Goal: Information Seeking & Learning: Learn about a topic

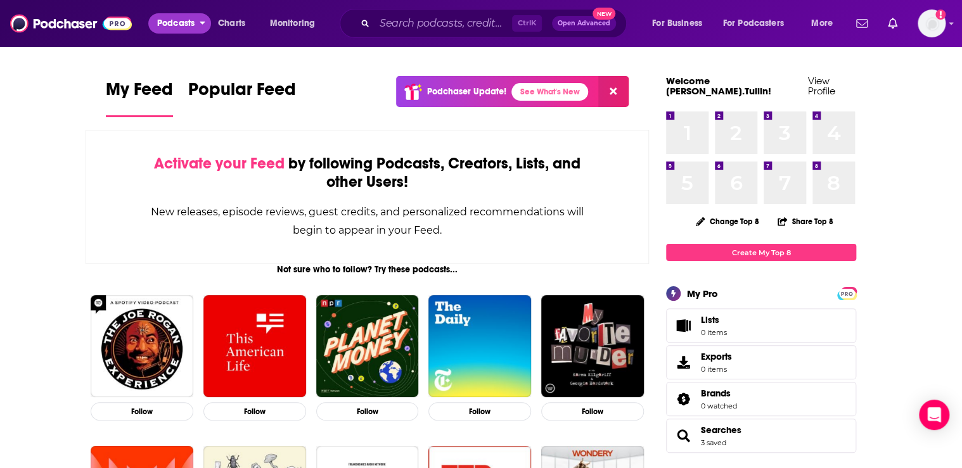
click at [172, 30] on span "Podcasts" at bounding box center [175, 24] width 37 height 18
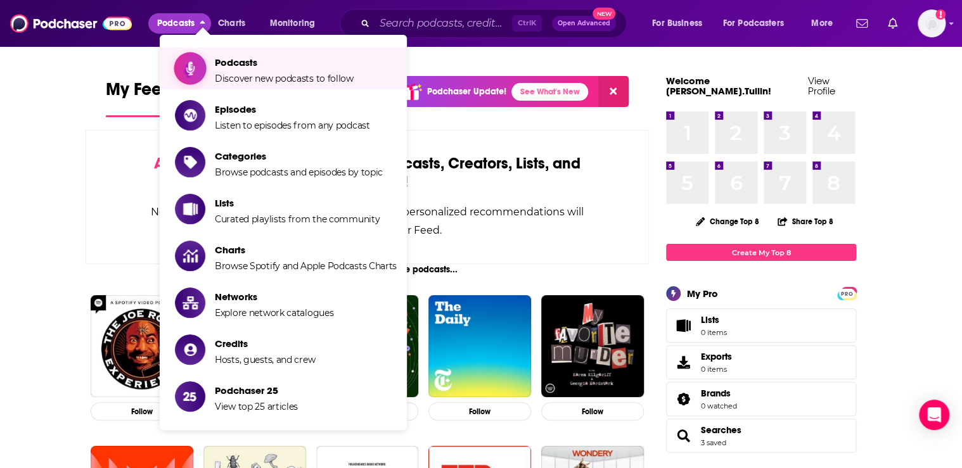
click at [199, 61] on span "Show item sub-menu" at bounding box center [190, 69] width 98 height 98
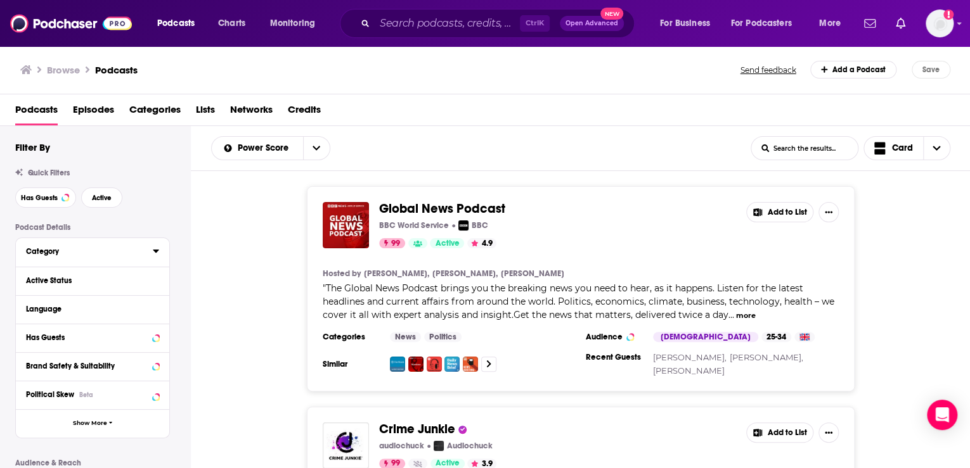
click at [158, 252] on icon at bounding box center [156, 251] width 6 height 10
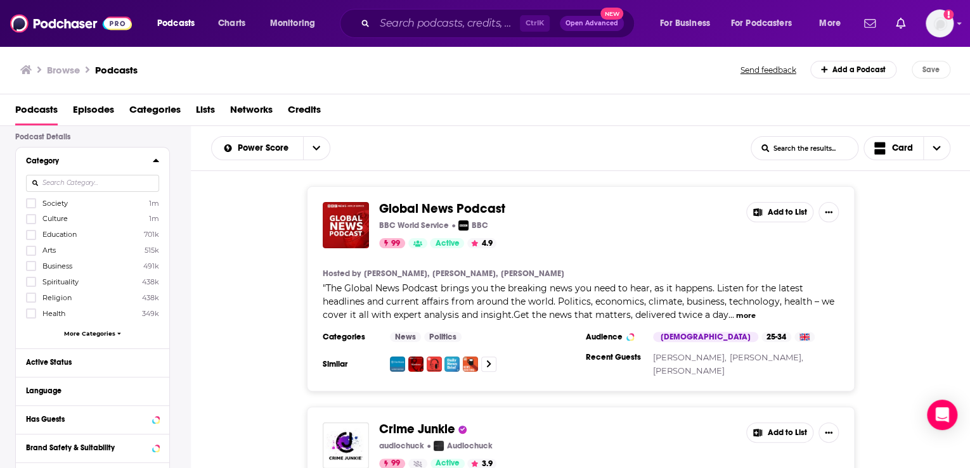
scroll to position [101, 0]
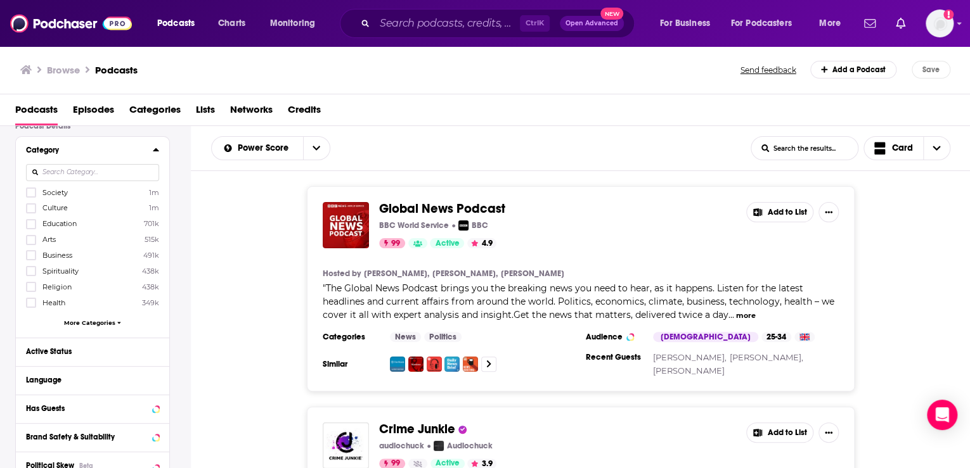
click at [99, 321] on span "More Categories" at bounding box center [89, 322] width 51 height 7
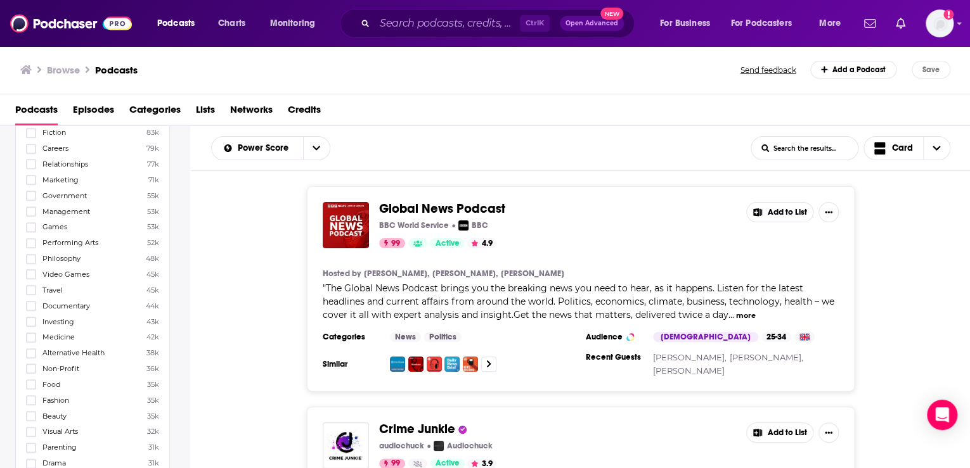
scroll to position [710, 0]
click at [34, 321] on icon at bounding box center [31, 325] width 8 height 8
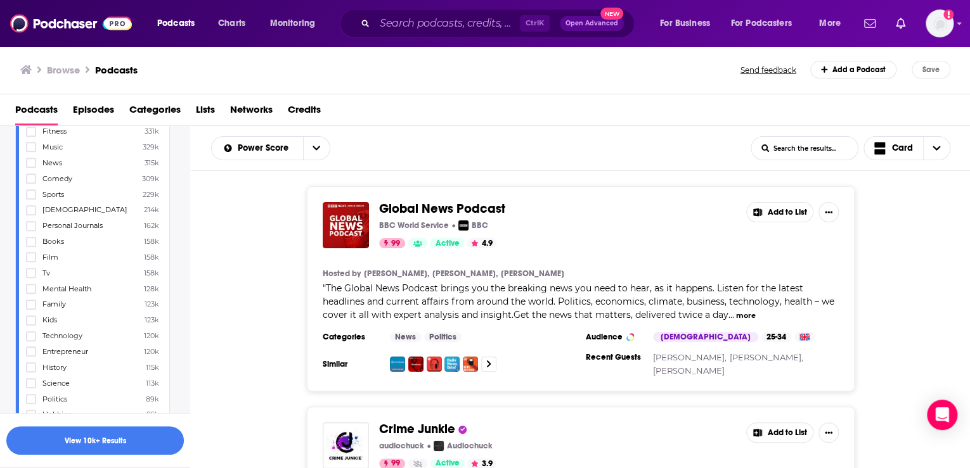
scroll to position [0, 0]
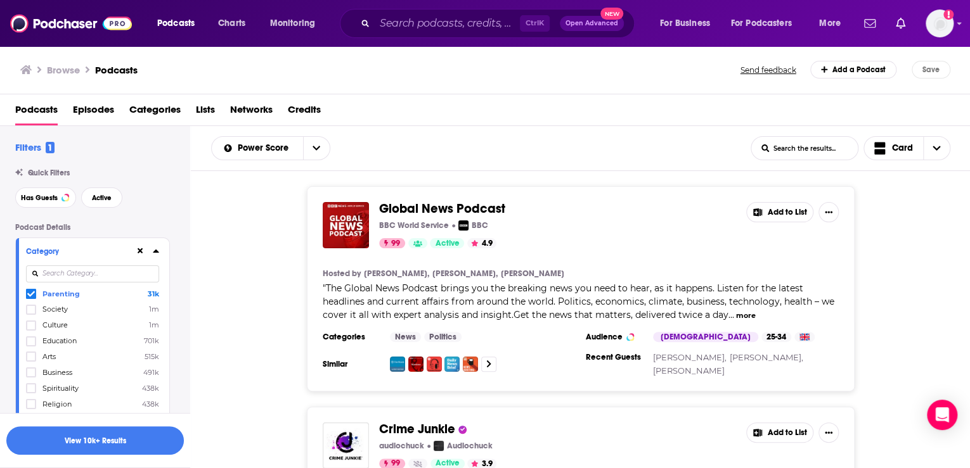
click at [56, 275] on input at bounding box center [92, 274] width 133 height 17
click at [32, 296] on icon at bounding box center [31, 294] width 8 height 8
click at [31, 342] on icon at bounding box center [31, 341] width 8 height 6
click at [75, 275] on input "famil" at bounding box center [92, 274] width 133 height 17
drag, startPoint x: 75, startPoint y: 275, endPoint x: 37, endPoint y: 277, distance: 38.1
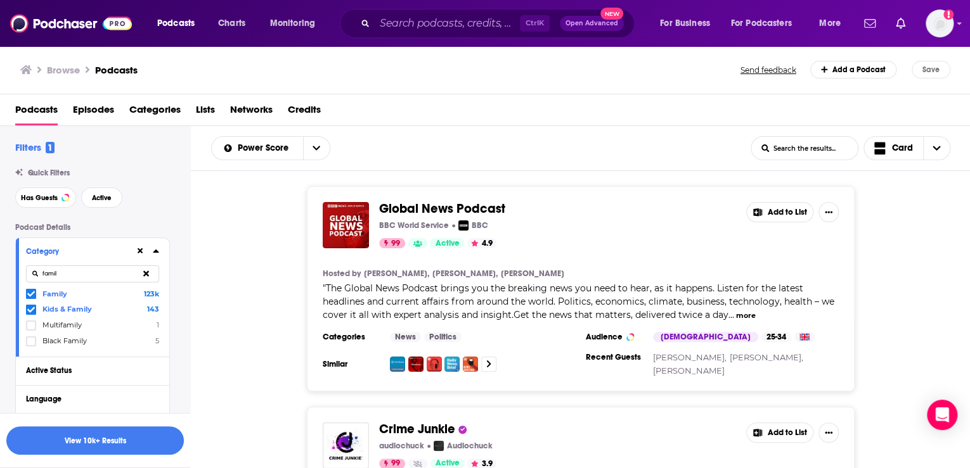
click at [37, 277] on input "famil" at bounding box center [92, 274] width 133 height 17
type input "kids"
click at [30, 311] on icon at bounding box center [31, 310] width 8 height 6
click at [100, 438] on button "View 10k+ Results" at bounding box center [94, 441] width 177 height 29
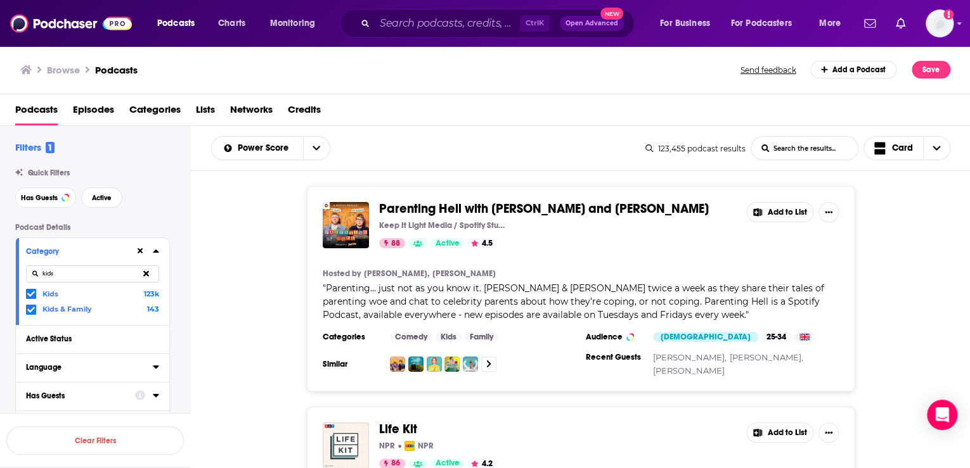
click at [78, 370] on div "Language" at bounding box center [85, 367] width 119 height 9
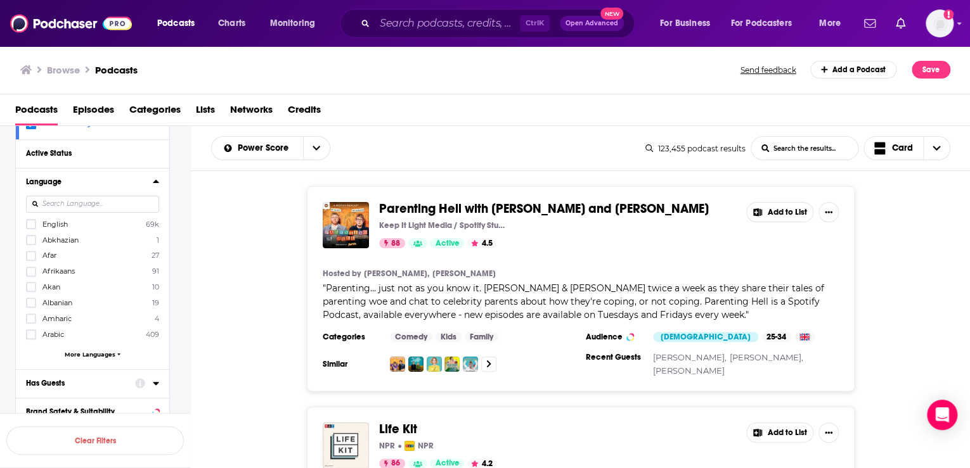
scroll to position [203, 0]
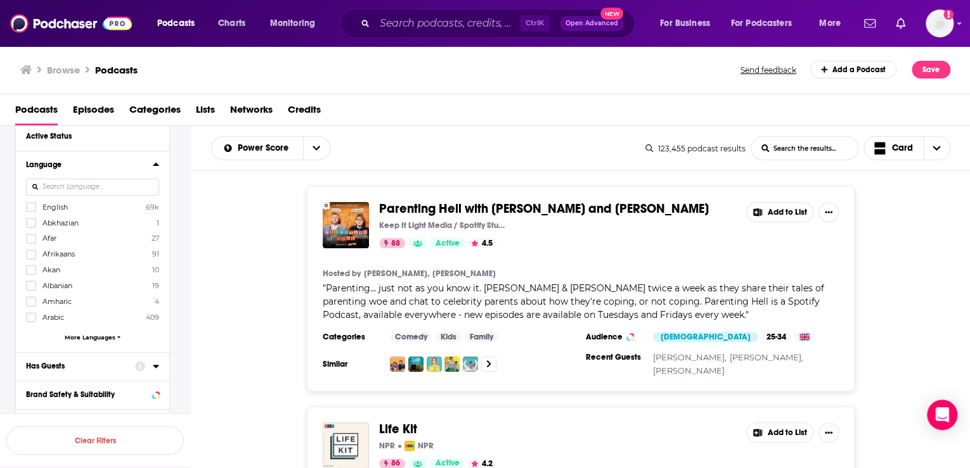
click at [101, 340] on span "More Languages" at bounding box center [90, 337] width 51 height 7
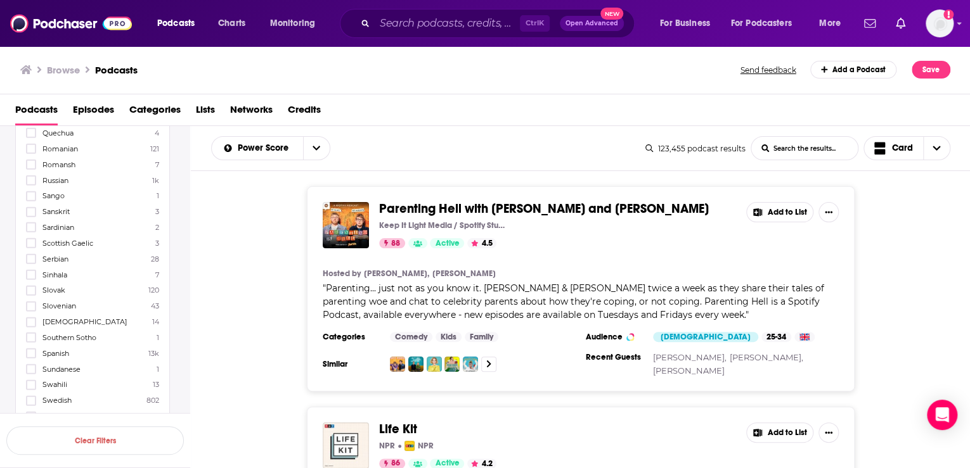
scroll to position [1775, 0]
click at [29, 339] on icon at bounding box center [31, 336] width 8 height 6
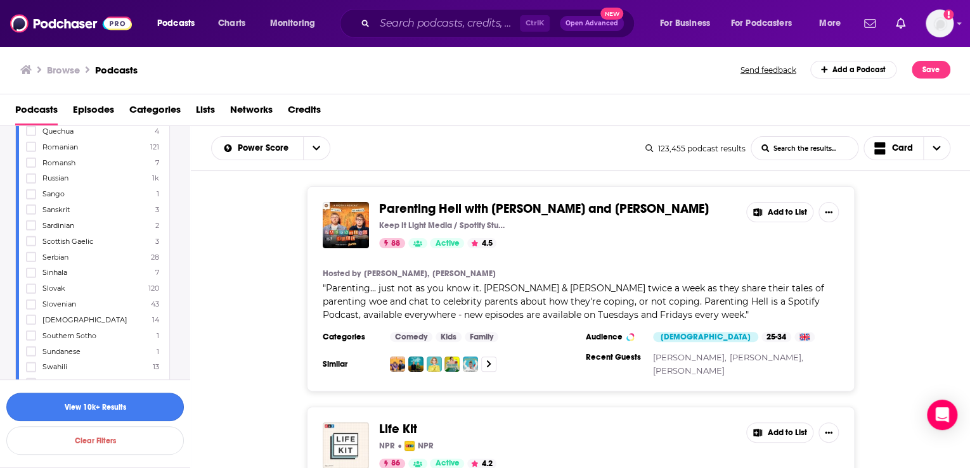
click at [125, 402] on button "View 10k+ Results" at bounding box center [94, 407] width 177 height 29
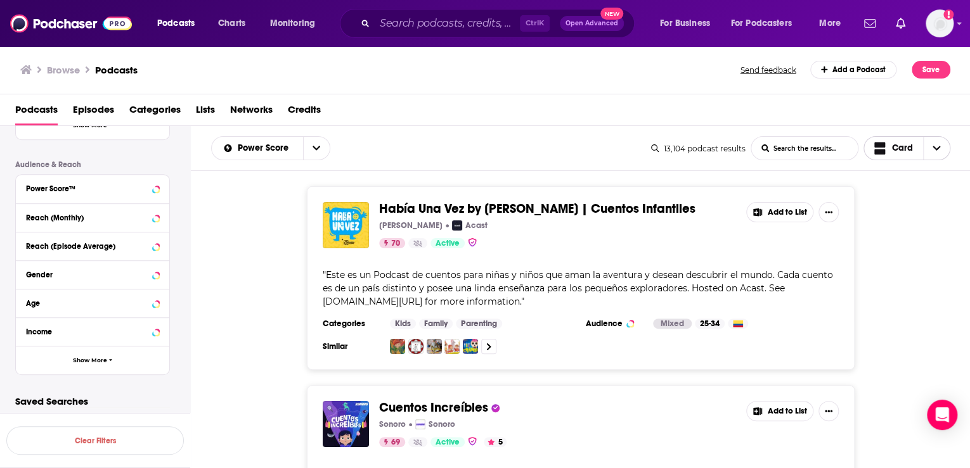
click at [940, 152] on span "Choose View" at bounding box center [936, 148] width 27 height 23
click at [897, 189] on span "Gallery" at bounding box center [914, 192] width 51 height 7
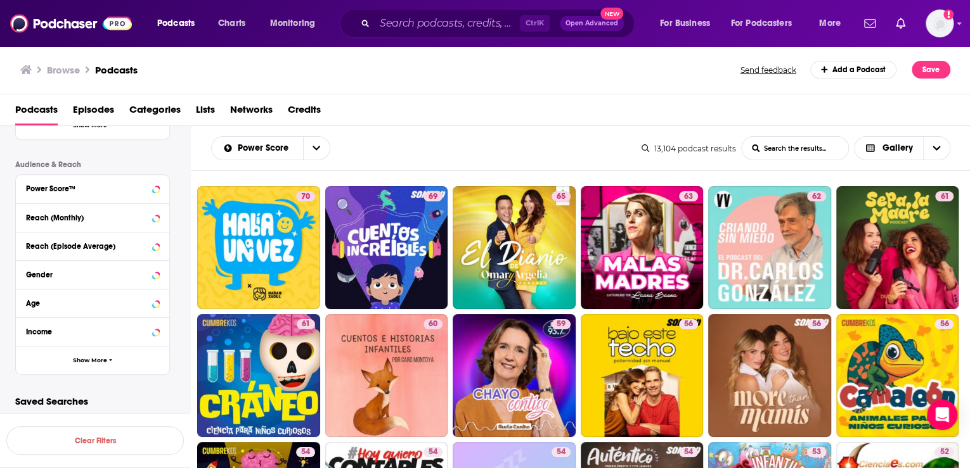
click at [515, 149] on div "Power Score List Search Input Search the results... Gallery" at bounding box center [426, 148] width 430 height 24
click at [927, 143] on span "Choose View" at bounding box center [936, 148] width 27 height 23
click at [885, 215] on span "Table" at bounding box center [910, 213] width 60 height 7
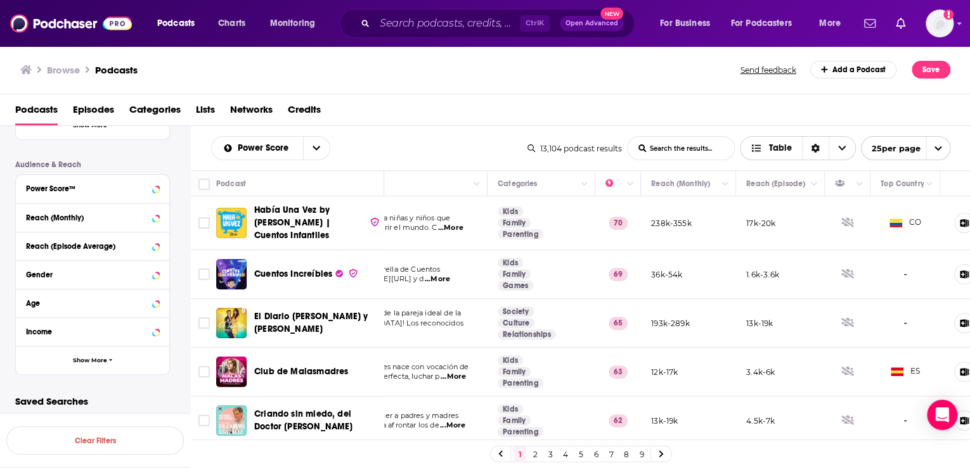
scroll to position [0, 181]
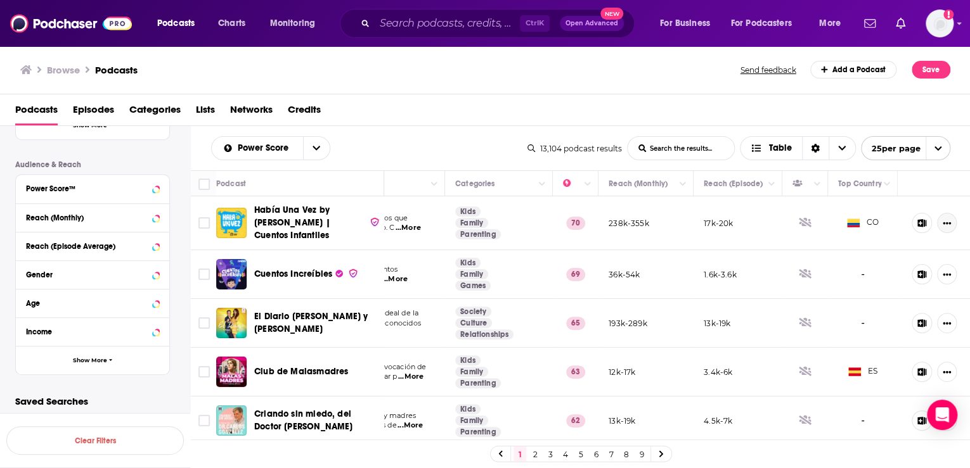
click at [942, 219] on icon "Show More Button" at bounding box center [946, 223] width 8 height 8
click at [943, 222] on icon "Show More Button" at bounding box center [947, 223] width 8 height 3
click at [917, 219] on icon at bounding box center [921, 223] width 9 height 8
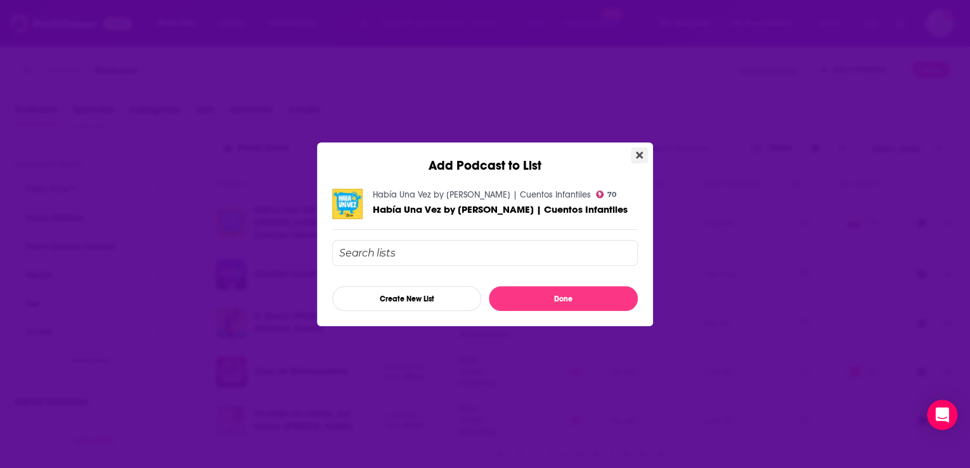
click at [633, 155] on button "Close" at bounding box center [639, 156] width 17 height 16
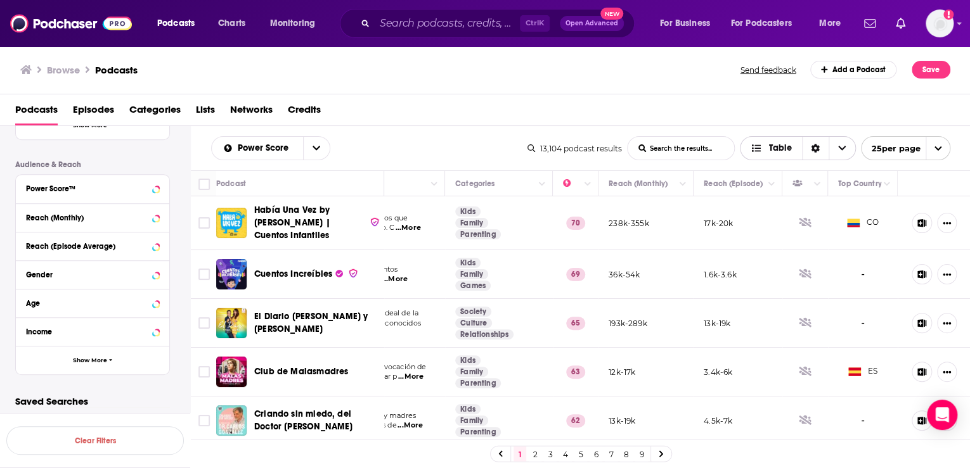
click at [851, 145] on span "Choose View" at bounding box center [841, 148] width 27 height 23
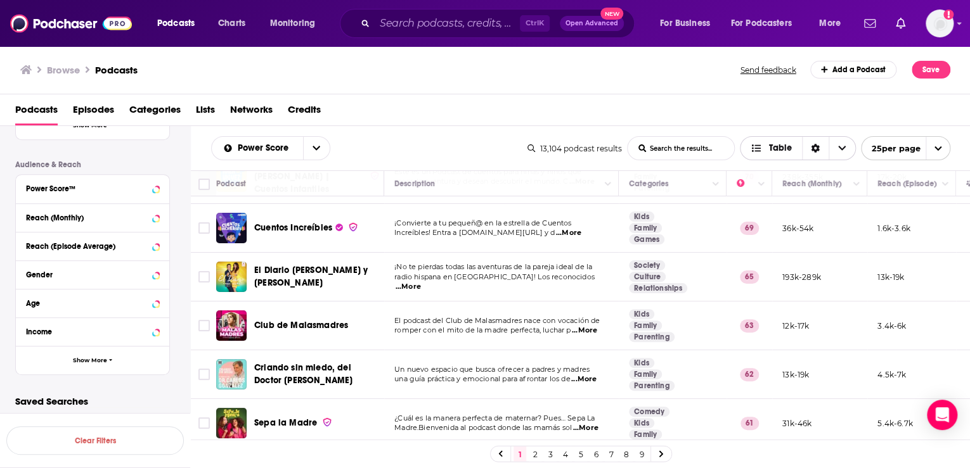
scroll to position [0, 0]
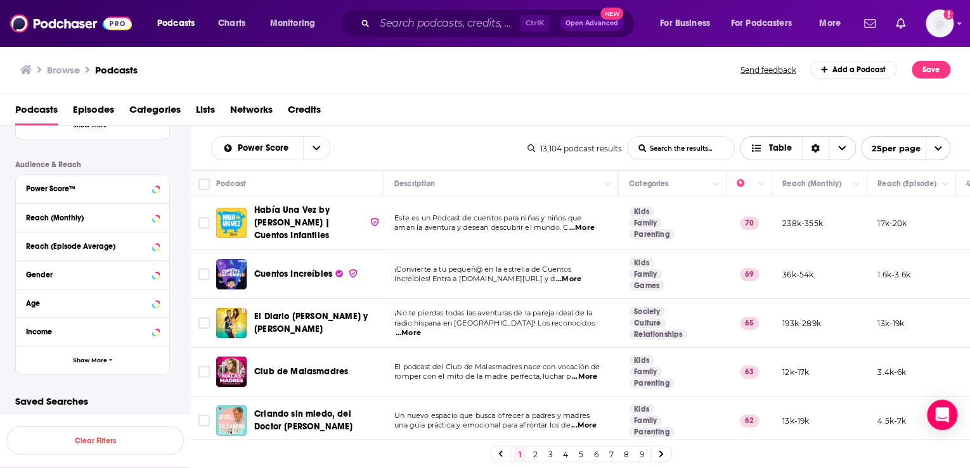
click at [838, 152] on span "Choose View" at bounding box center [841, 148] width 27 height 23
click at [793, 169] on span "Card" at bounding box center [805, 171] width 79 height 7
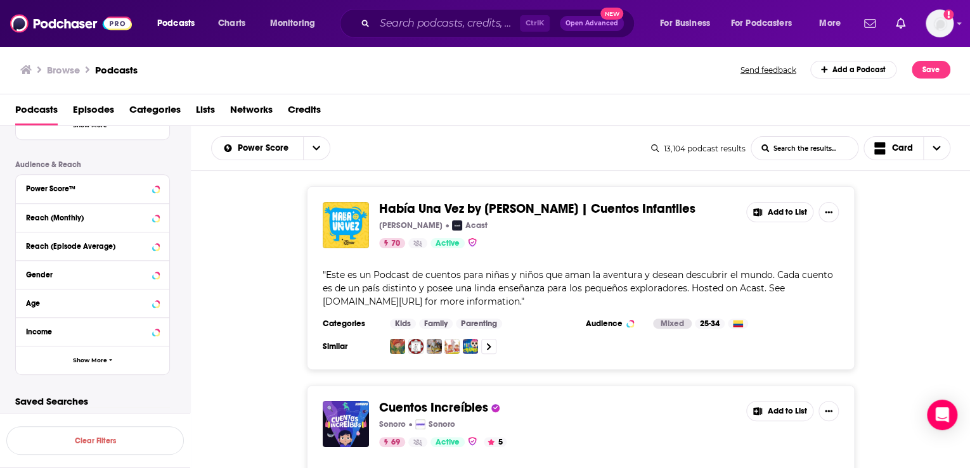
click at [473, 138] on div "Power Score List Search Input Search the results... Card" at bounding box center [431, 148] width 440 height 24
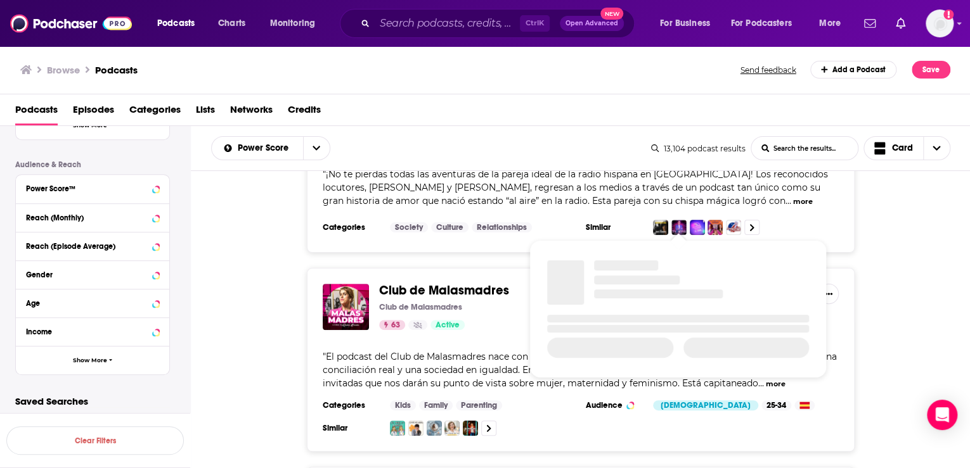
scroll to position [507, 0]
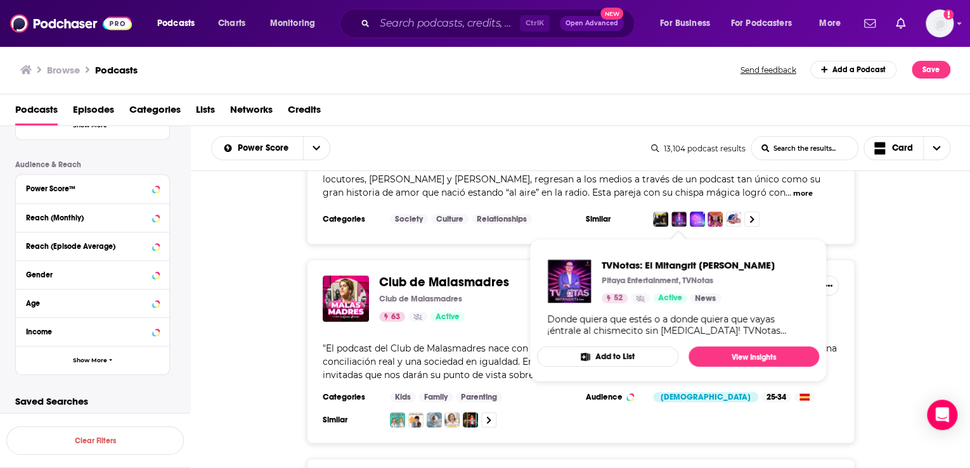
click at [276, 357] on div "Club de Malasmadres Club de Malasmadres 63 Active Add to List " El podcast del …" at bounding box center [581, 352] width 780 height 184
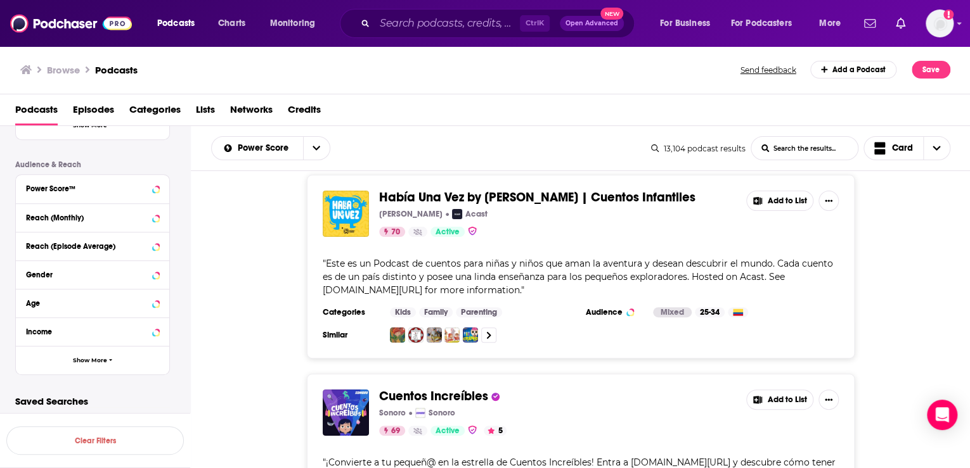
scroll to position [0, 0]
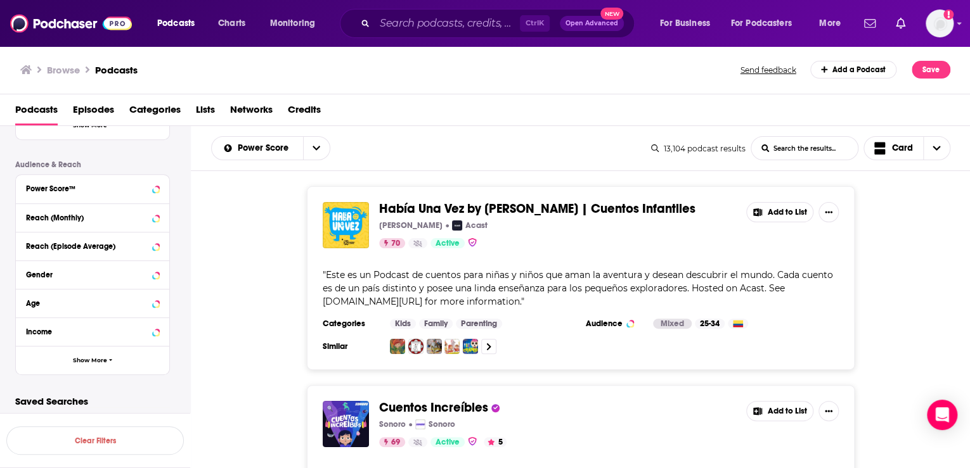
click at [919, 317] on div "Había Una Vez by [PERSON_NAME] | Cuentos Infantiles [PERSON_NAME] Acast 70 Acti…" at bounding box center [581, 278] width 780 height 184
click at [779, 290] on span "Este es un Podcast de cuentos para niñas y niños que aman la aventura y desean …" at bounding box center [578, 288] width 510 height 38
drag, startPoint x: 516, startPoint y: 301, endPoint x: 406, endPoint y: 301, distance: 109.6
click at [406, 301] on div "" Este es un Podcast de cuentos para niñas y niños que aman la aventura y desea…" at bounding box center [581, 289] width 516 height 40
click at [728, 292] on span "Este es un Podcast de cuentos para niñas y niños que aman la aventura y desean …" at bounding box center [578, 288] width 510 height 38
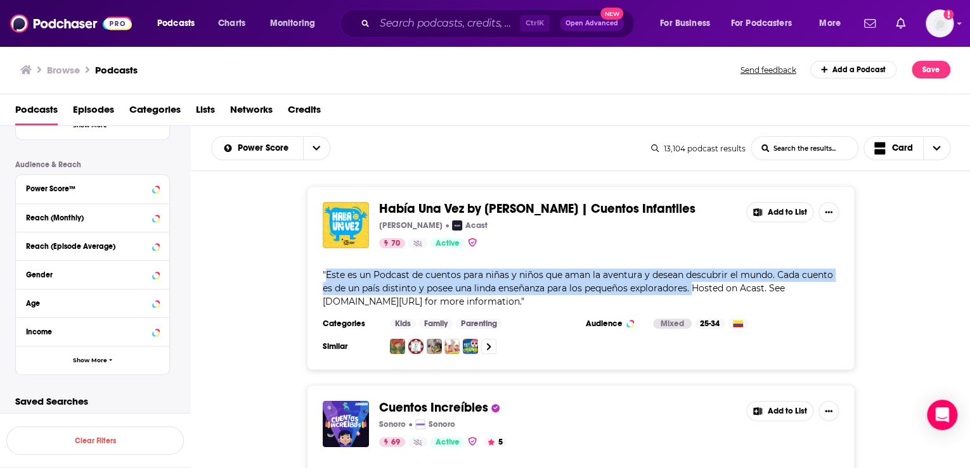
drag, startPoint x: 693, startPoint y: 288, endPoint x: 327, endPoint y: 273, distance: 366.6
click at [327, 273] on span "Este es un Podcast de cuentos para niñas y niños que aman la aventura y desean …" at bounding box center [578, 288] width 510 height 38
copy span "Este es un Podcast de cuentos para niñas y niños que aman la aventura y desean …"
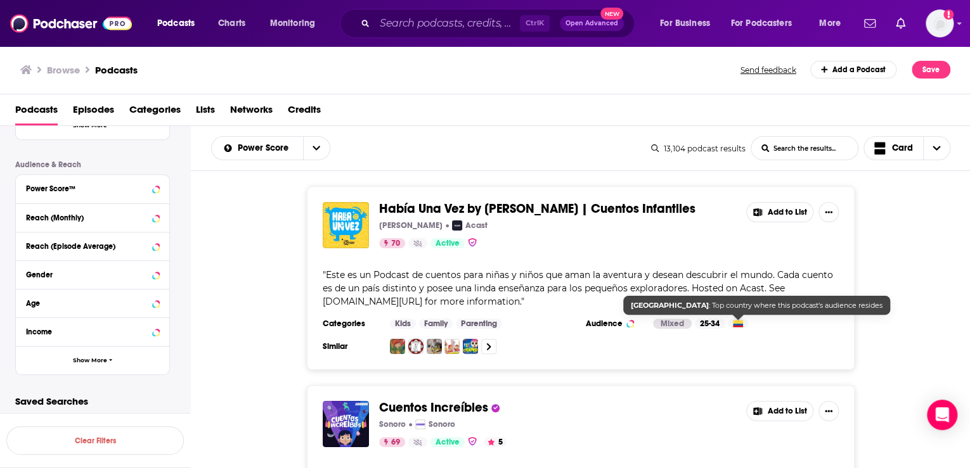
click at [710, 321] on div "25-34" at bounding box center [710, 324] width 30 height 10
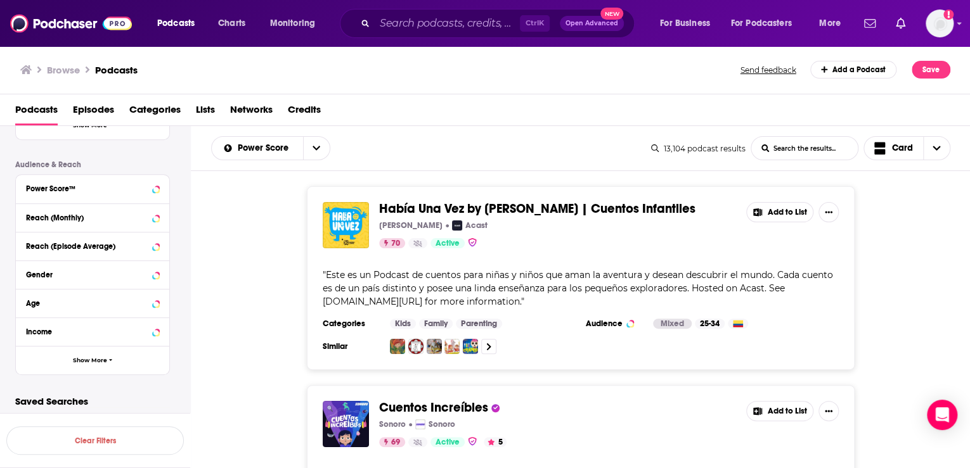
click at [956, 22] on div "Podcasts Charts Monitoring Ctrl K Open Advanced New For Business For Podcasters…" at bounding box center [485, 23] width 970 height 47
click at [944, 23] on img "Logged in as Maria.Tullin" at bounding box center [939, 24] width 28 height 28
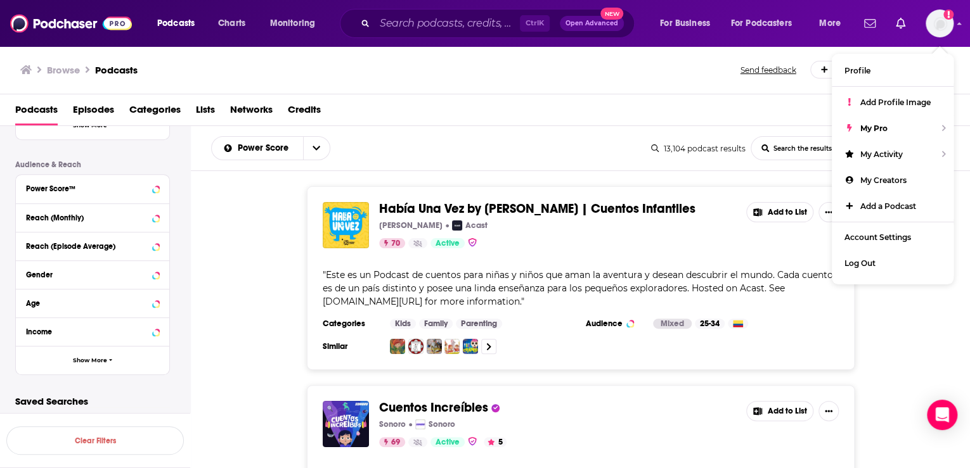
click at [530, 162] on div "Power Score List Search Input Search the results... Card 13,104 podcast results…" at bounding box center [581, 148] width 780 height 45
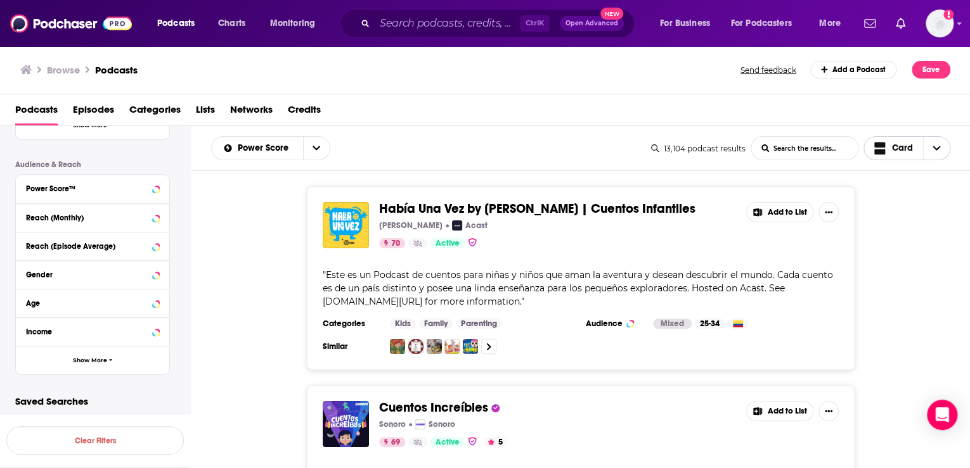
click at [899, 153] on span "Card" at bounding box center [893, 149] width 39 height 16
click at [890, 212] on span "Table" at bounding box center [914, 213] width 51 height 7
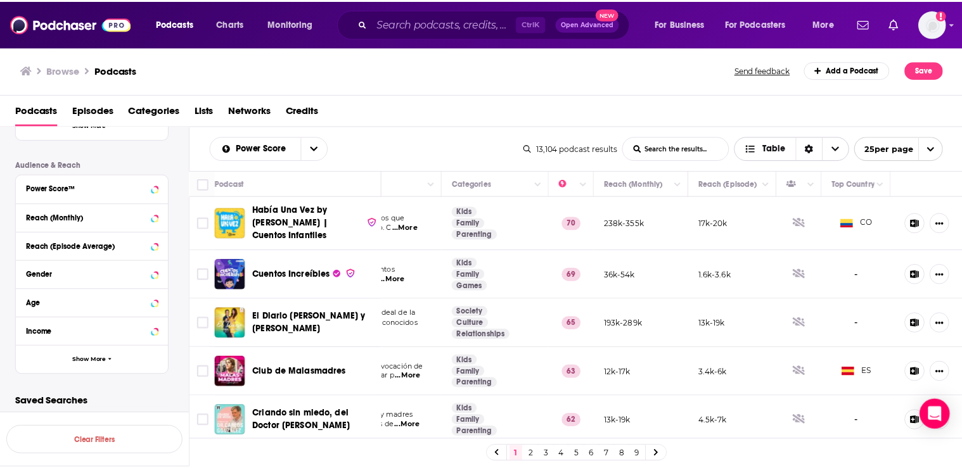
scroll to position [0, 181]
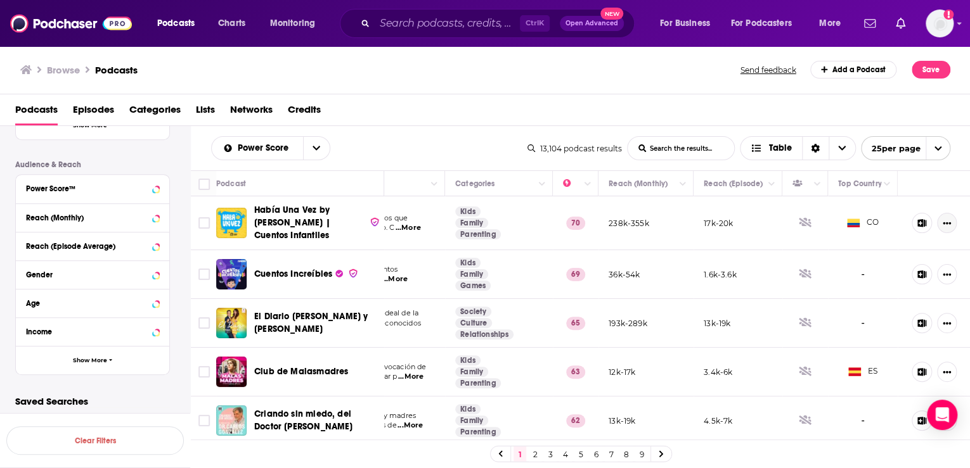
click at [942, 221] on icon "Show More Button" at bounding box center [946, 223] width 8 height 8
click at [943, 222] on icon "Show More Button" at bounding box center [947, 223] width 8 height 3
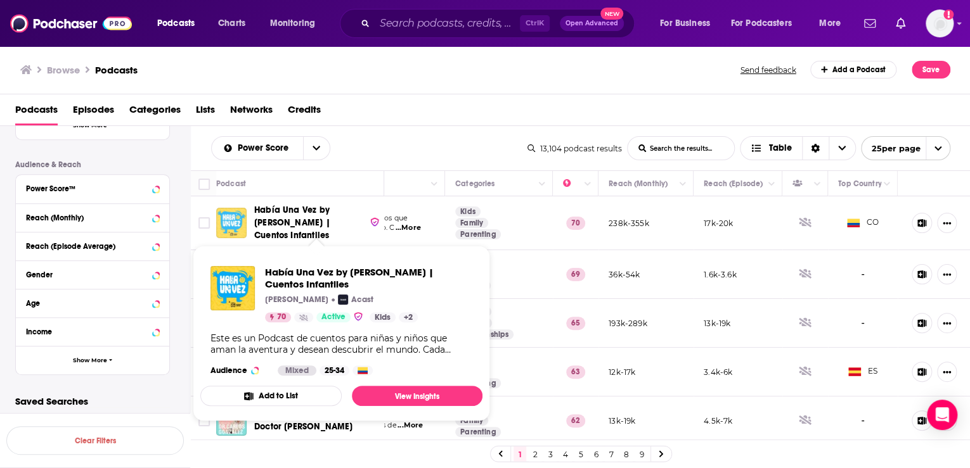
click at [246, 218] on img "Había Una Vez by Naran Xadul | Cuentos Infantiles" at bounding box center [231, 223] width 30 height 30
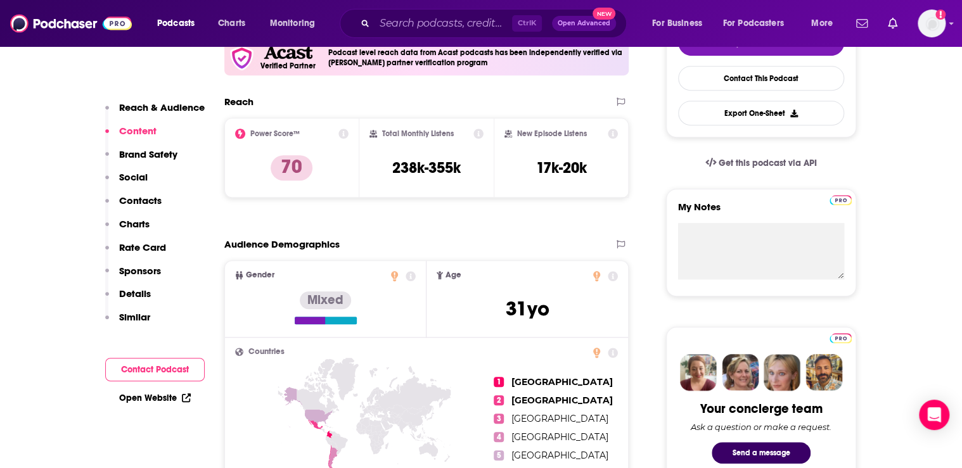
scroll to position [304, 0]
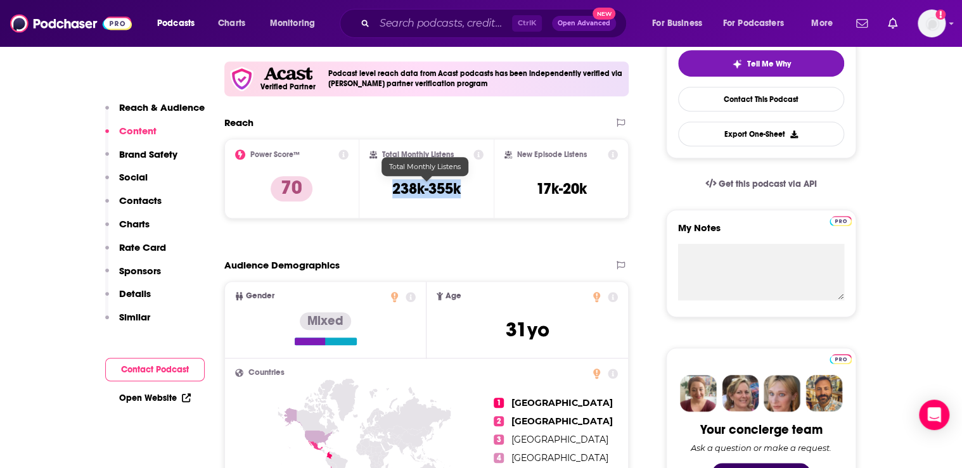
drag, startPoint x: 387, startPoint y: 187, endPoint x: 460, endPoint y: 186, distance: 73.5
click at [460, 186] on div "Total Monthly Listens 238k-355k" at bounding box center [426, 179] width 115 height 58
copy h3 "238k-355k"
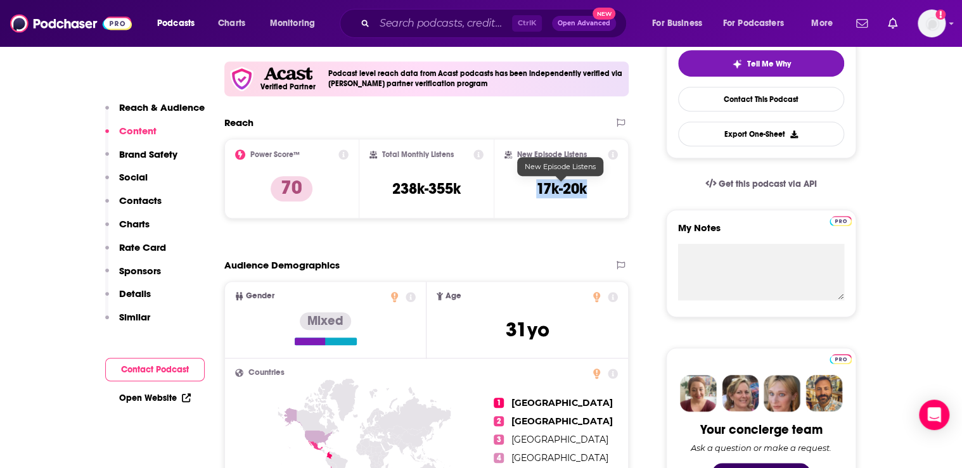
drag, startPoint x: 524, startPoint y: 184, endPoint x: 611, endPoint y: 183, distance: 86.8
click at [611, 183] on div "New Episode Listens 17k-20k" at bounding box center [560, 179] width 113 height 58
copy h3 "17k-20k"
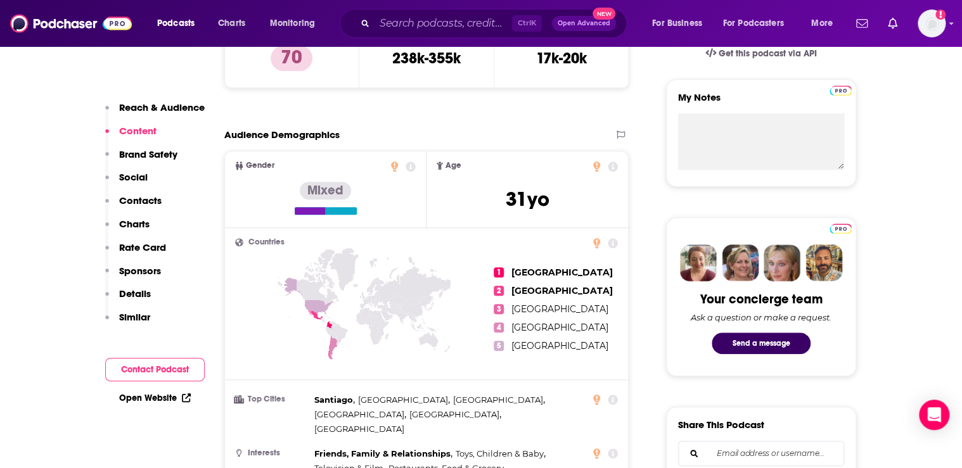
scroll to position [456, 0]
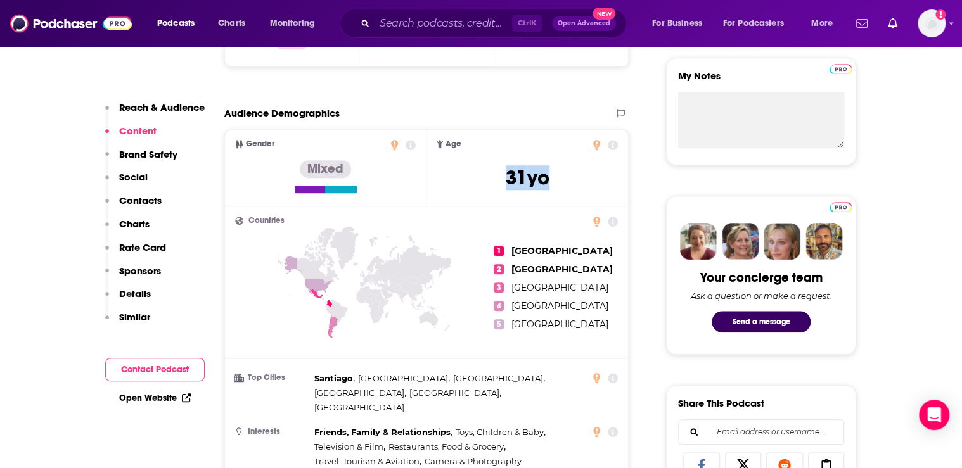
drag, startPoint x: 493, startPoint y: 176, endPoint x: 552, endPoint y: 184, distance: 59.5
click at [552, 184] on span "Age [DEMOGRAPHIC_DATA] yo" at bounding box center [527, 167] width 201 height 75
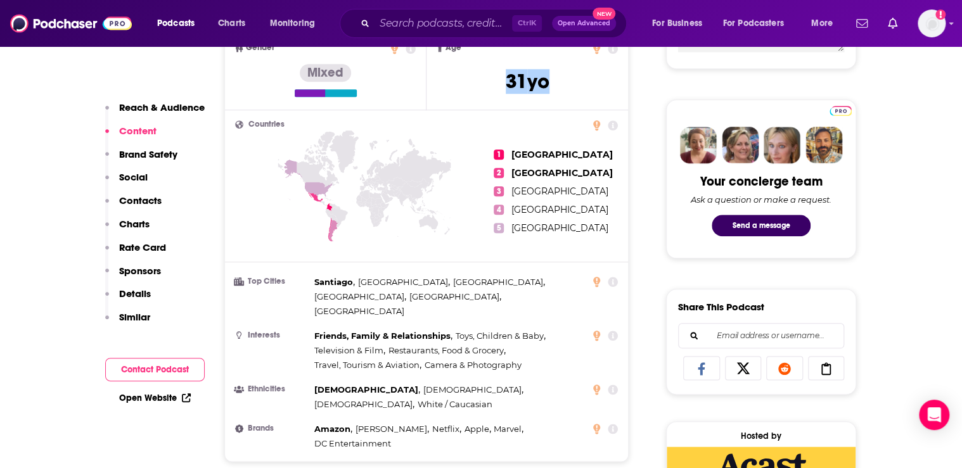
scroll to position [558, 0]
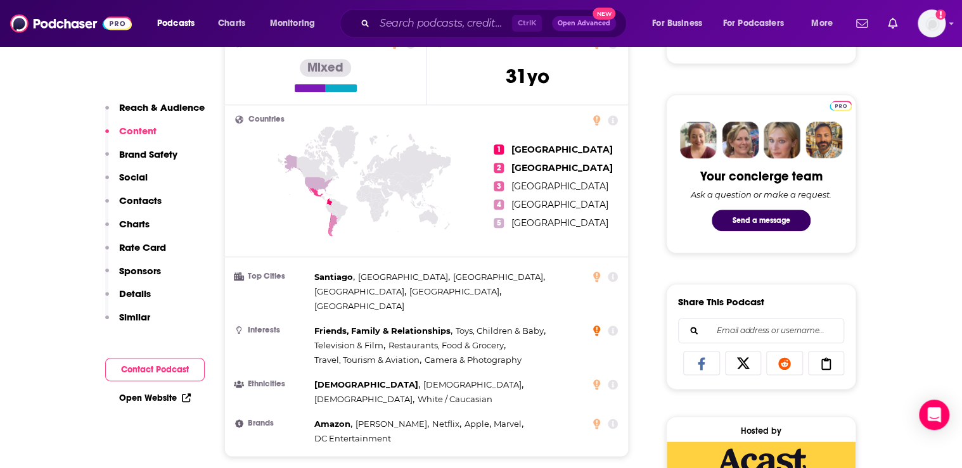
click at [598, 326] on icon at bounding box center [596, 331] width 7 height 10
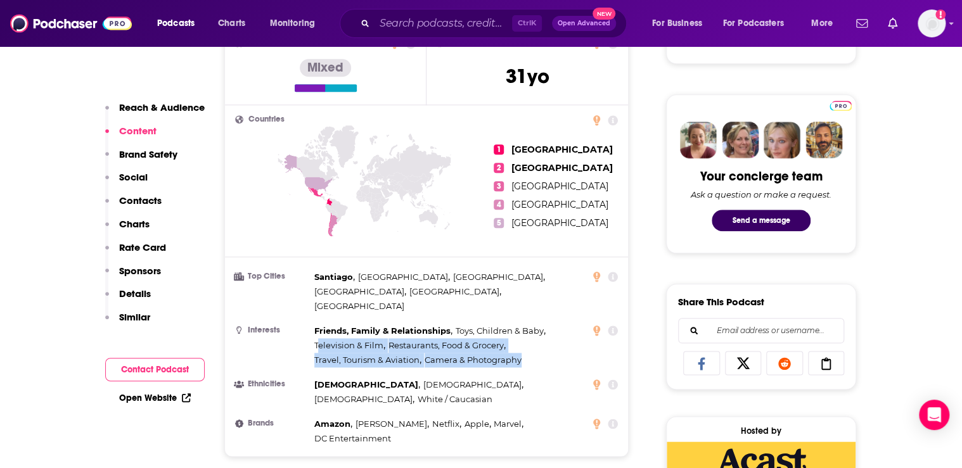
drag, startPoint x: 529, startPoint y: 332, endPoint x: 318, endPoint y: 314, distance: 211.2
click at [318, 324] on div "Friends, Family & Relationships , Toys, Children & Baby , Television & Film , R…" at bounding box center [449, 346] width 271 height 44
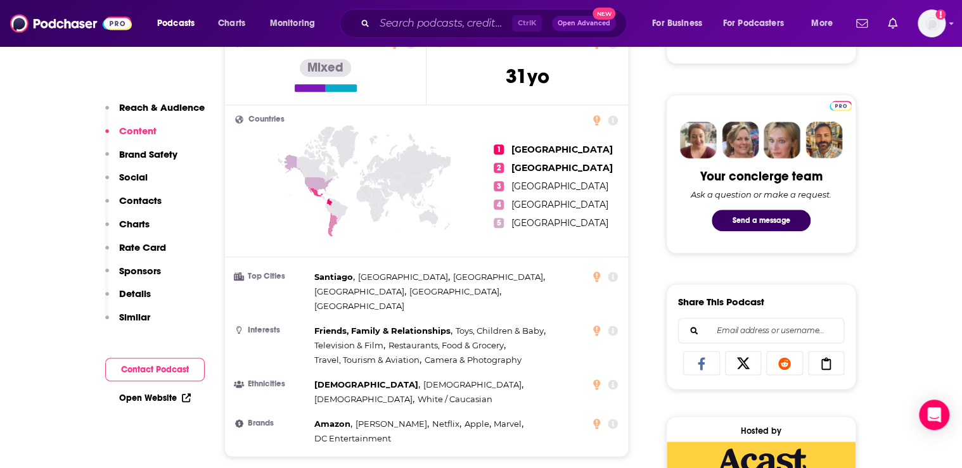
drag, startPoint x: 318, startPoint y: 314, endPoint x: 301, endPoint y: 304, distance: 19.9
click at [301, 326] on h3 "Interests" at bounding box center [272, 330] width 74 height 8
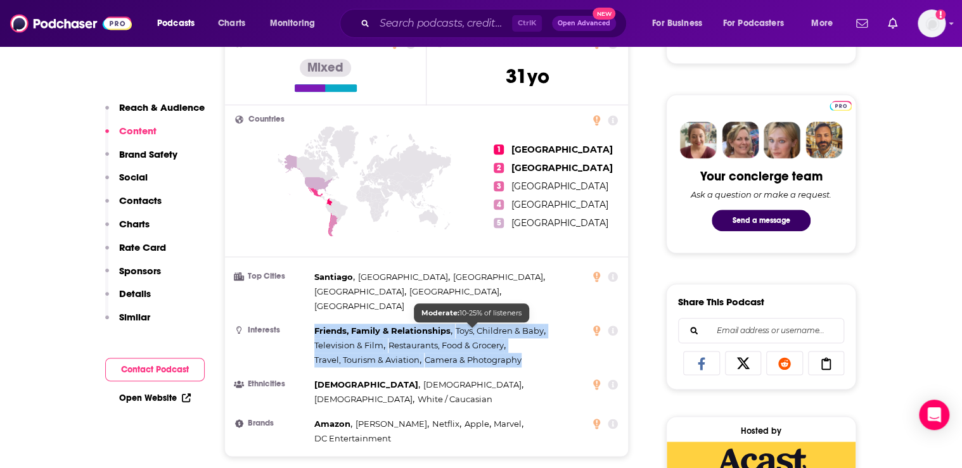
drag, startPoint x: 313, startPoint y: 301, endPoint x: 520, endPoint y: 328, distance: 209.0
click at [520, 328] on li "Interests Friends, Family & Relationships , Toys, Children & Baby , Television …" at bounding box center [426, 346] width 383 height 44
copy div "Friends, Family & Relationships , Toys, Children & Baby , Television & Film , R…"
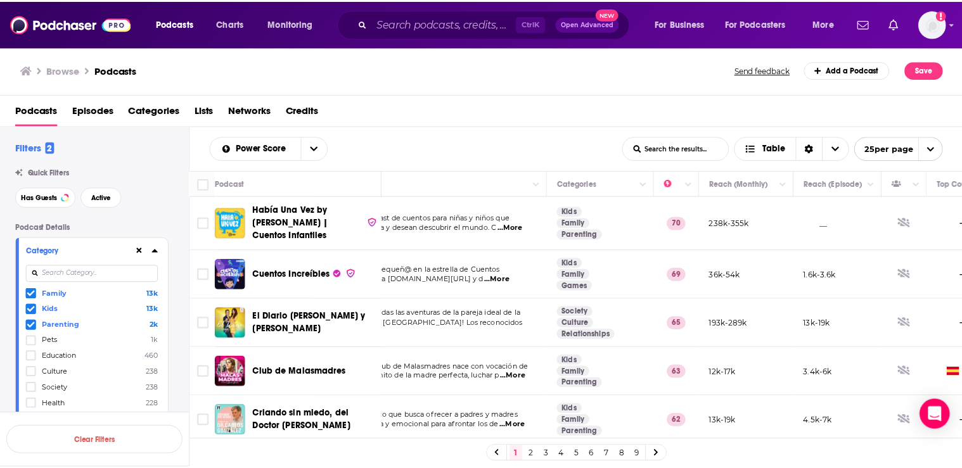
scroll to position [0, 61]
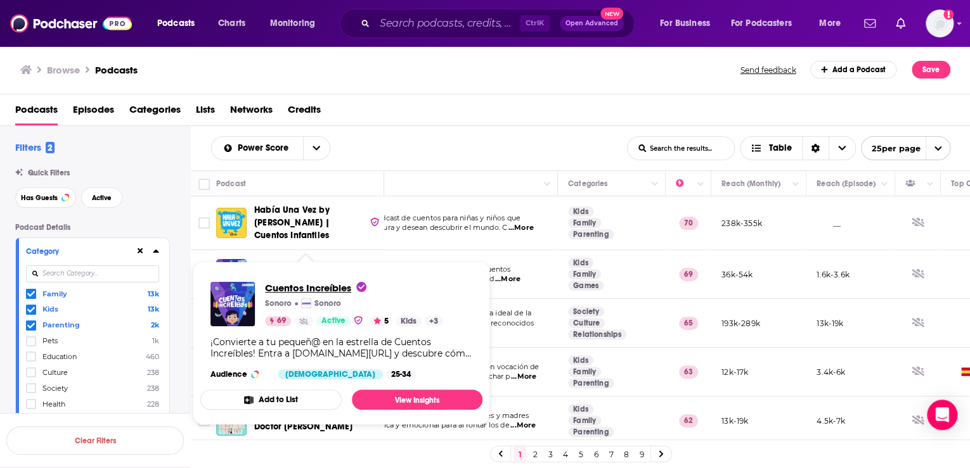
click at [295, 289] on span "Cuentos Increíbles" at bounding box center [315, 288] width 101 height 12
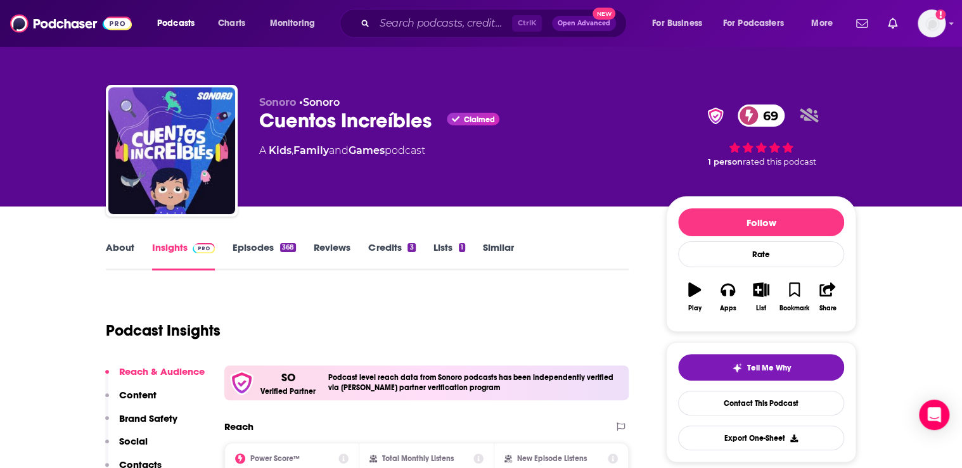
click at [119, 245] on link "About" at bounding box center [120, 255] width 29 height 29
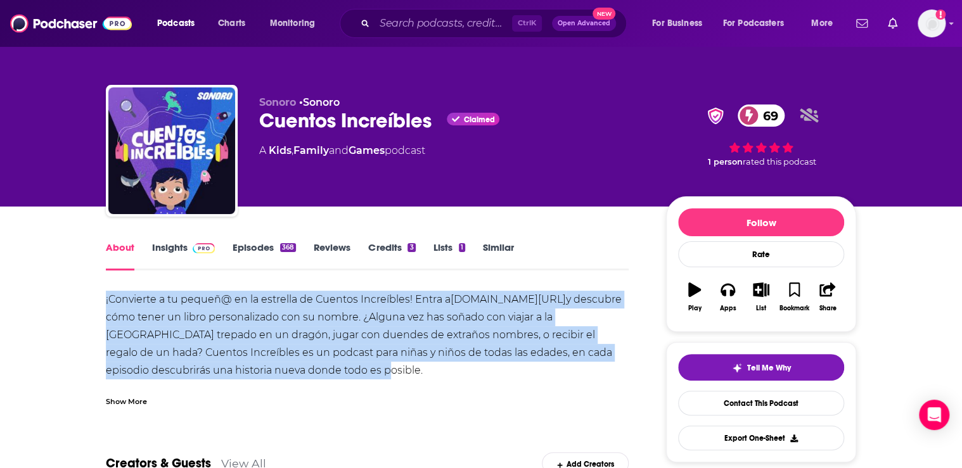
drag, startPoint x: 394, startPoint y: 369, endPoint x: 98, endPoint y: 301, distance: 303.0
copy div "¡Convierte a tu pequeñ@ en la estrella de Cuentos Increíbles! Entra a [DOMAIN_N…"
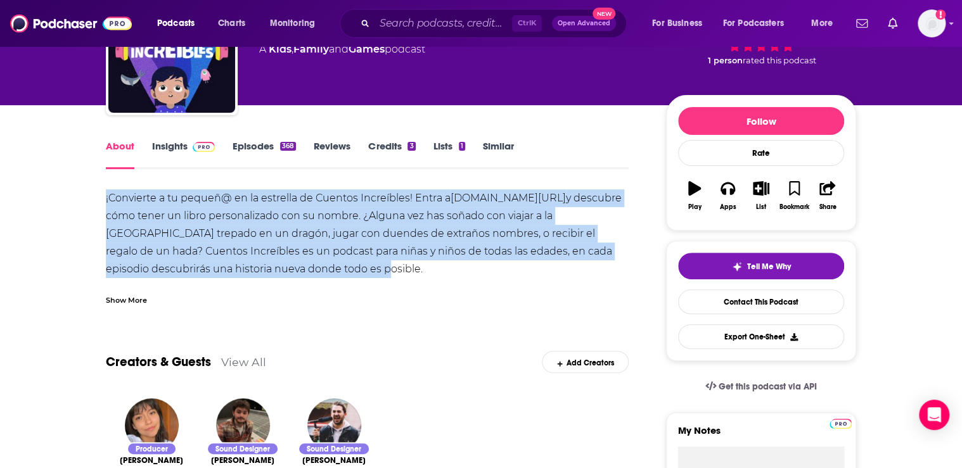
scroll to position [51, 0]
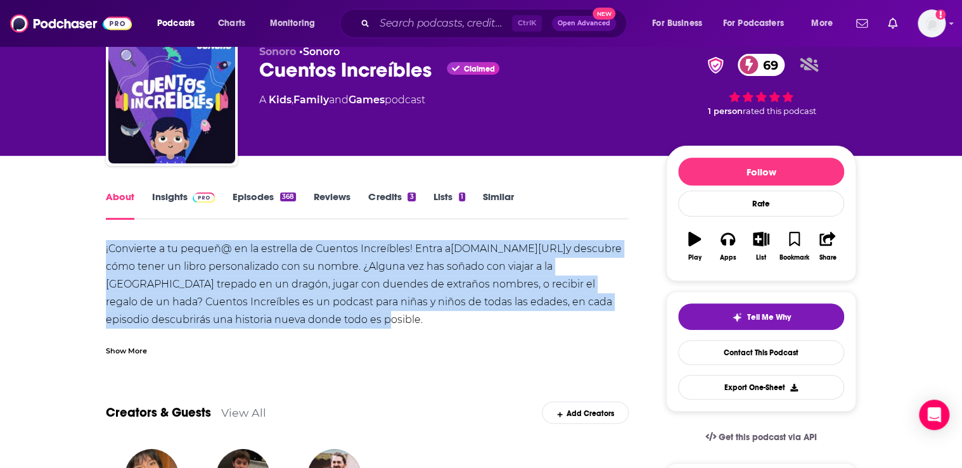
click at [181, 196] on link "Insights" at bounding box center [183, 205] width 63 height 29
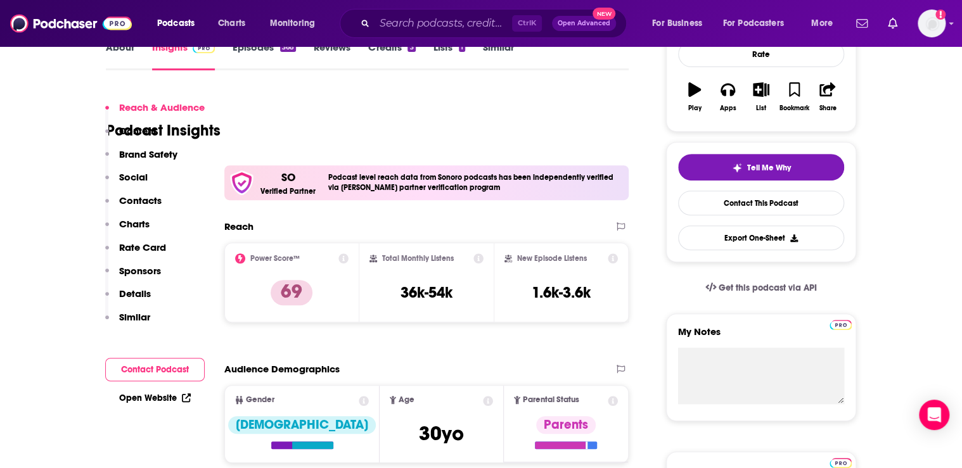
scroll to position [254, 0]
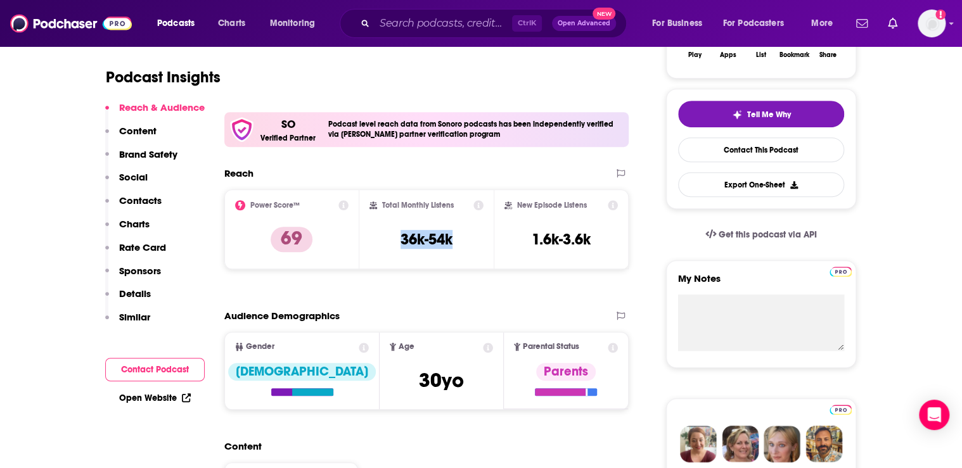
drag, startPoint x: 459, startPoint y: 235, endPoint x: 399, endPoint y: 239, distance: 60.3
click at [399, 239] on div "Total Monthly Listens 36k-54k" at bounding box center [426, 229] width 115 height 58
copy h3 "36k-54k"
click at [595, 233] on div "New Episode Listens 1.6k-3.6k" at bounding box center [560, 229] width 113 height 58
drag, startPoint x: 596, startPoint y: 240, endPoint x: 532, endPoint y: 240, distance: 64.0
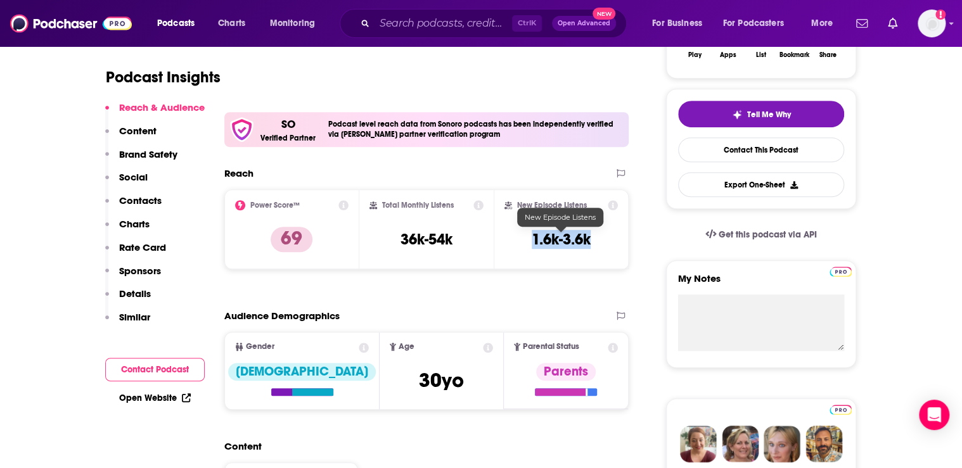
click at [532, 240] on div "New Episode Listens 1.6k-3.6k" at bounding box center [560, 229] width 113 height 58
copy h3 "1.6k-3.6k"
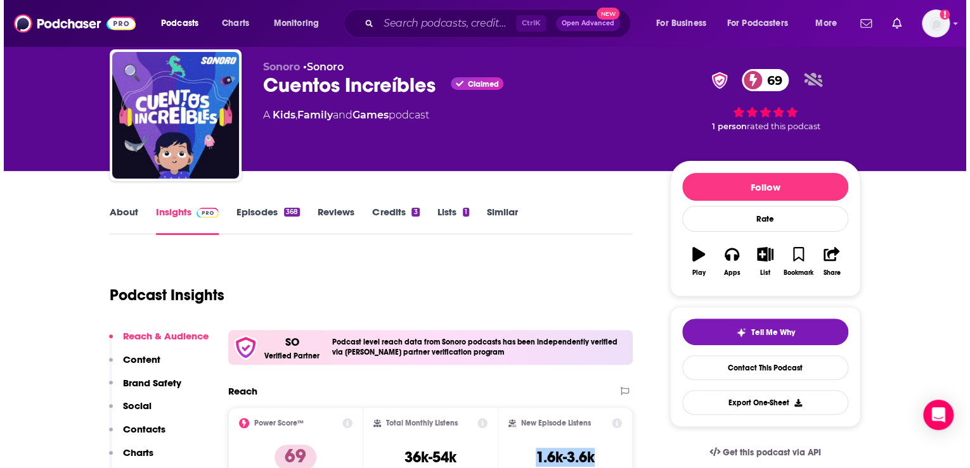
scroll to position [0, 0]
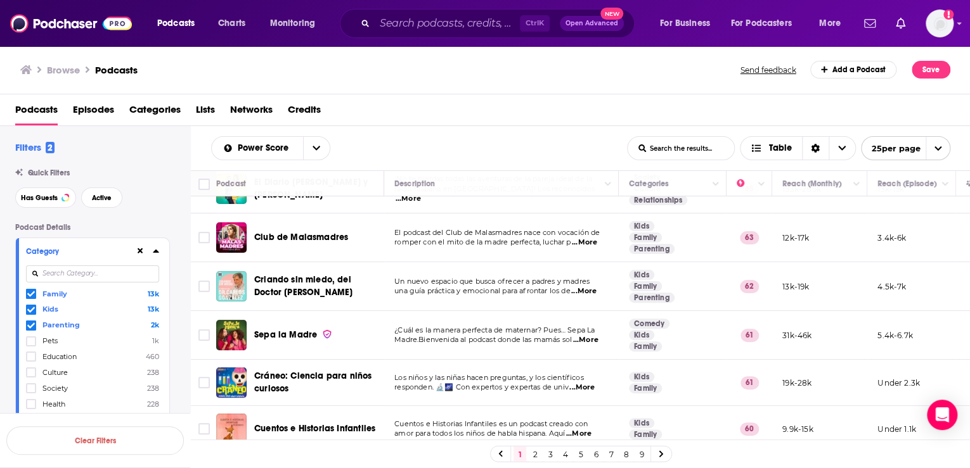
scroll to position [152, 0]
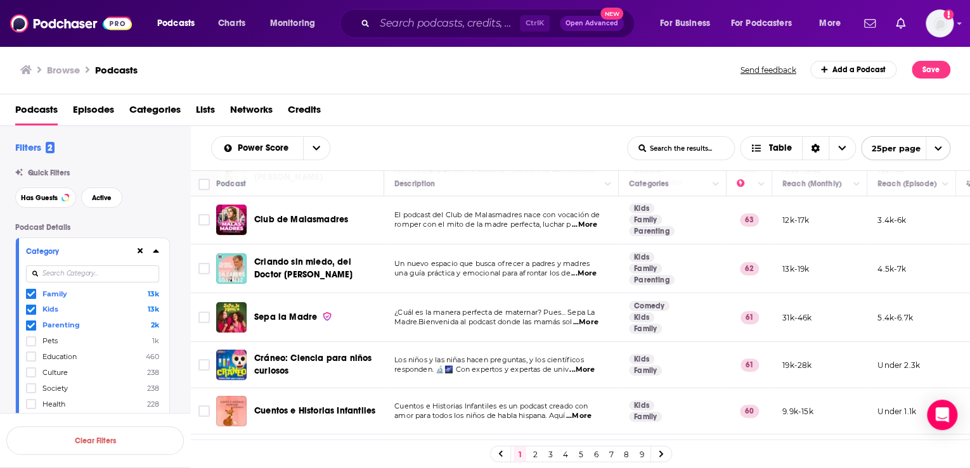
click at [587, 318] on span "...More" at bounding box center [585, 323] width 25 height 10
drag, startPoint x: 641, startPoint y: 242, endPoint x: 637, endPoint y: 253, distance: 11.4
click at [593, 318] on span "...More" at bounding box center [585, 323] width 25 height 10
click at [546, 308] on span "¿Cuál es la manera perfecta de maternar? Pues… Sepa La" at bounding box center [494, 312] width 200 height 9
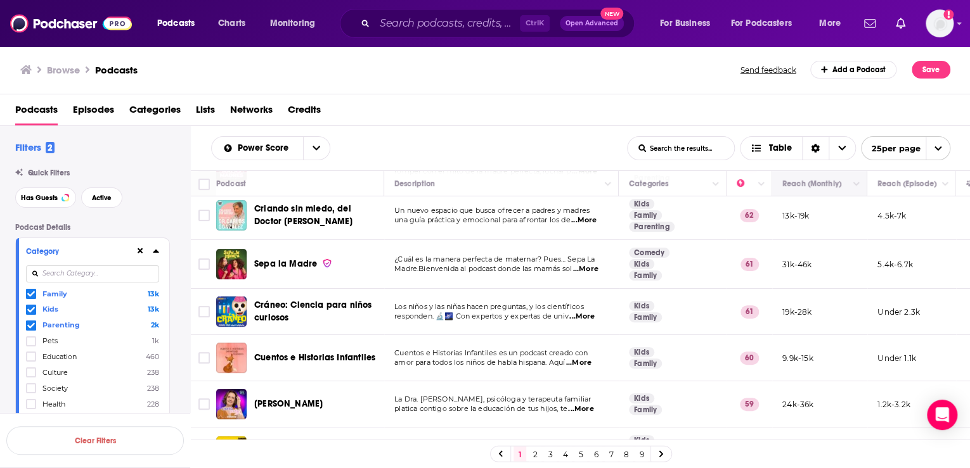
scroll to position [203, 0]
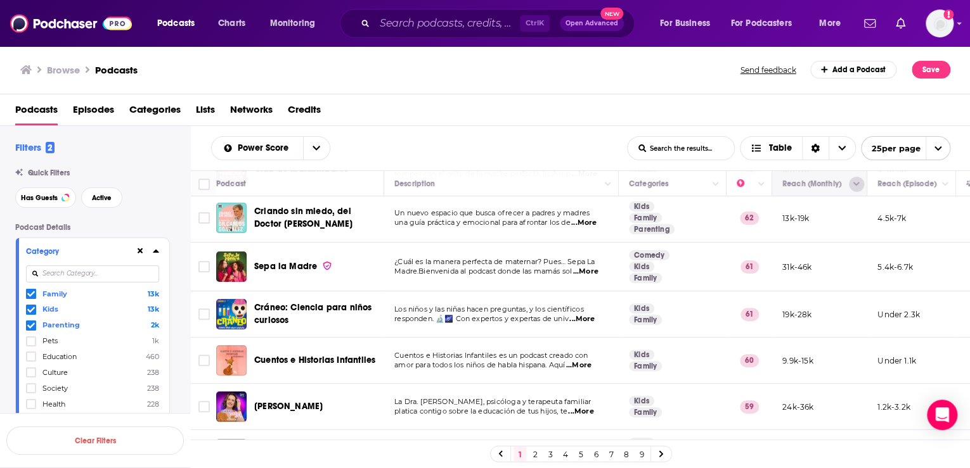
click at [856, 183] on icon "Column Actions" at bounding box center [856, 185] width 6 height 8
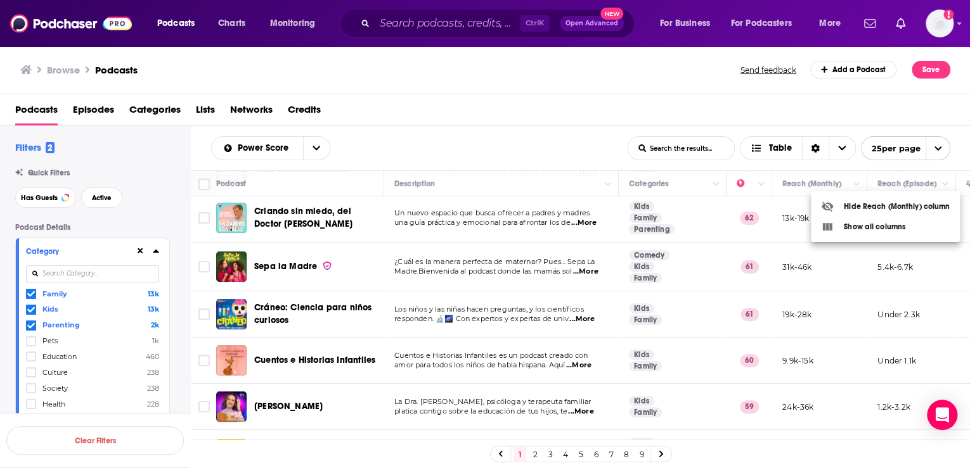
click at [512, 144] on div at bounding box center [485, 234] width 970 height 468
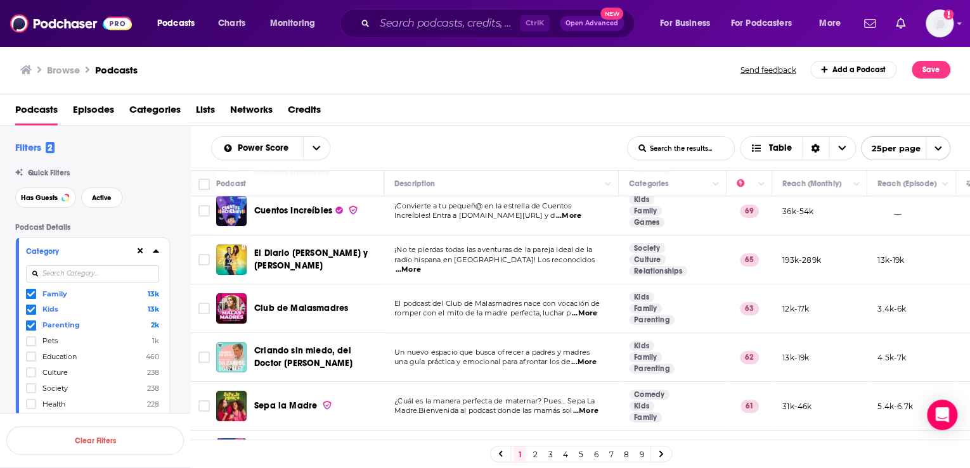
scroll to position [51, 0]
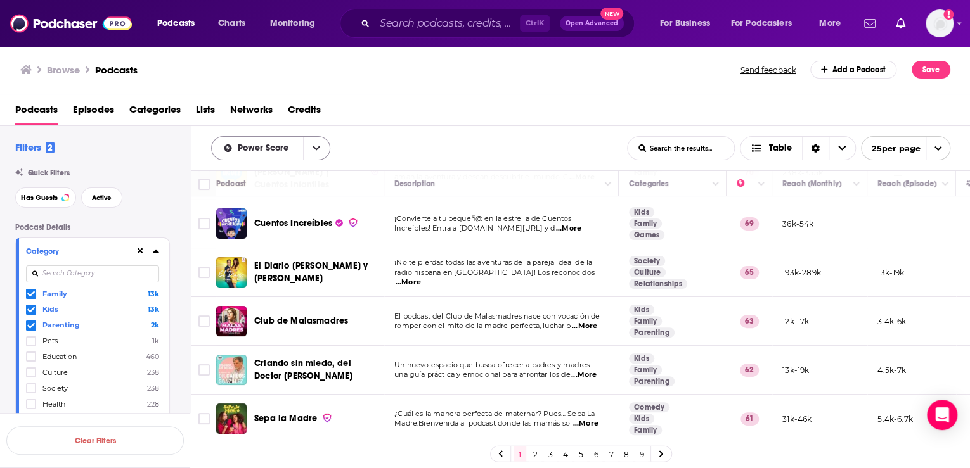
click at [312, 142] on button "open menu" at bounding box center [316, 148] width 27 height 23
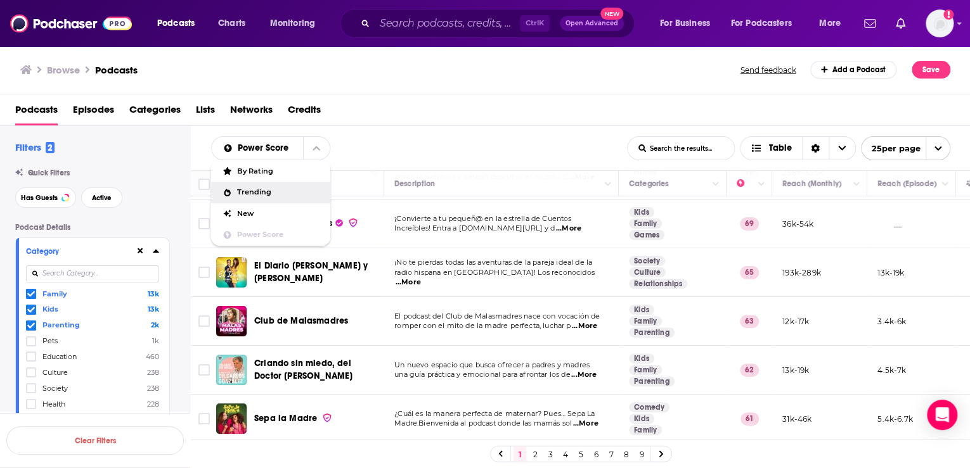
click at [266, 195] on span "Trending" at bounding box center [278, 192] width 83 height 7
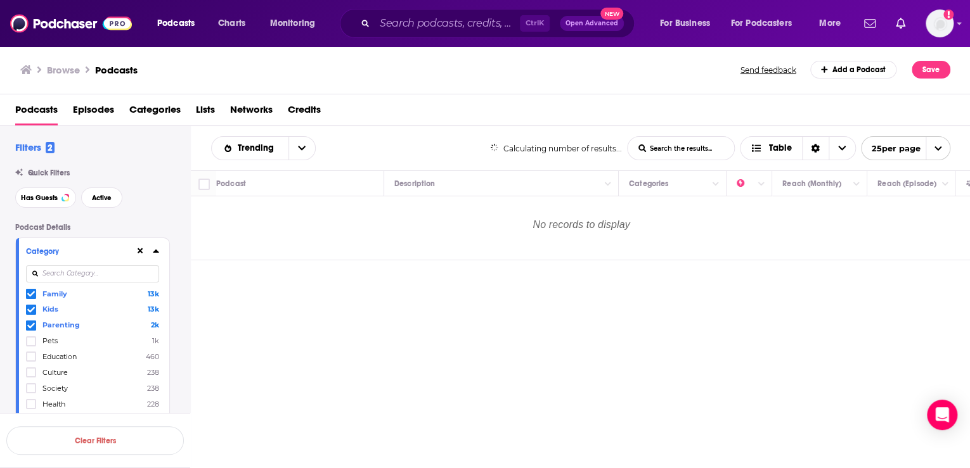
scroll to position [0, 0]
click at [305, 147] on button "open menu" at bounding box center [301, 148] width 27 height 23
click at [267, 170] on span "By Rating" at bounding box center [271, 171] width 68 height 7
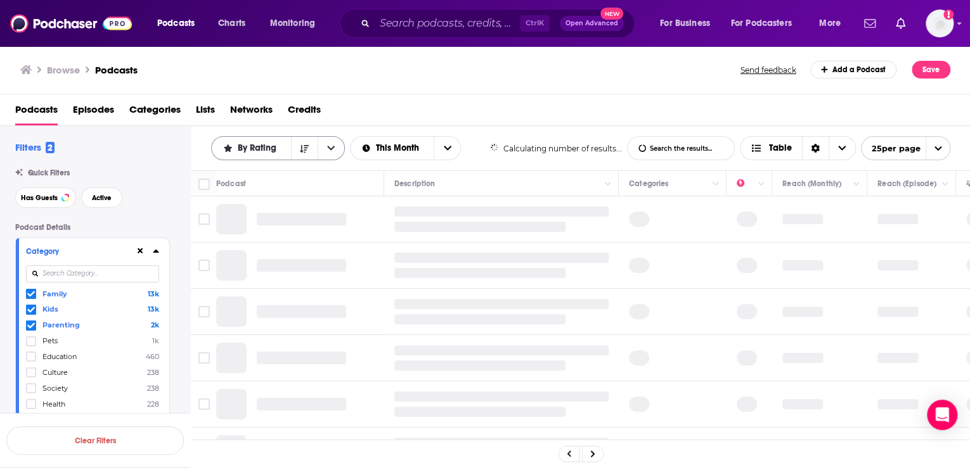
click at [332, 148] on icon "open menu" at bounding box center [331, 148] width 8 height 9
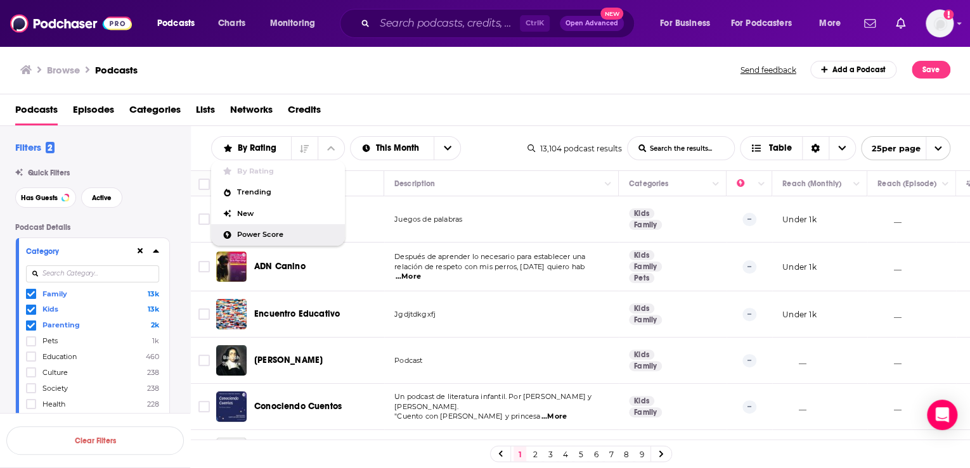
click at [490, 150] on div "By Rating By Rating Trending New Power Score List Search Input Search the resul…" at bounding box center [369, 148] width 316 height 24
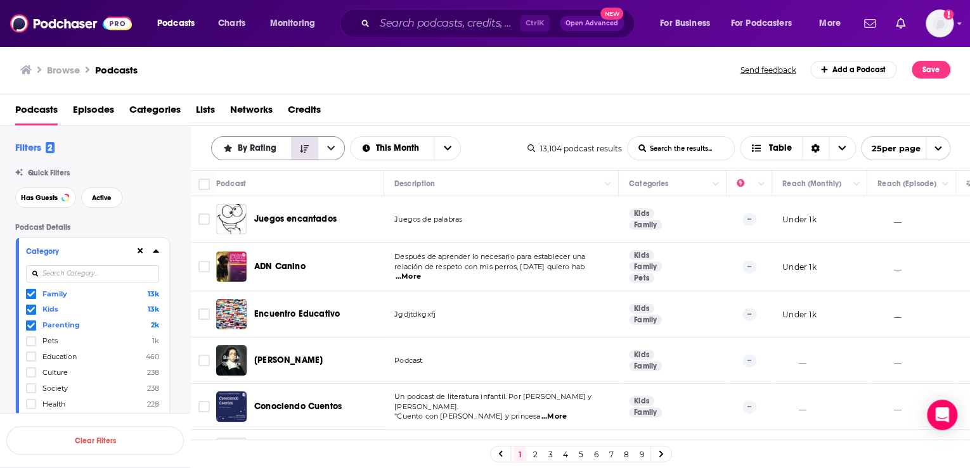
click at [305, 148] on icon "Sort Direction" at bounding box center [304, 148] width 9 height 9
click at [331, 146] on icon "open menu" at bounding box center [331, 148] width 8 height 9
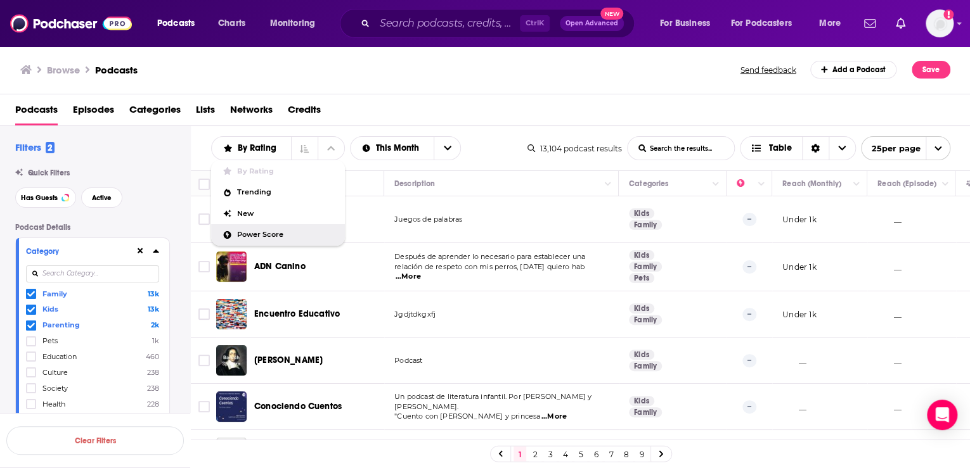
click at [260, 232] on span "Power Score" at bounding box center [286, 234] width 98 height 7
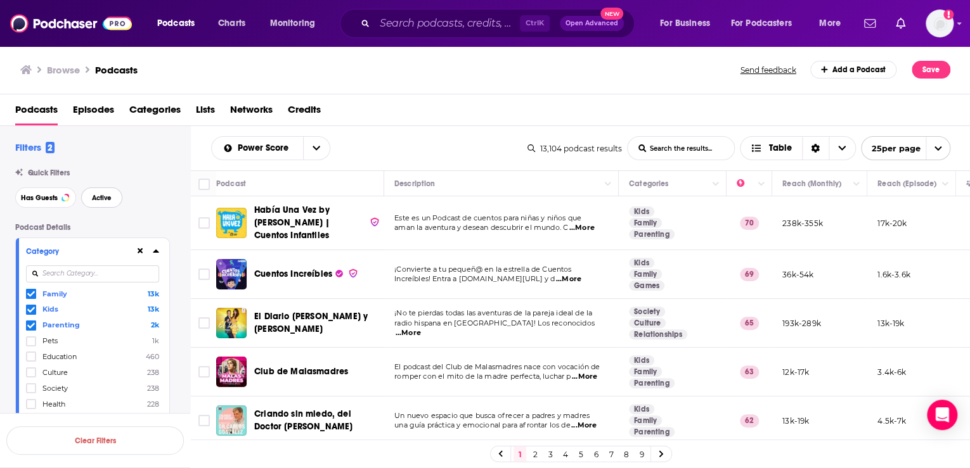
drag, startPoint x: 105, startPoint y: 198, endPoint x: 203, endPoint y: 193, distance: 97.7
click at [105, 198] on span "Active" at bounding box center [102, 198] width 20 height 7
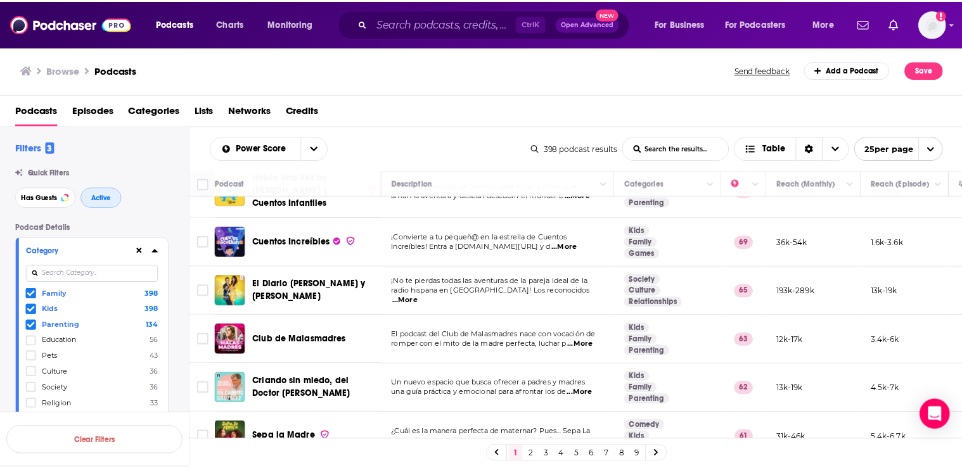
scroll to position [51, 0]
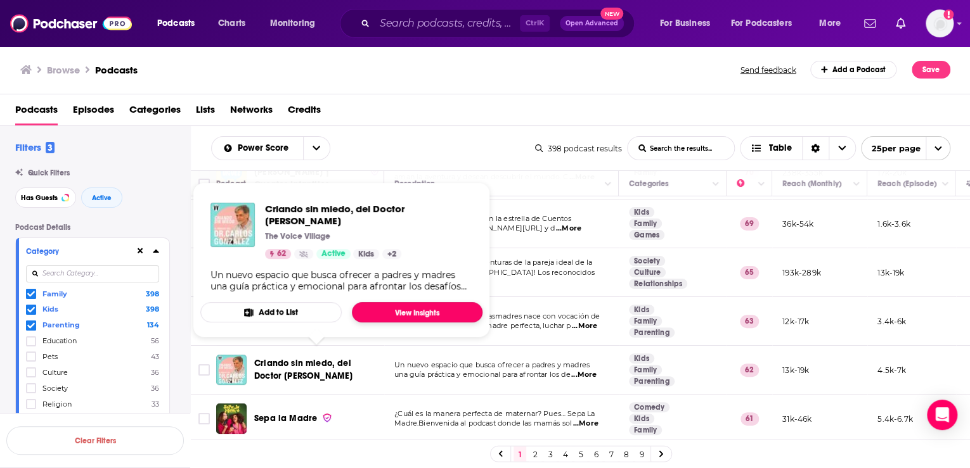
click at [395, 313] on link "View Insights" at bounding box center [417, 312] width 131 height 20
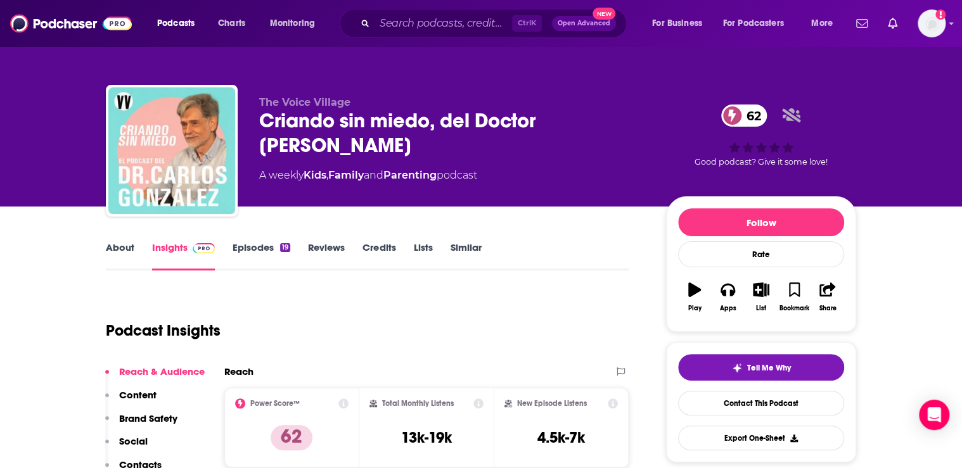
click at [114, 250] on link "About" at bounding box center [120, 255] width 29 height 29
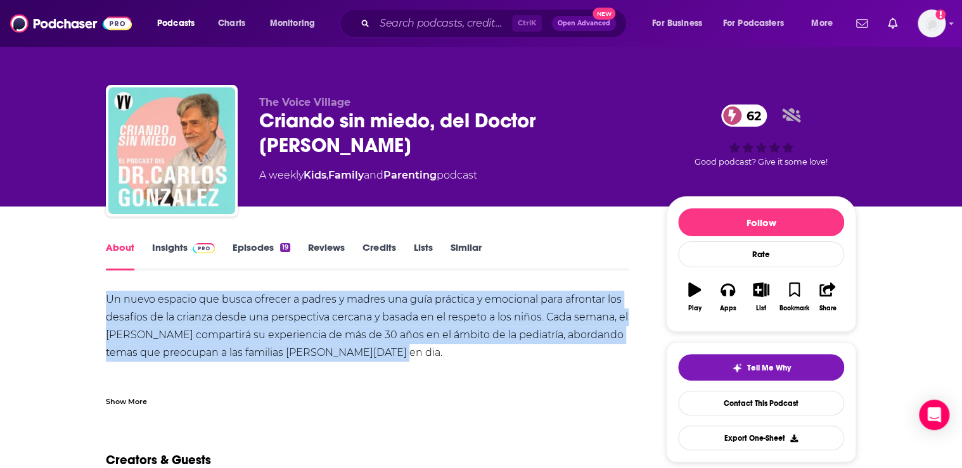
drag, startPoint x: 108, startPoint y: 303, endPoint x: 413, endPoint y: 355, distance: 309.2
click at [413, 355] on div "Un nuevo espacio que busca ofrecer a padres y madres una guía práctica y emocio…" at bounding box center [367, 344] width 523 height 106
copy div "Un nuevo espacio que busca ofrecer a padres y madres una guía práctica y emocio…"
click at [170, 251] on link "Insights" at bounding box center [183, 255] width 63 height 29
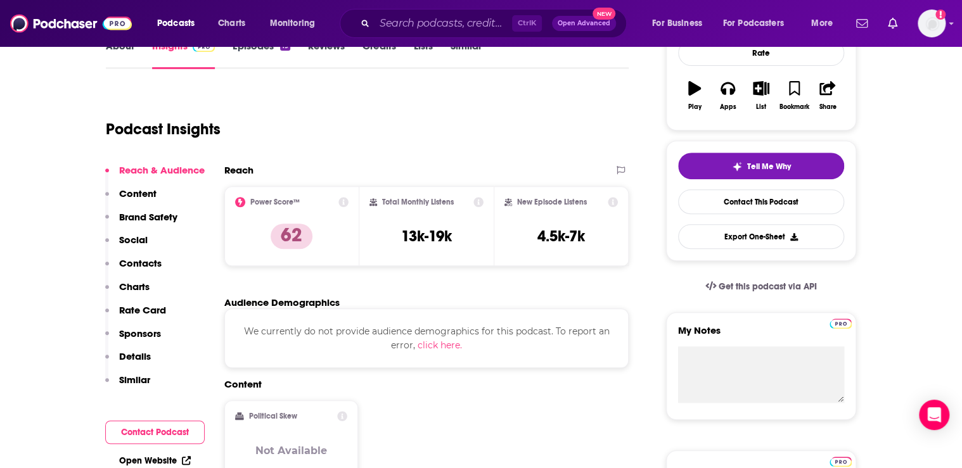
scroll to position [203, 0]
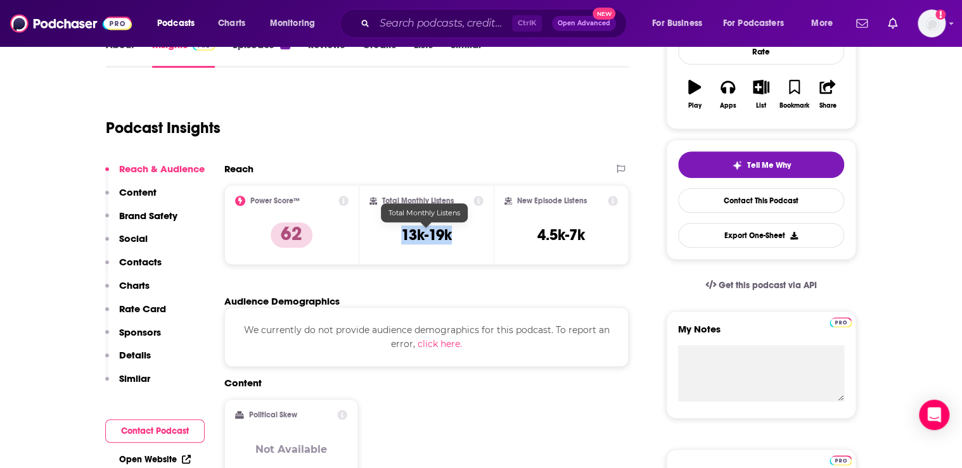
drag, startPoint x: 395, startPoint y: 236, endPoint x: 453, endPoint y: 234, distance: 58.3
click at [453, 234] on div "Total Monthly Listens 13k-19k" at bounding box center [426, 225] width 115 height 58
copy h3 "13k-19k"
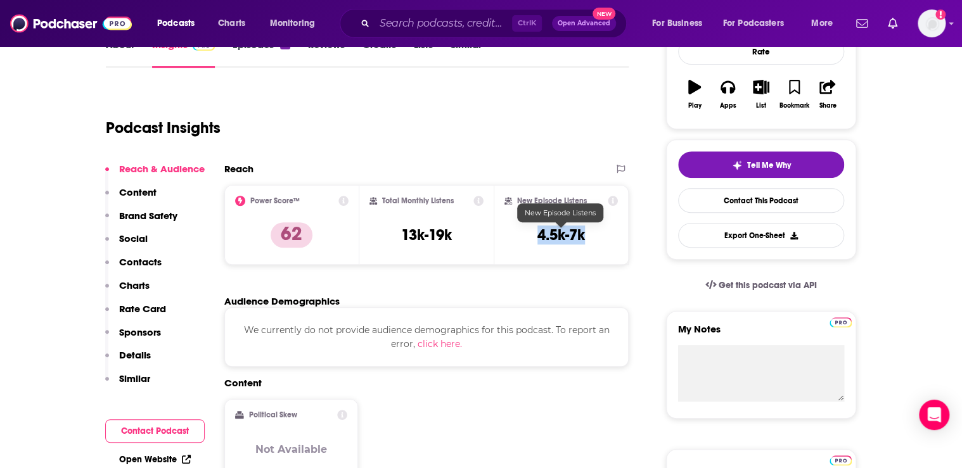
drag, startPoint x: 519, startPoint y: 236, endPoint x: 593, endPoint y: 236, distance: 74.2
click at [593, 236] on div "New Episode Listens 4.5k-7k" at bounding box center [560, 225] width 113 height 58
copy h3 "4.5k-7k"
click at [553, 366] on div "We currently do not provide audience demographics for this podcast. To report a…" at bounding box center [426, 337] width 404 height 60
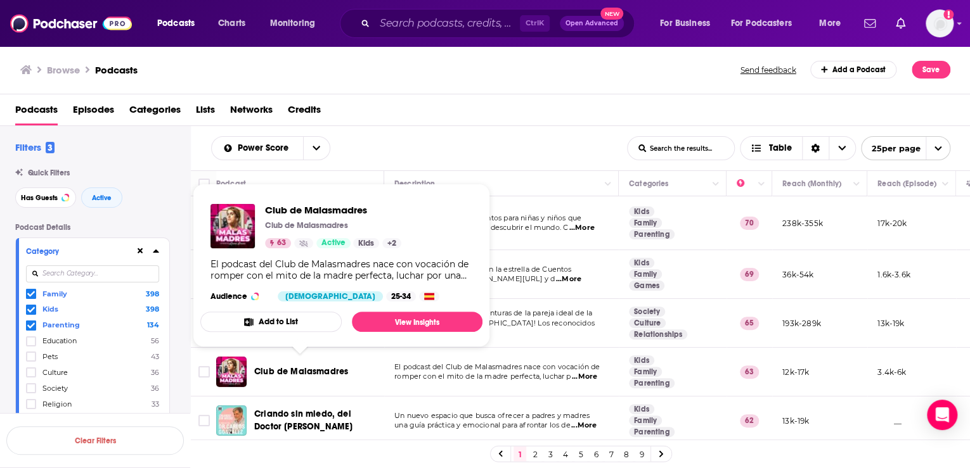
click at [329, 366] on span "Club de Malasmadres" at bounding box center [301, 371] width 94 height 11
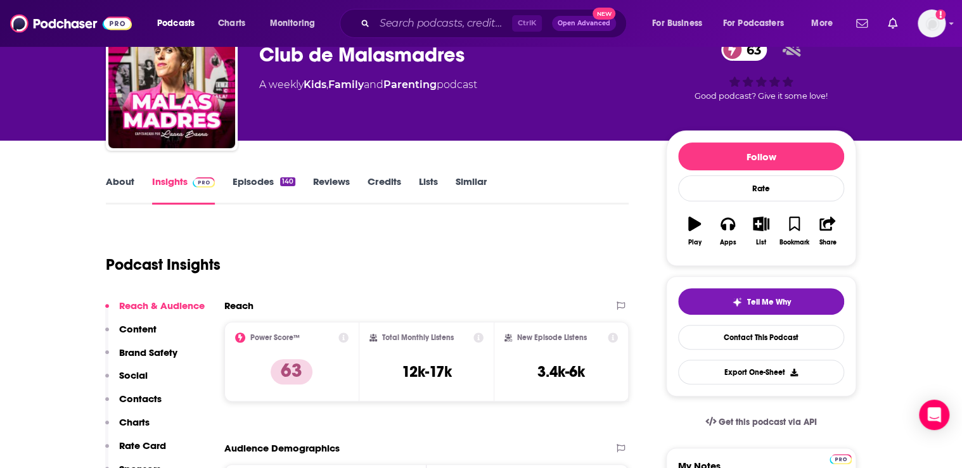
scroll to position [101, 0]
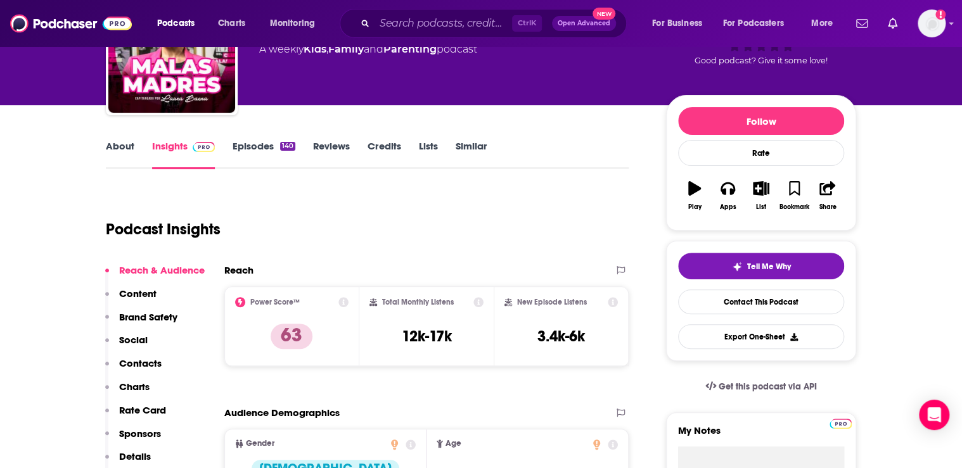
click at [119, 142] on link "About" at bounding box center [120, 154] width 29 height 29
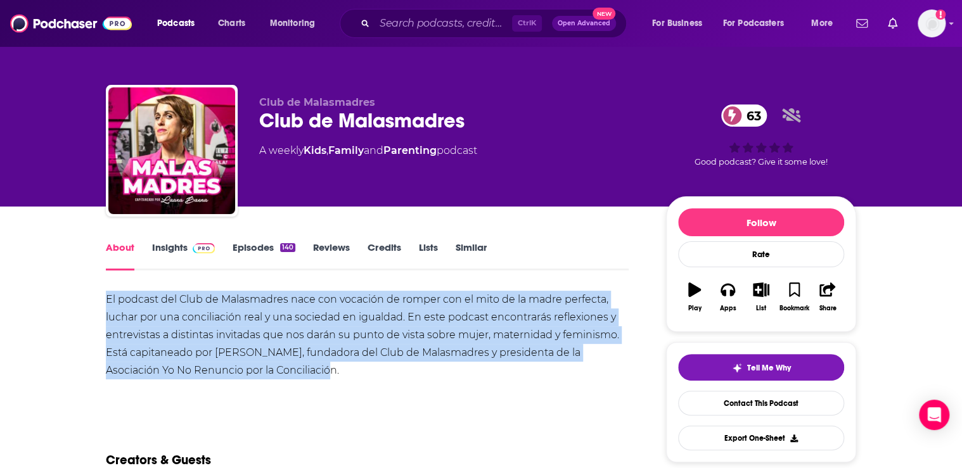
drag, startPoint x: 107, startPoint y: 302, endPoint x: 294, endPoint y: 373, distance: 200.0
click at [294, 373] on div "El podcast del Club de Malasmadres nace con vocación de romper con el mito de l…" at bounding box center [367, 335] width 523 height 89
click at [172, 252] on link "Insights" at bounding box center [183, 255] width 63 height 29
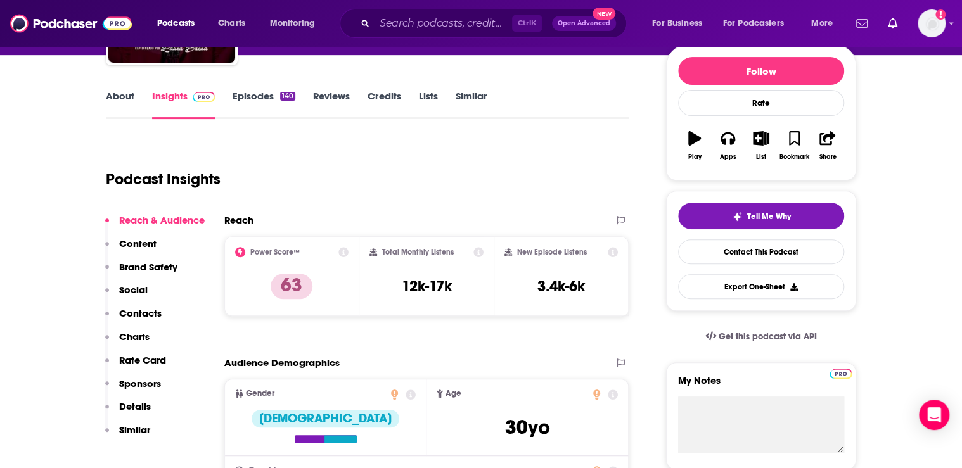
scroll to position [152, 0]
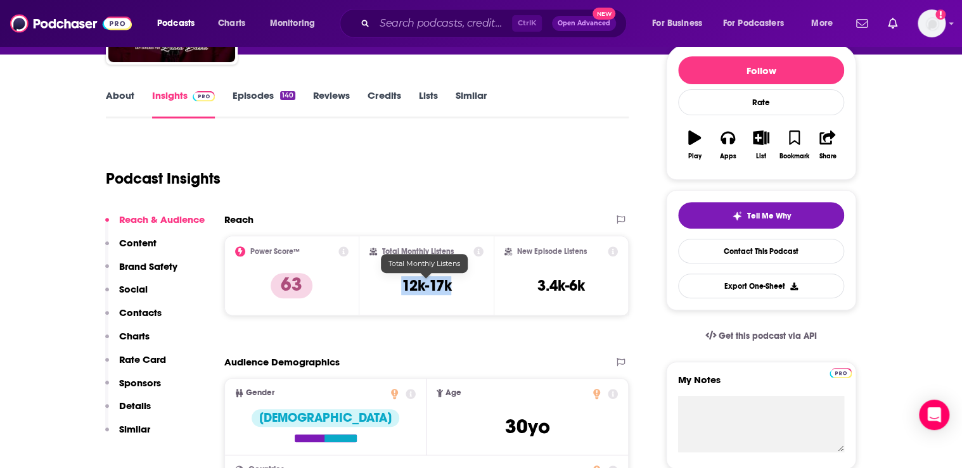
drag, startPoint x: 454, startPoint y: 290, endPoint x: 398, endPoint y: 288, distance: 55.8
click at [398, 288] on div "Total Monthly Listens 12k-17k" at bounding box center [426, 276] width 115 height 58
click at [588, 283] on div "New Episode Listens 3.4k-6k" at bounding box center [560, 276] width 113 height 58
drag, startPoint x: 530, startPoint y: 286, endPoint x: 509, endPoint y: 286, distance: 20.9
click at [509, 286] on div "New Episode Listens 3.4k-6k" at bounding box center [560, 276] width 113 height 58
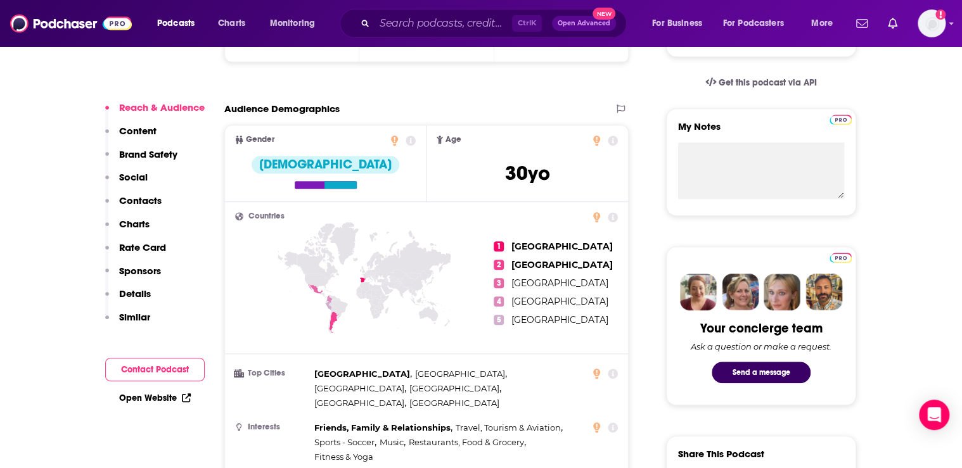
scroll to position [456, 0]
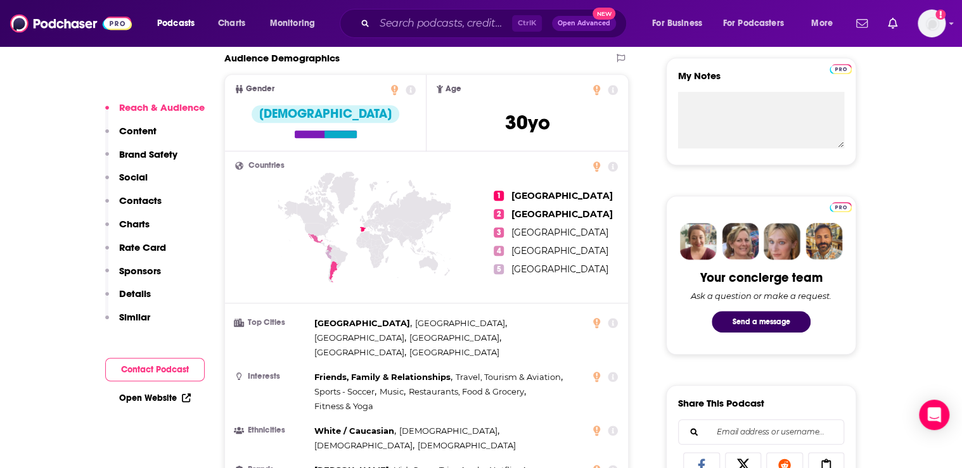
click at [480, 380] on div "Friends, Family & Relationships , Travel, Tourism & Aviation , Sports - Soccer …" at bounding box center [449, 392] width 271 height 44
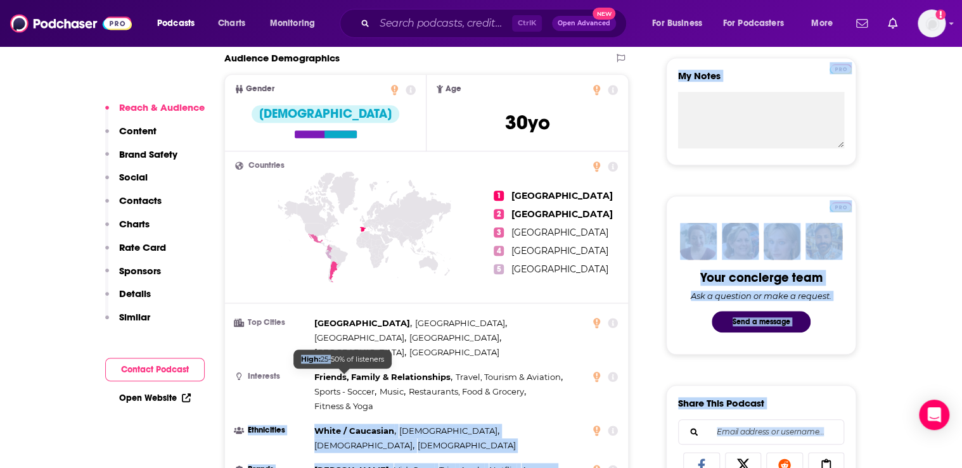
drag, startPoint x: 375, startPoint y: 375, endPoint x: 329, endPoint y: 365, distance: 47.2
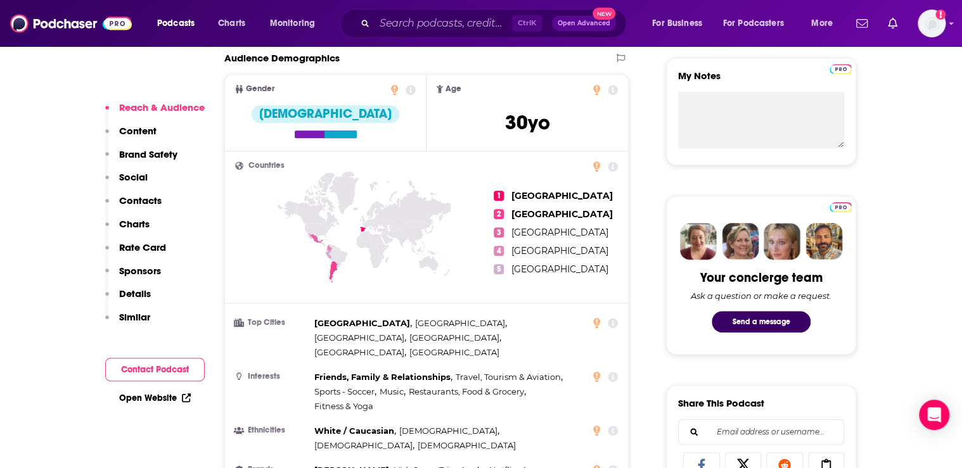
drag, startPoint x: 329, startPoint y: 365, endPoint x: 390, endPoint y: 378, distance: 62.9
click at [397, 380] on div "Friends, Family & Relationships , Travel, Tourism & Aviation , Sports - Soccer …" at bounding box center [449, 392] width 271 height 44
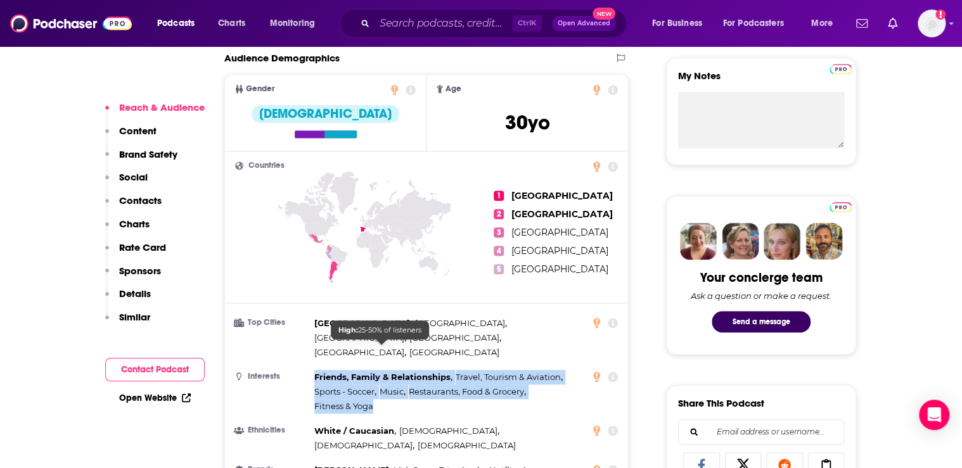
drag, startPoint x: 370, startPoint y: 375, endPoint x: 315, endPoint y: 350, distance: 60.4
click at [315, 370] on div "Friends, Family & Relationships , Travel, Tourism & Aviation , Sports - Soccer …" at bounding box center [449, 392] width 271 height 44
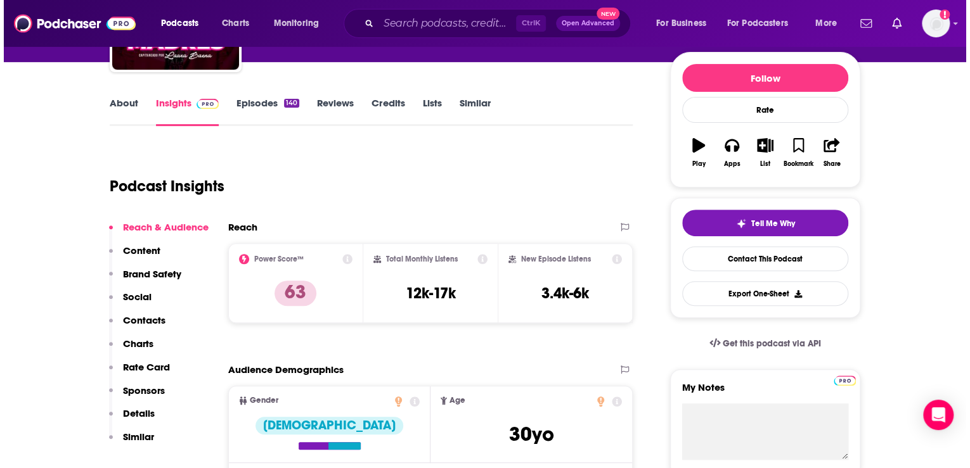
scroll to position [0, 0]
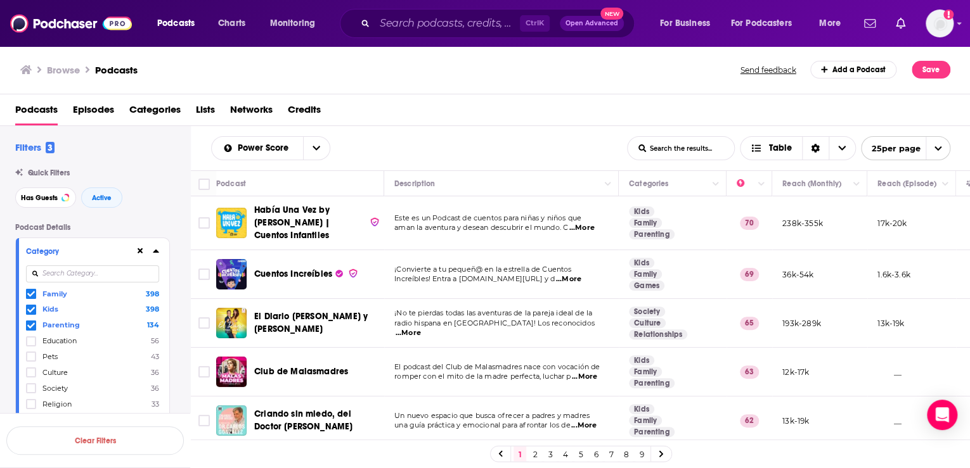
scroll to position [51, 0]
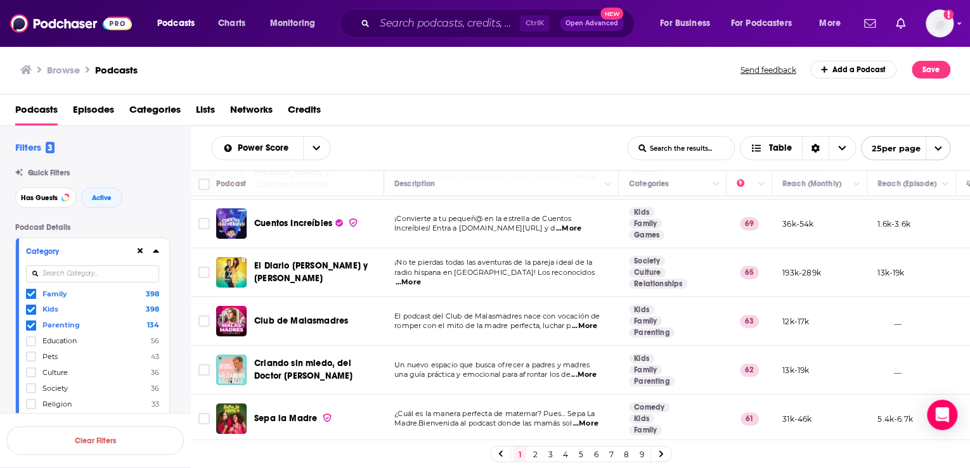
click at [530, 152] on div "Power Score List Search Input Search the results... Table" at bounding box center [419, 148] width 416 height 24
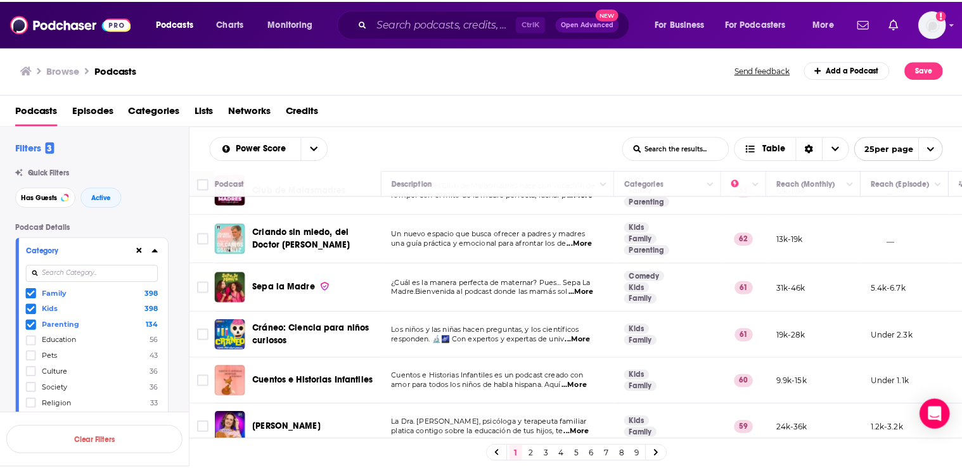
scroll to position [203, 0]
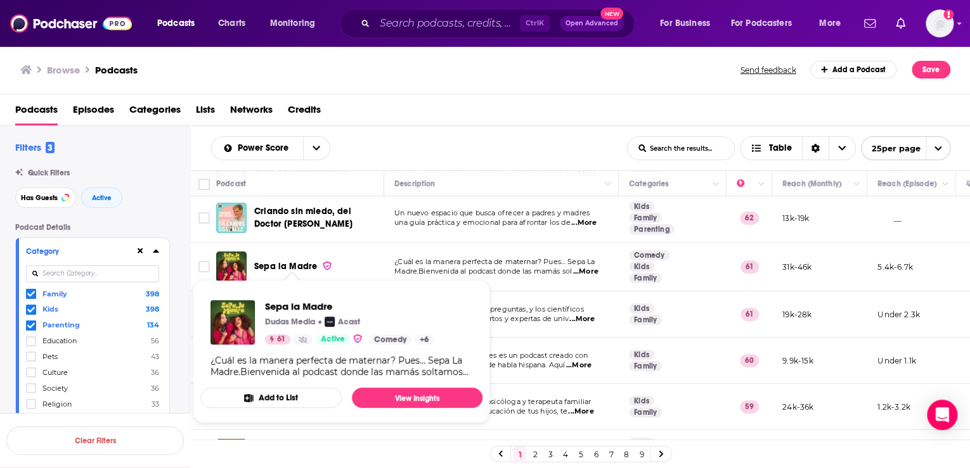
click at [284, 261] on span "Sepa la Madre" at bounding box center [285, 266] width 63 height 11
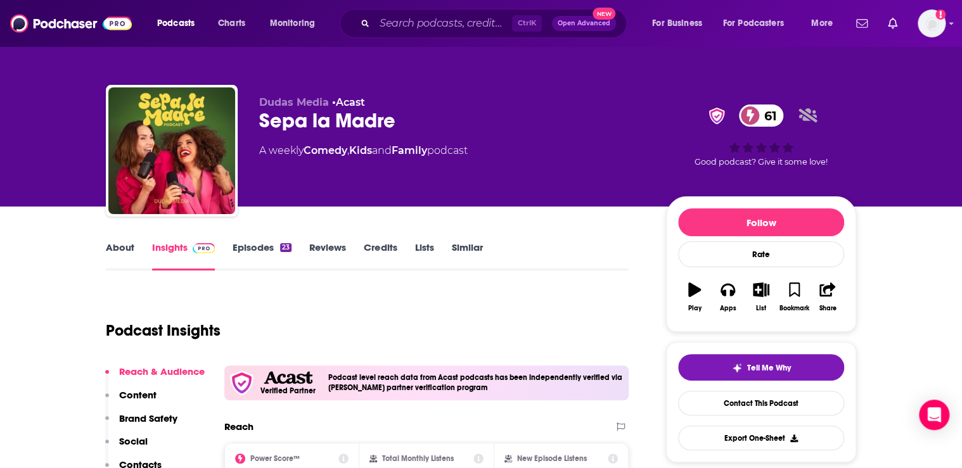
click at [122, 245] on link "About" at bounding box center [120, 255] width 29 height 29
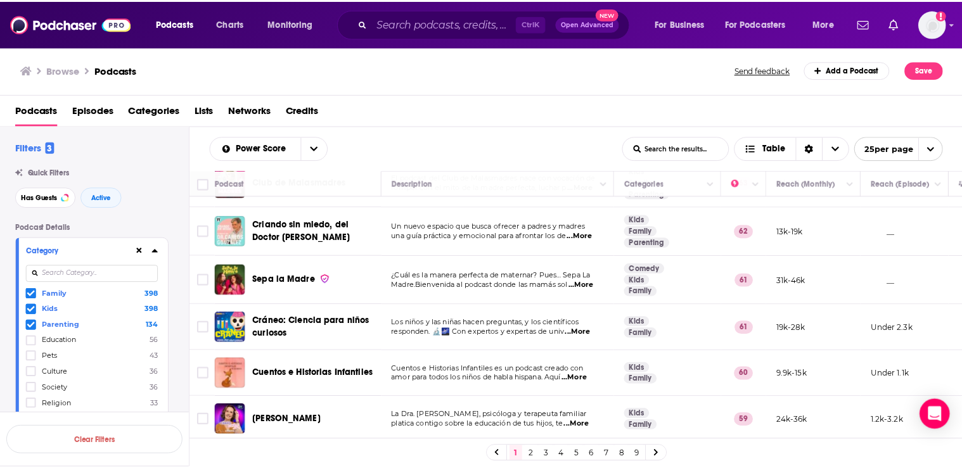
scroll to position [203, 0]
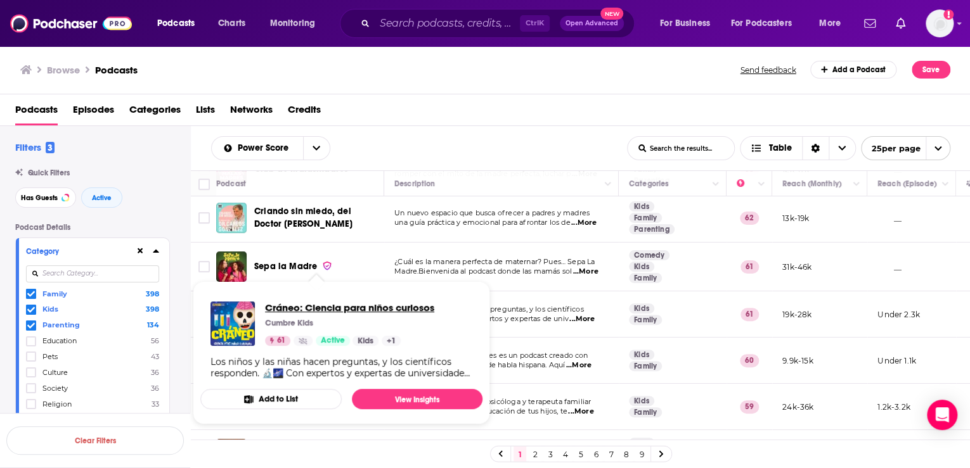
click at [302, 304] on span "Cráneo: Ciencia para niños curiosos" at bounding box center [349, 308] width 169 height 12
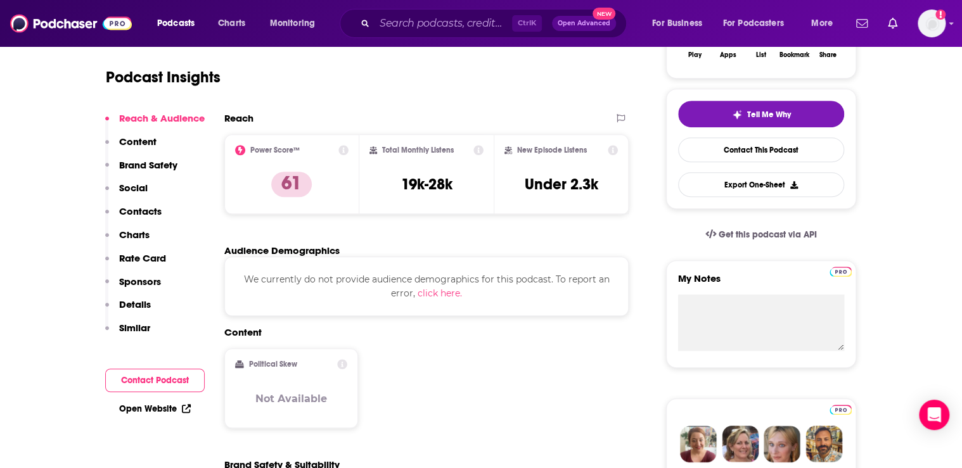
scroll to position [101, 0]
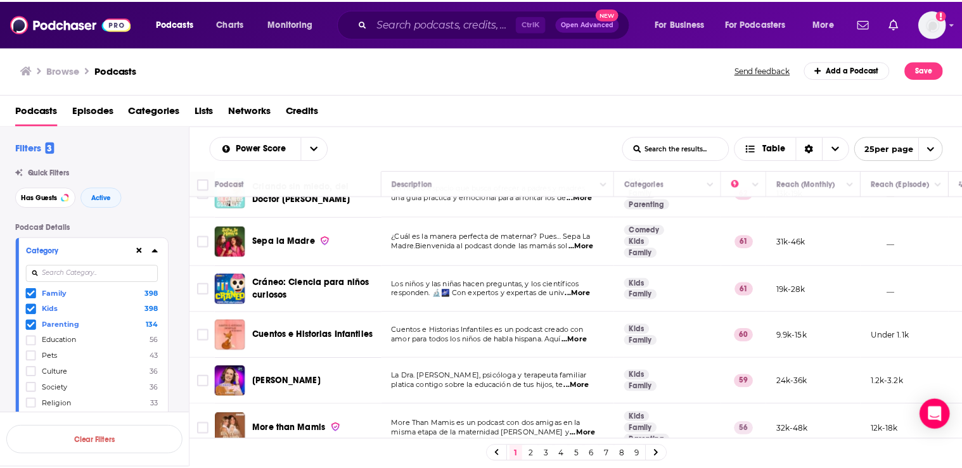
scroll to position [254, 0]
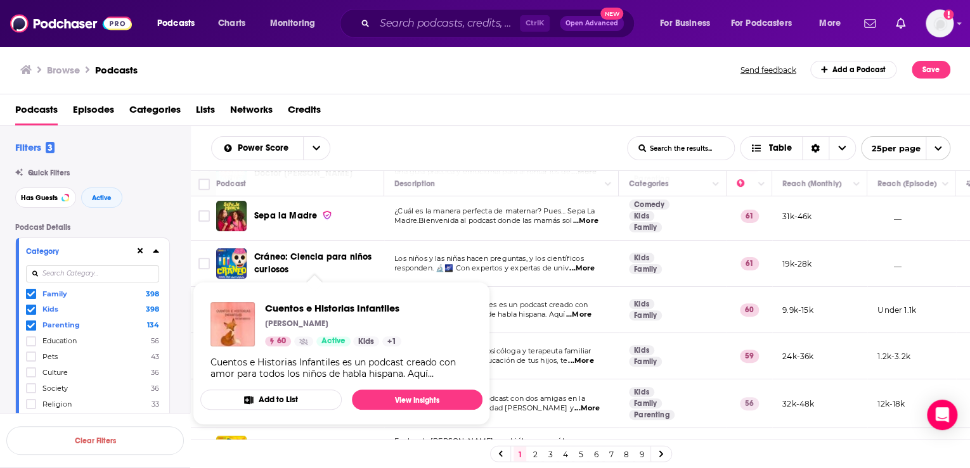
click at [340, 301] on div "Cuentos e Historias Infantiles [PERSON_NAME] 60 Active Kids + 1 Cuentos e Histo…" at bounding box center [341, 341] width 282 height 98
click at [372, 314] on span "Cuentos e Historias Infantiles" at bounding box center [333, 308] width 136 height 12
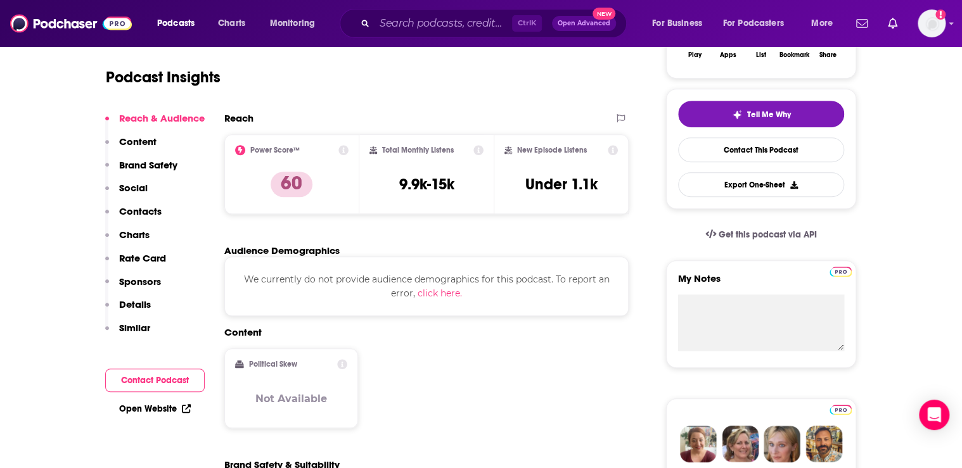
scroll to position [51, 0]
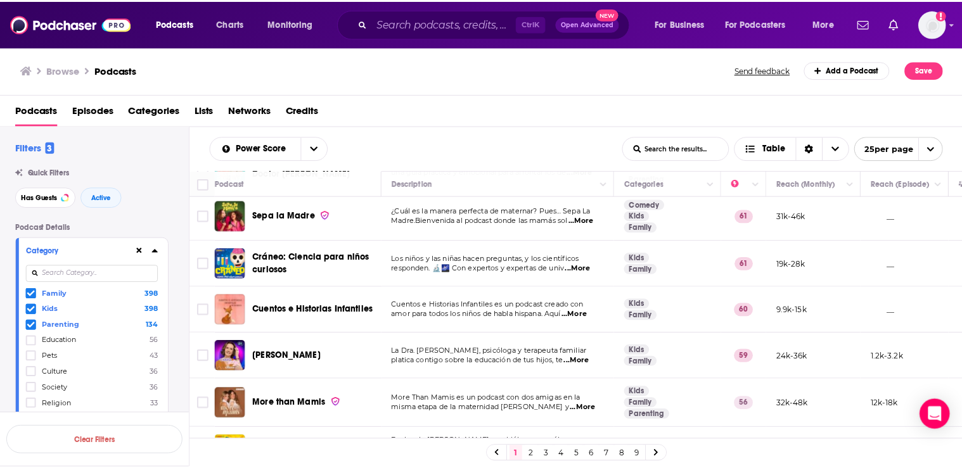
scroll to position [304, 0]
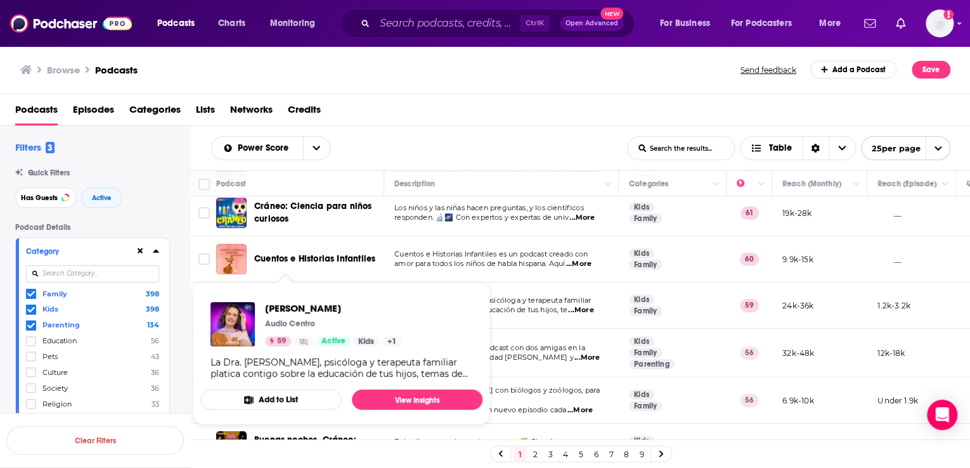
click at [299, 300] on div "Chayo Contigo Audio Centro 59 Active Kids + 1 La Dra. [PERSON_NAME], psicóloga …" at bounding box center [341, 341] width 282 height 98
click at [417, 392] on link "View Insights" at bounding box center [417, 400] width 131 height 20
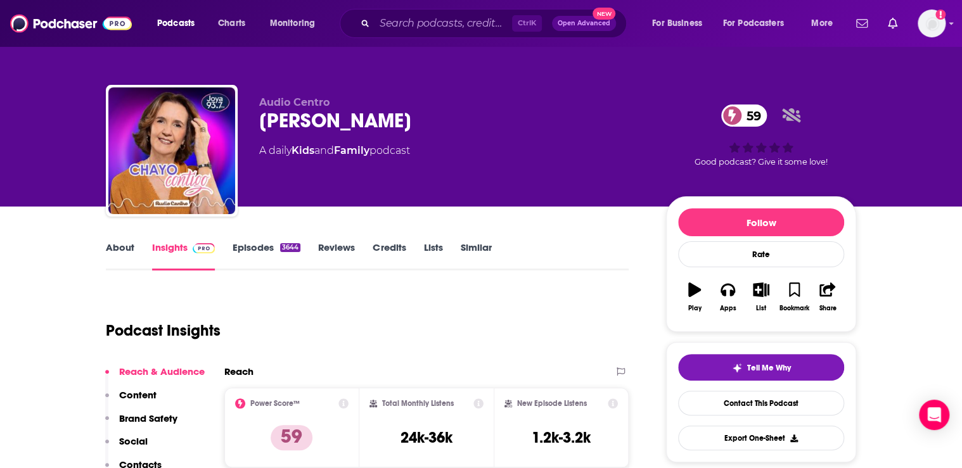
scroll to position [101, 0]
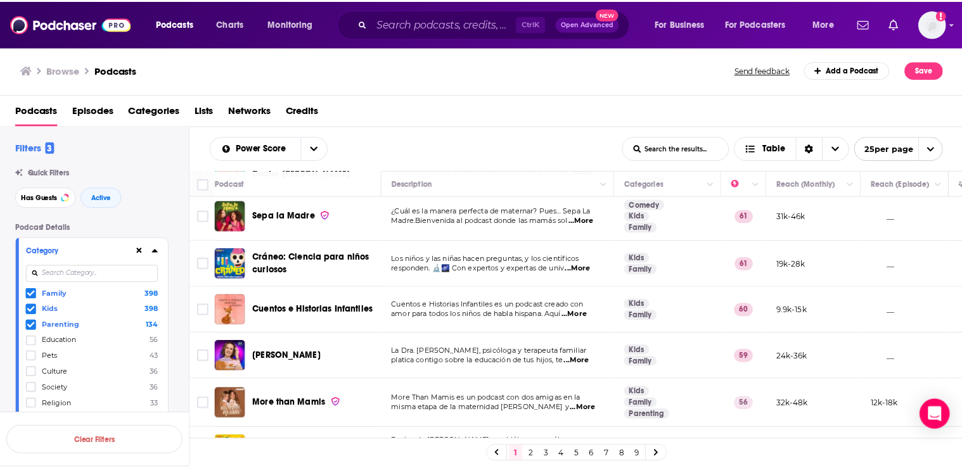
scroll to position [304, 0]
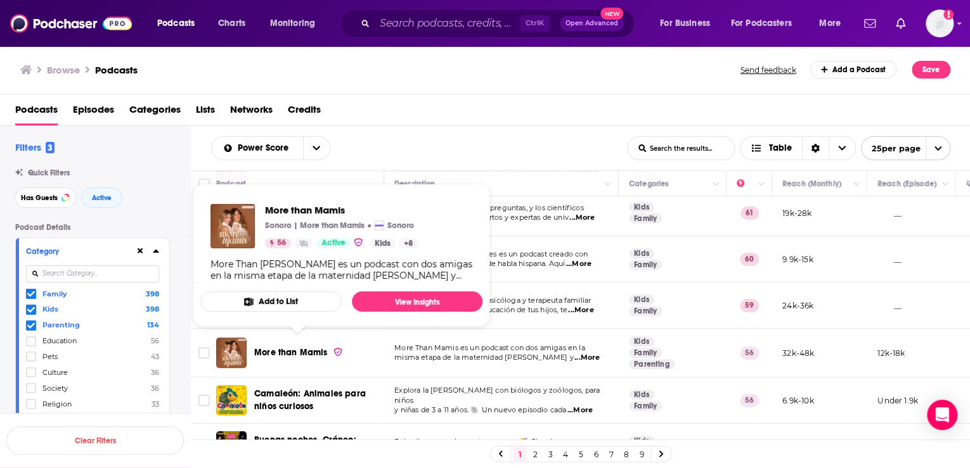
click at [300, 347] on span "More than Mamis" at bounding box center [291, 352] width 74 height 11
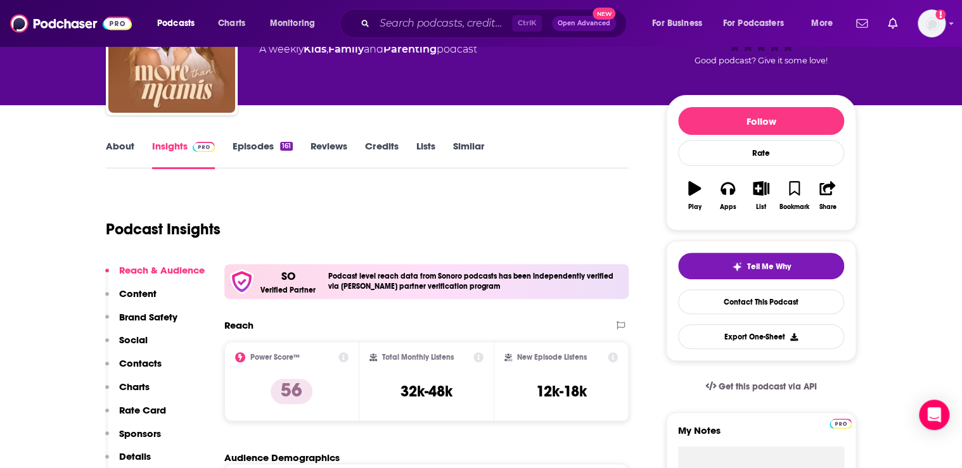
scroll to position [51, 0]
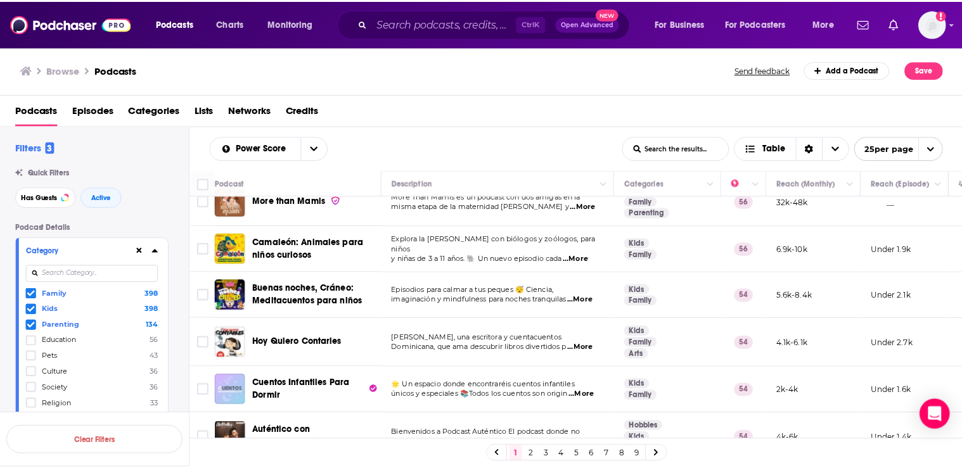
scroll to position [456, 0]
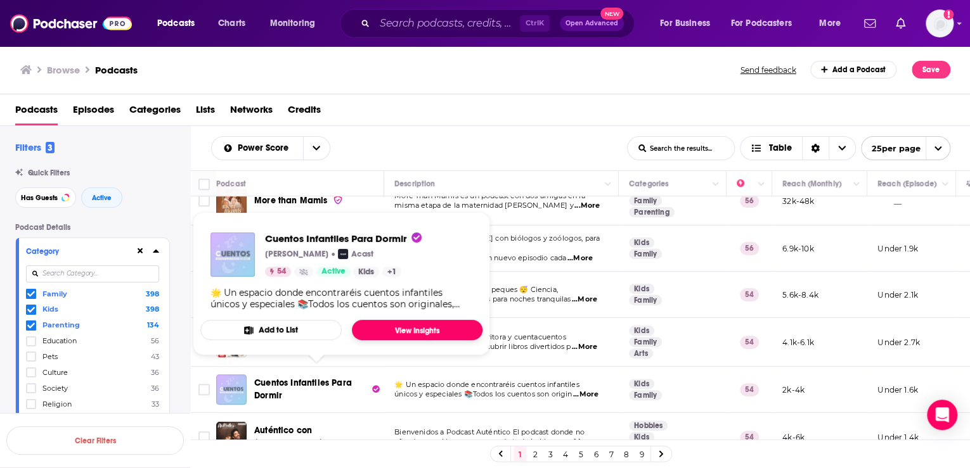
click at [401, 329] on link "View Insights" at bounding box center [417, 330] width 131 height 20
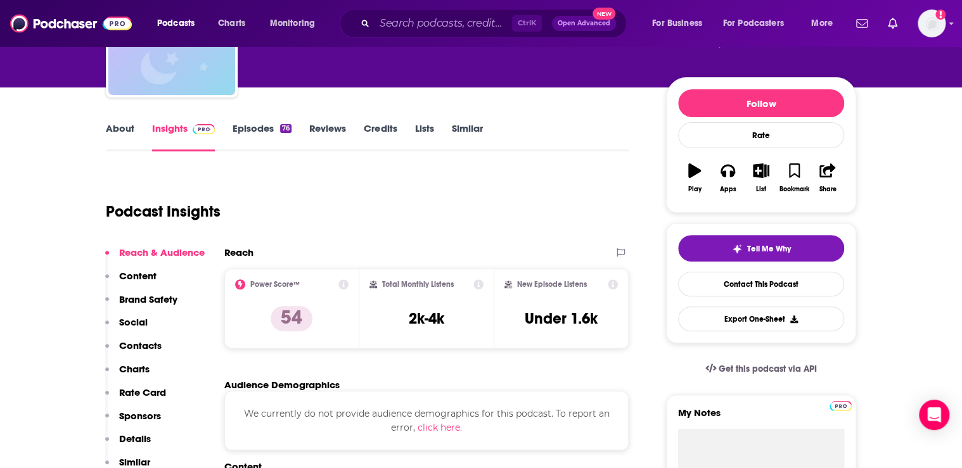
scroll to position [51, 0]
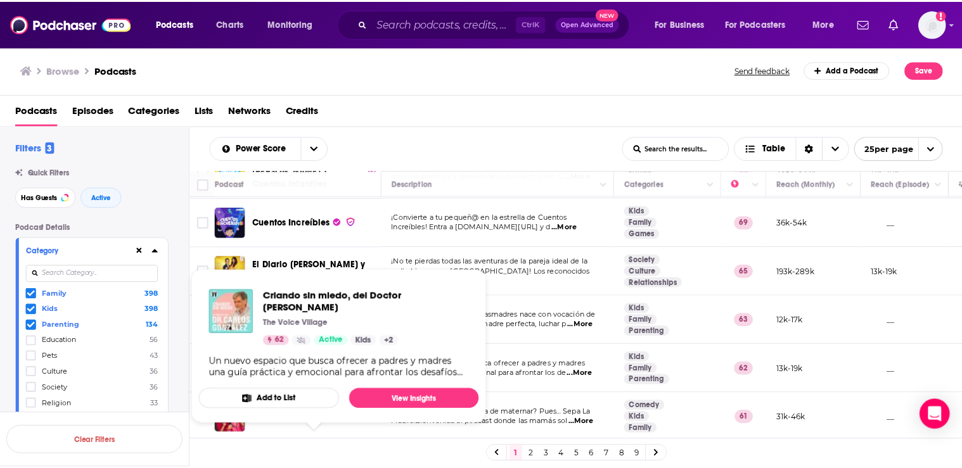
scroll to position [101, 0]
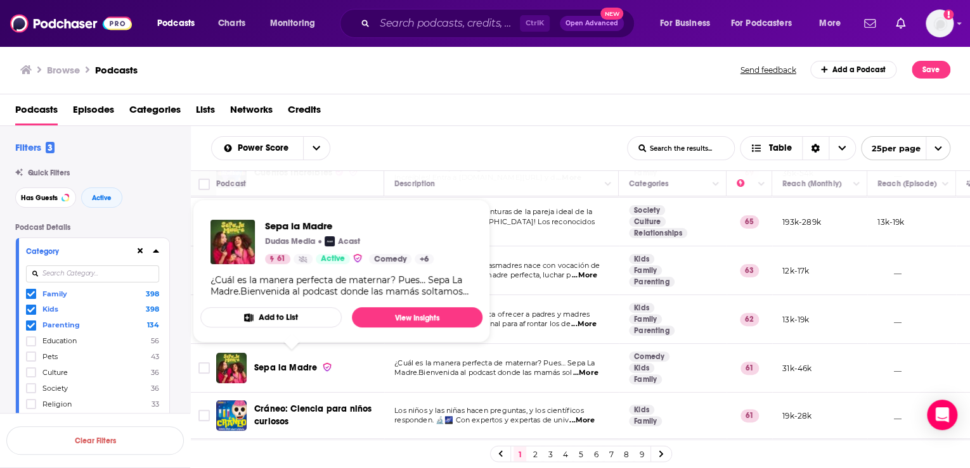
click at [288, 363] on span "Sepa la Madre" at bounding box center [285, 368] width 63 height 11
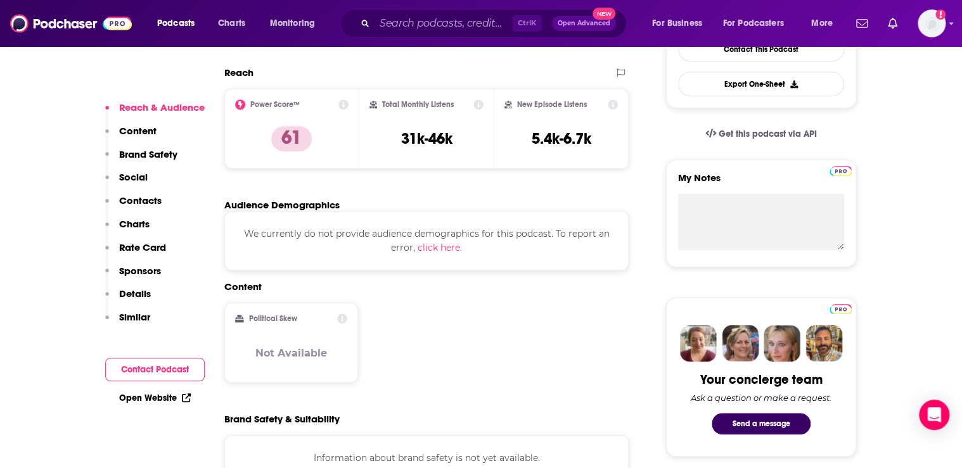
scroll to position [355, 0]
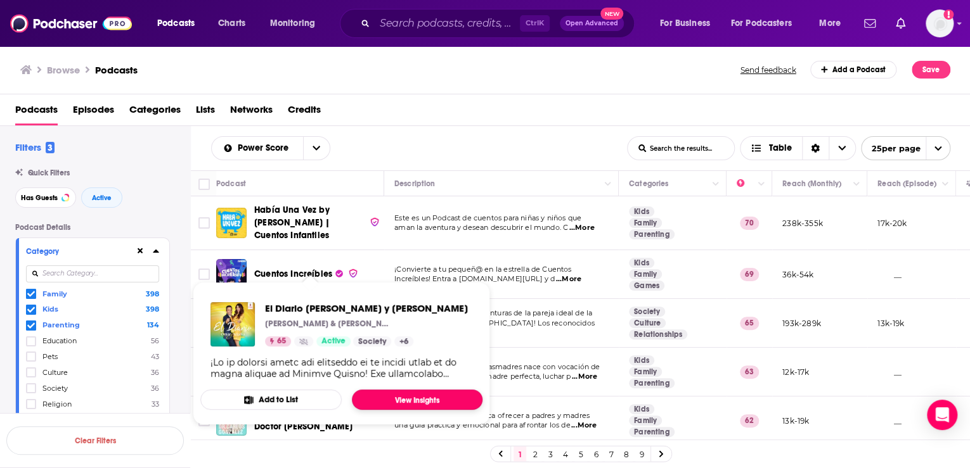
click at [434, 397] on link "View Insights" at bounding box center [417, 400] width 131 height 20
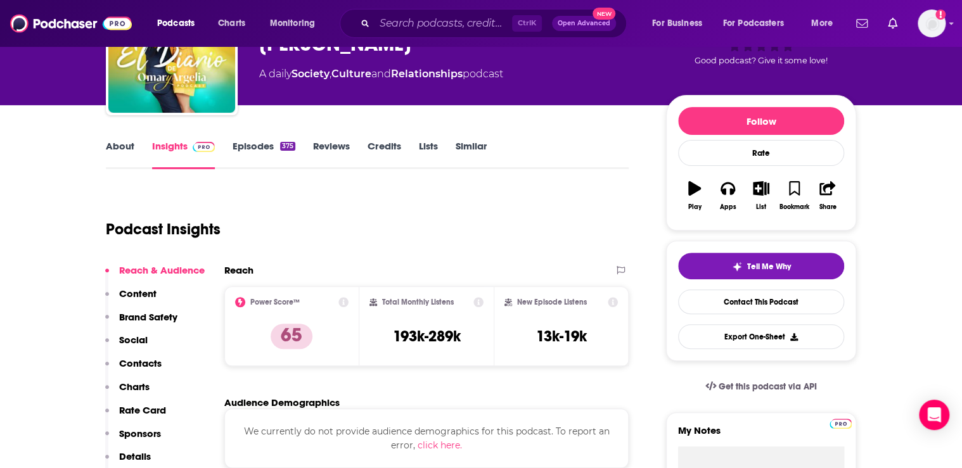
scroll to position [51, 0]
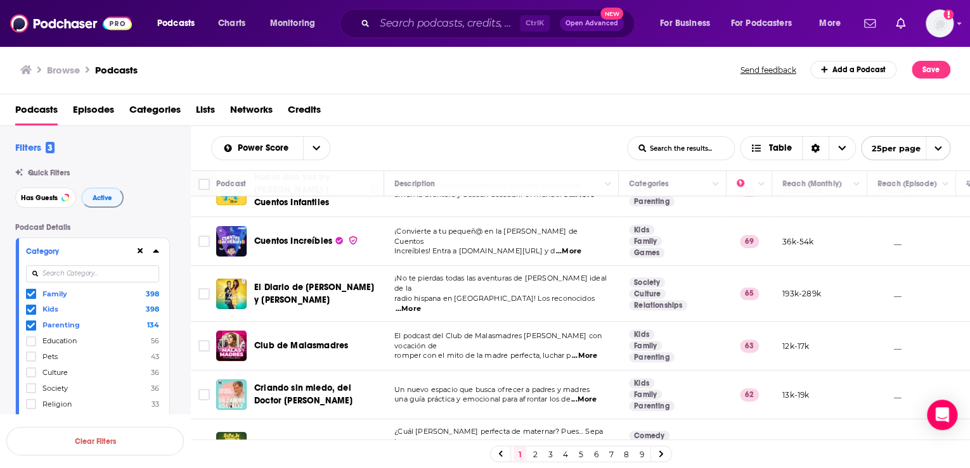
scroll to position [51, 0]
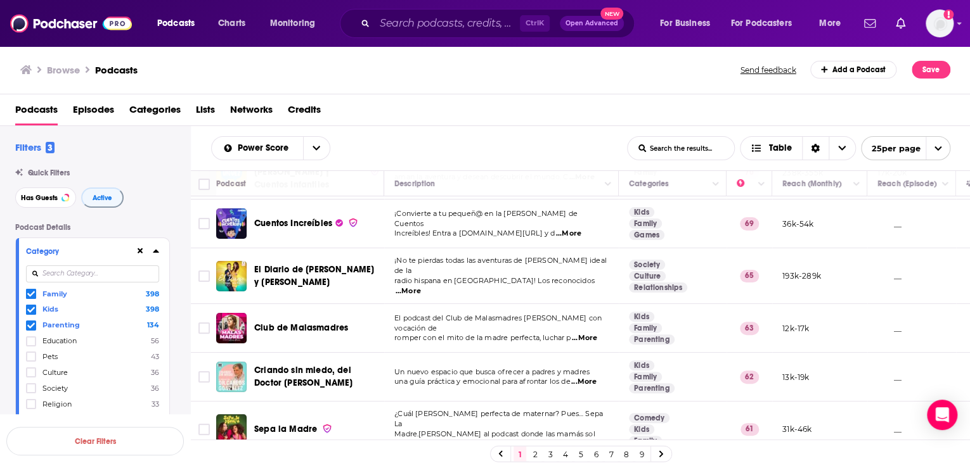
click at [27, 326] on icon at bounding box center [31, 326] width 8 height 6
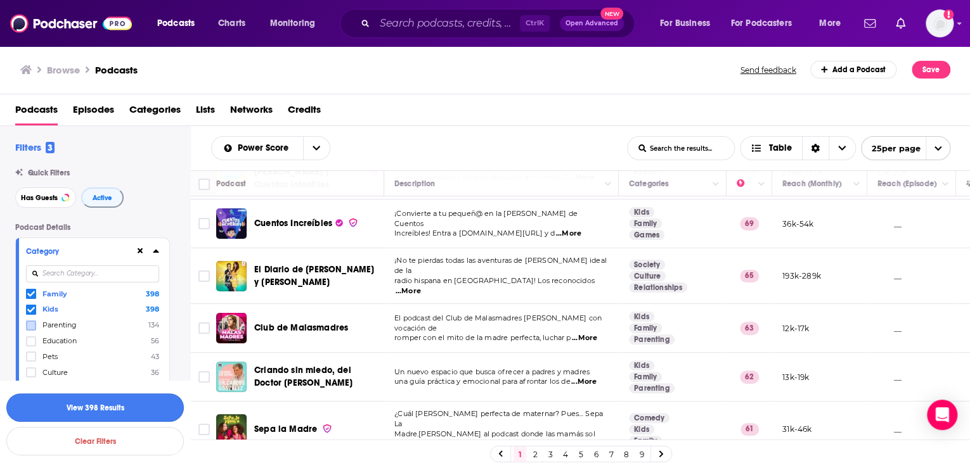
click at [97, 408] on button "View 398 Results" at bounding box center [94, 408] width 177 height 29
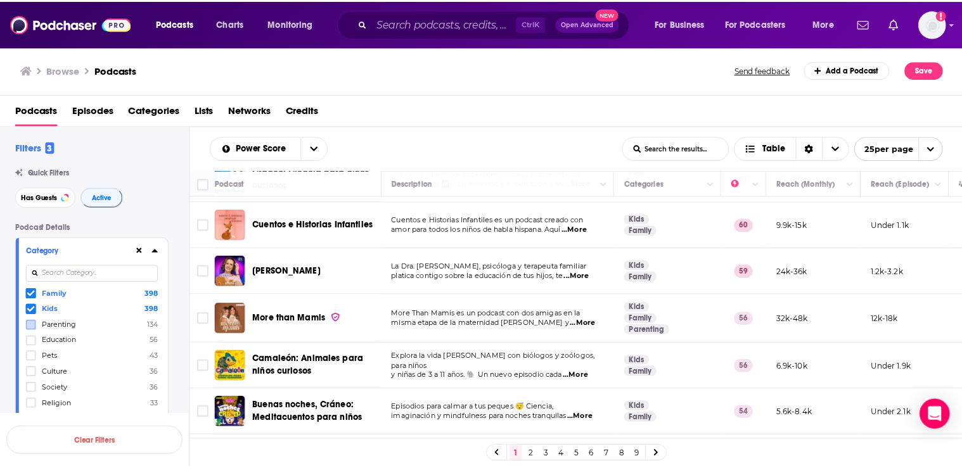
scroll to position [355, 0]
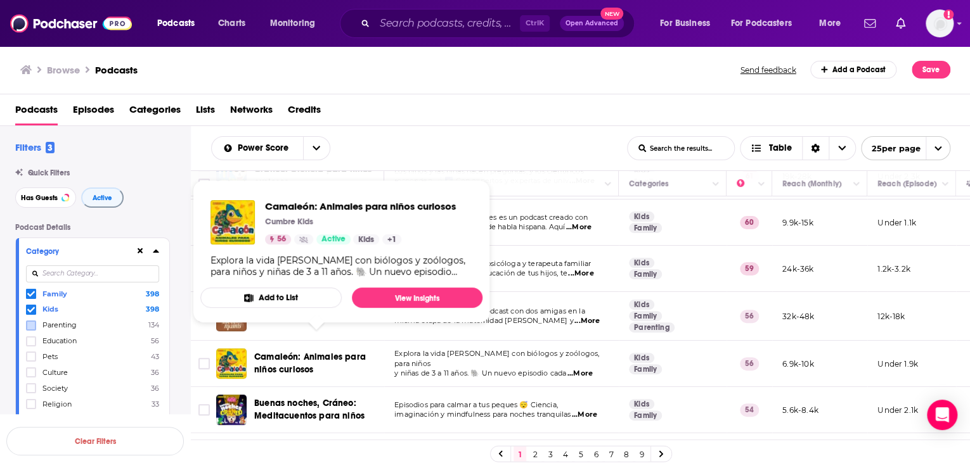
click at [353, 352] on span "Camaleón: Animales para niños curiosos" at bounding box center [310, 363] width 112 height 23
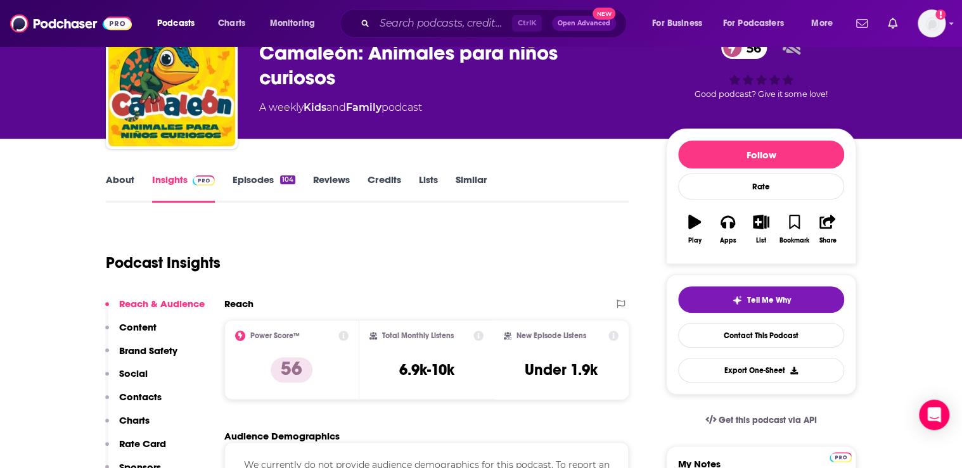
scroll to position [51, 0]
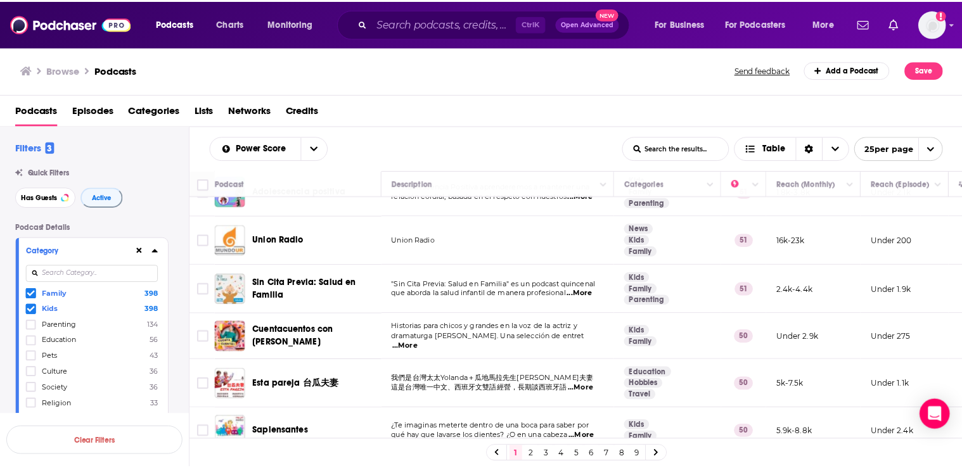
scroll to position [862, 0]
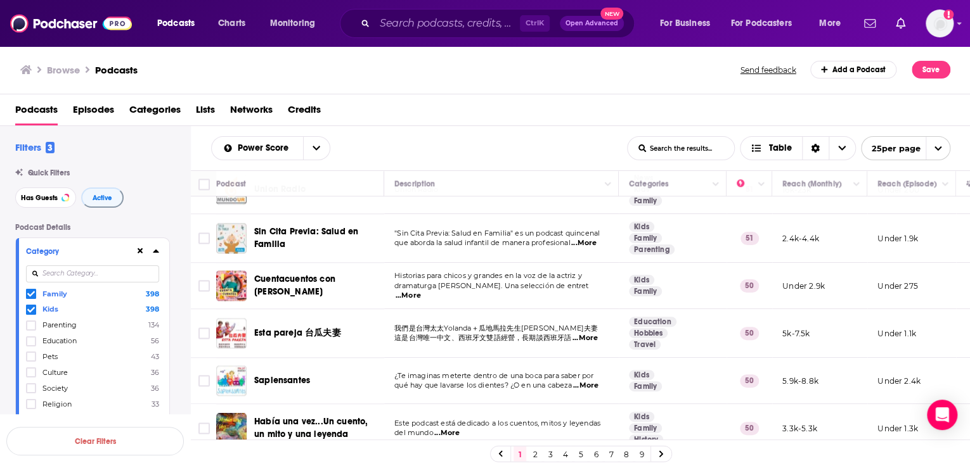
click at [292, 375] on span "Sapiensantes" at bounding box center [282, 380] width 56 height 11
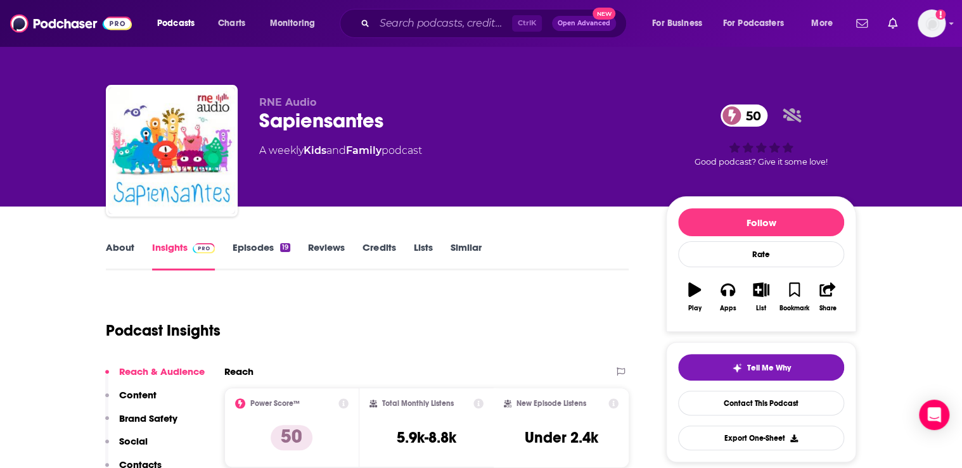
scroll to position [203, 0]
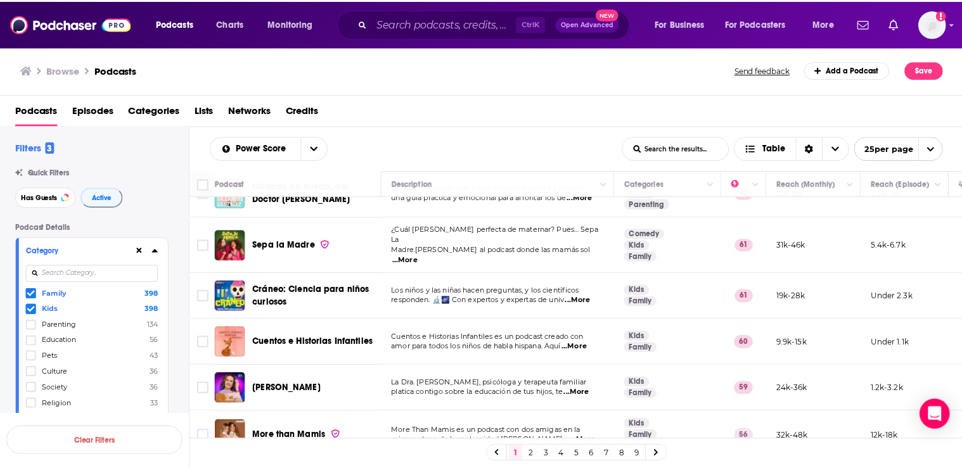
scroll to position [254, 0]
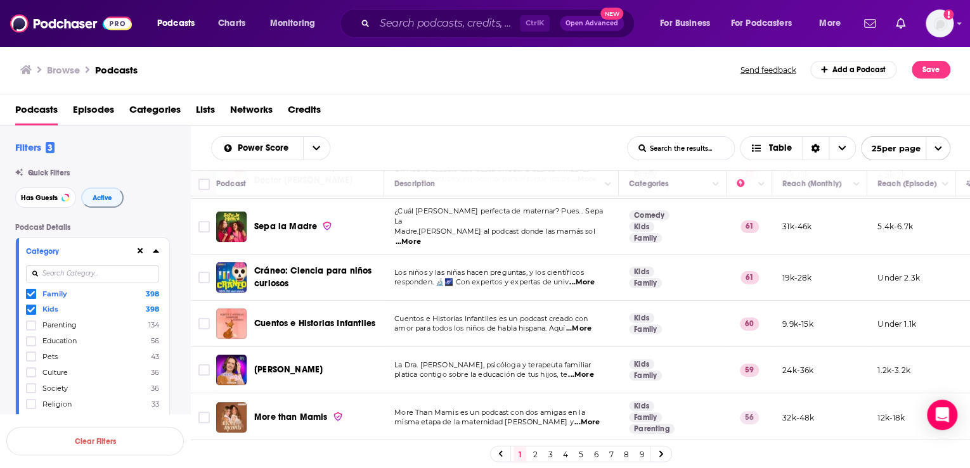
click at [421, 237] on span "...More" at bounding box center [407, 242] width 25 height 10
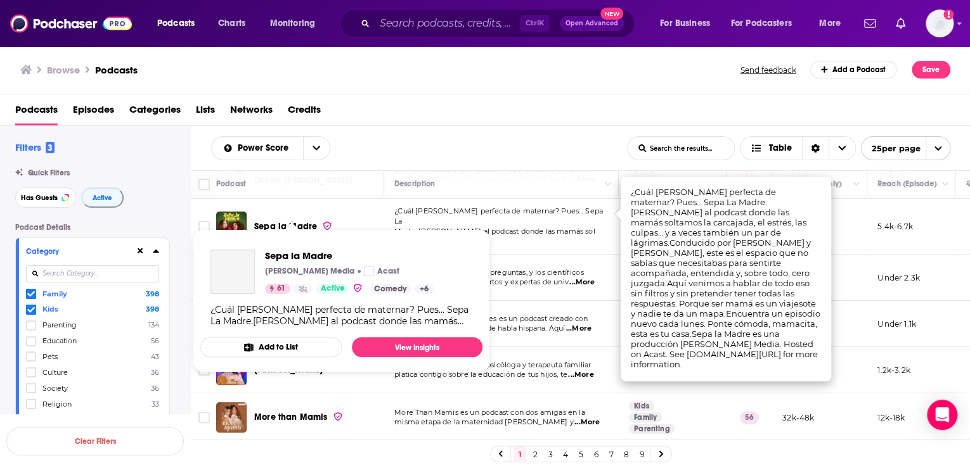
click at [281, 221] on span "Sepa la Madre" at bounding box center [285, 226] width 63 height 11
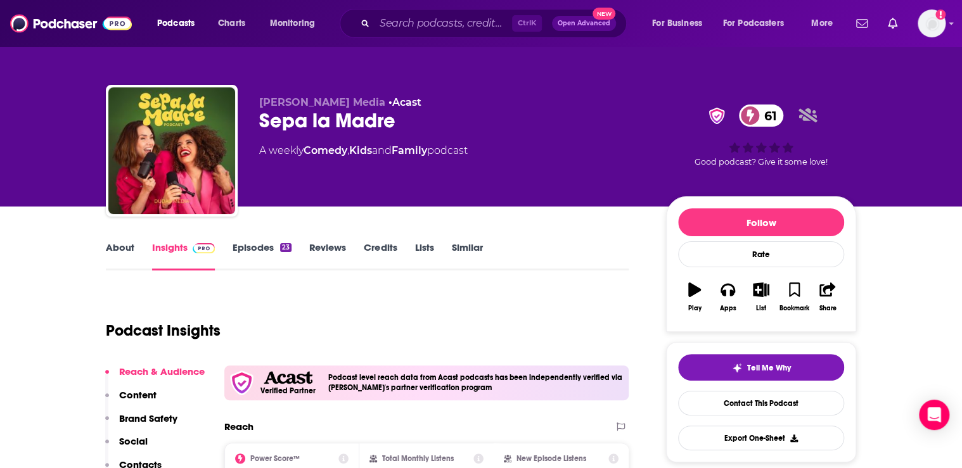
click at [115, 246] on link "About" at bounding box center [120, 255] width 29 height 29
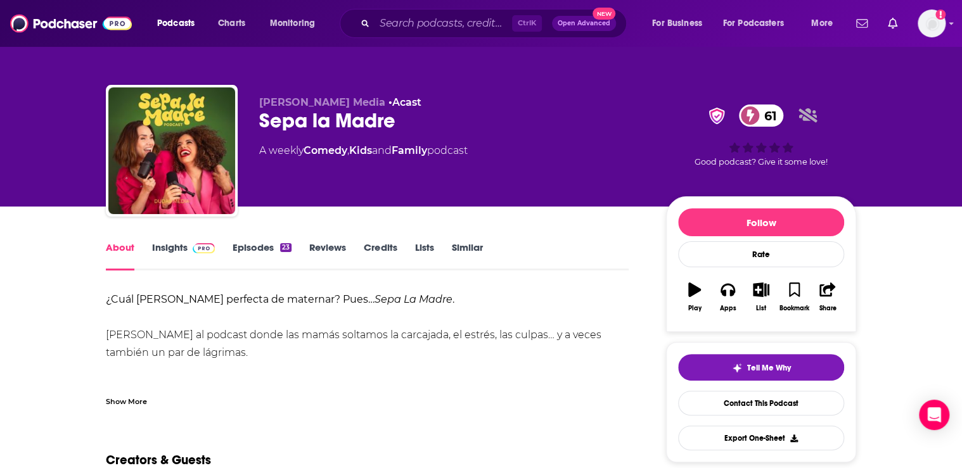
click at [127, 297] on strong "¿Cuál es la manera perfecta de maternar? Pues…" at bounding box center [240, 299] width 269 height 12
click at [375, 299] on em "Sepa La Madre" at bounding box center [414, 299] width 78 height 12
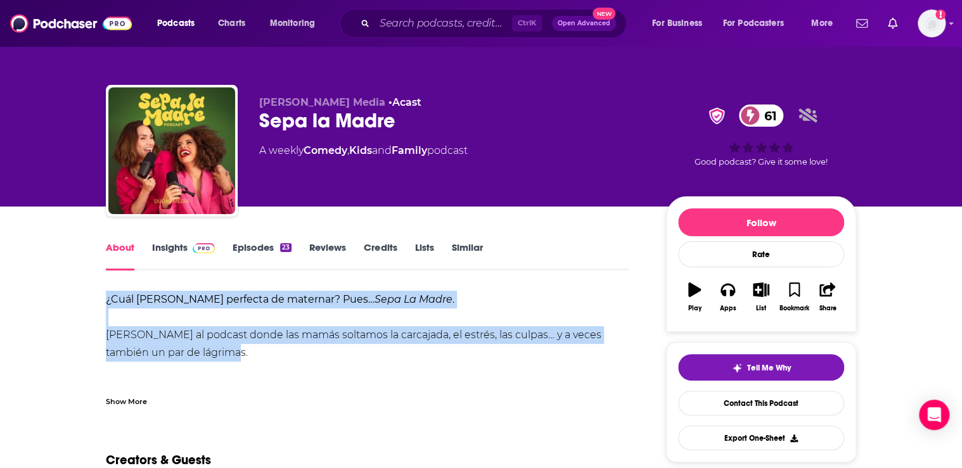
drag, startPoint x: 92, startPoint y: 297, endPoint x: 211, endPoint y: 356, distance: 132.9
copy div "¿Cuál es la manera perfecta de maternar? Pues… Sepa La Madre . Bienvenida al po…"
click at [171, 246] on link "Insights" at bounding box center [183, 255] width 63 height 29
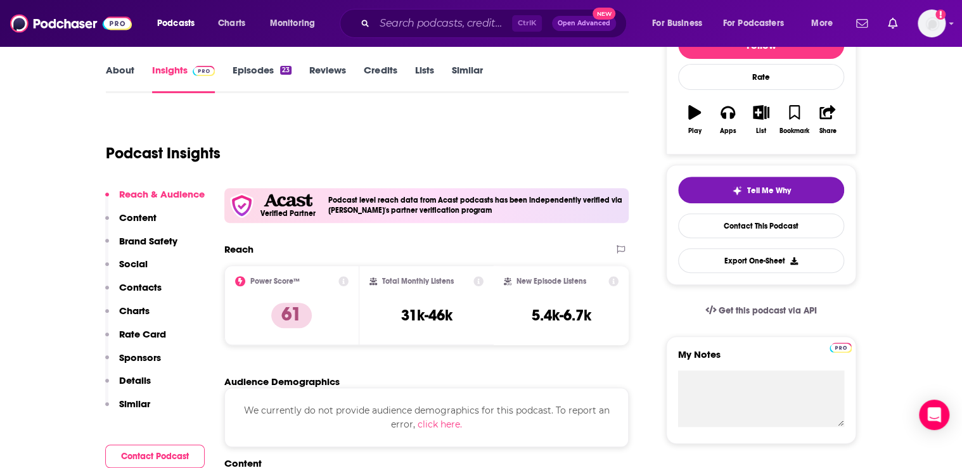
scroll to position [203, 0]
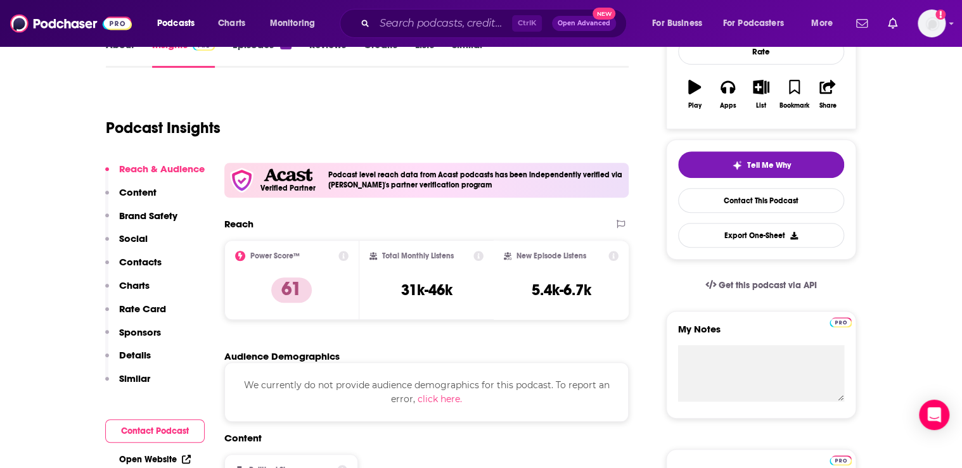
click at [447, 357] on div "Audience Demographics" at bounding box center [421, 356] width 394 height 12
drag, startPoint x: 461, startPoint y: 292, endPoint x: 398, endPoint y: 290, distance: 63.4
click at [398, 290] on div "Total Monthly Listens 31k-46k" at bounding box center [426, 280] width 115 height 58
copy h3 "31k-46k"
click at [568, 326] on div "Reach Power Score™ 61 Total Monthly Listens 31k-46k New Episode Listens 5.4k-6.…" at bounding box center [426, 274] width 404 height 112
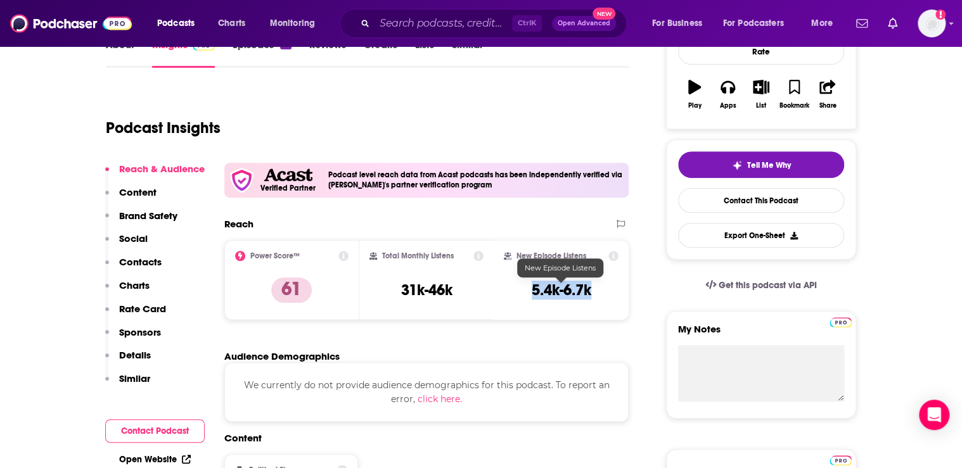
drag, startPoint x: 596, startPoint y: 290, endPoint x: 530, endPoint y: 291, distance: 66.6
click at [530, 291] on div "New Episode Listens 5.4k-6.7k" at bounding box center [561, 280] width 115 height 58
copy h3 "5.4k-6.7k"
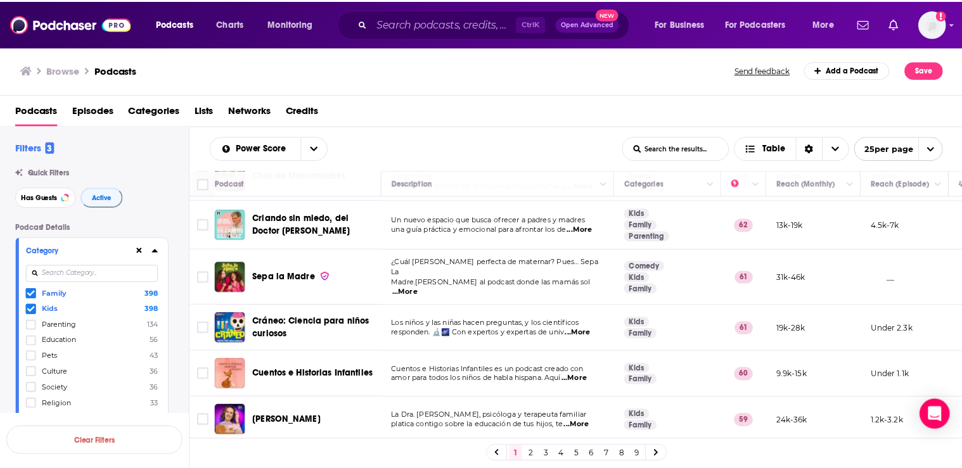
scroll to position [254, 0]
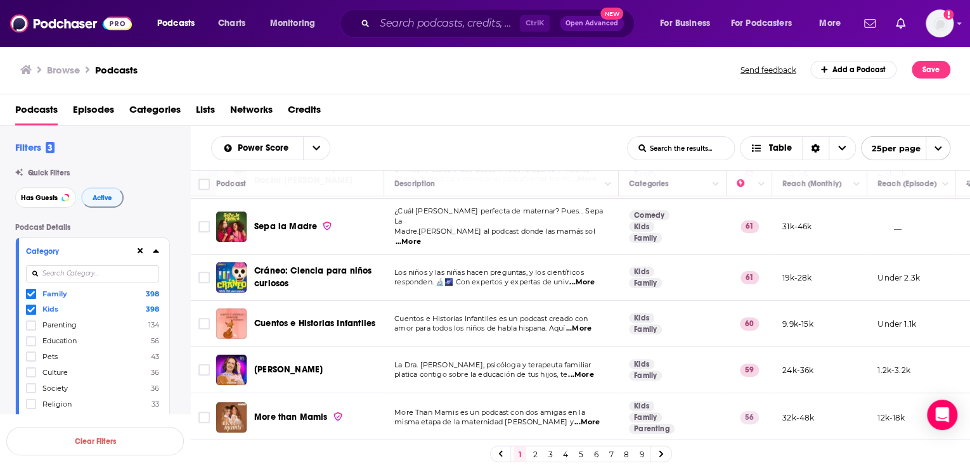
click at [298, 412] on span "More than Mamis" at bounding box center [291, 417] width 74 height 11
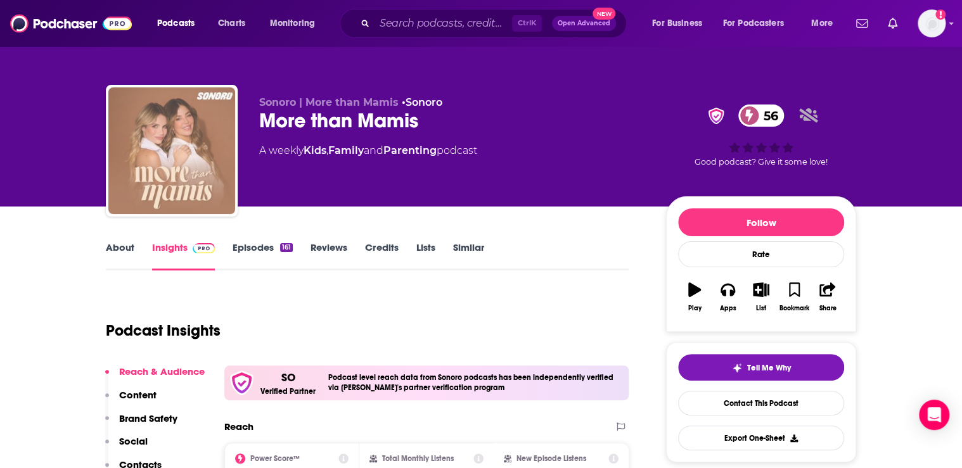
click at [151, 164] on img "More than Mamis" at bounding box center [171, 150] width 127 height 127
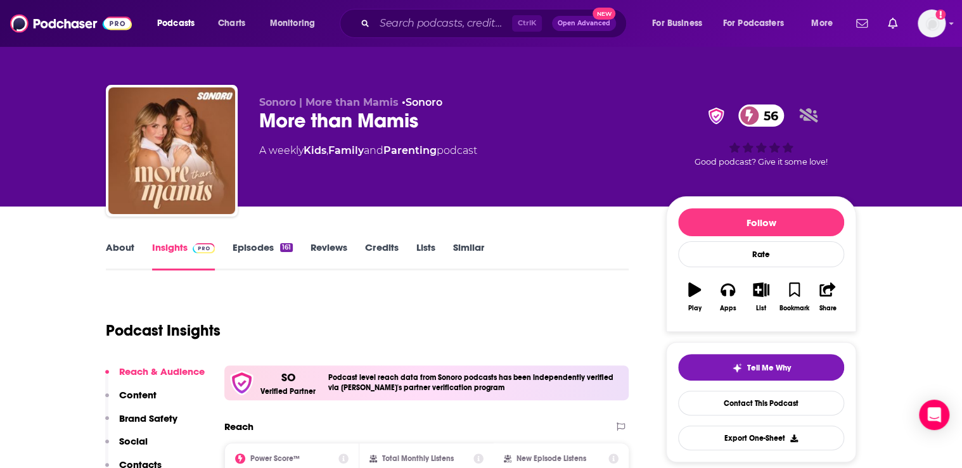
click at [330, 298] on div "Podcast Insights" at bounding box center [362, 323] width 513 height 65
click at [111, 246] on link "About" at bounding box center [120, 255] width 29 height 29
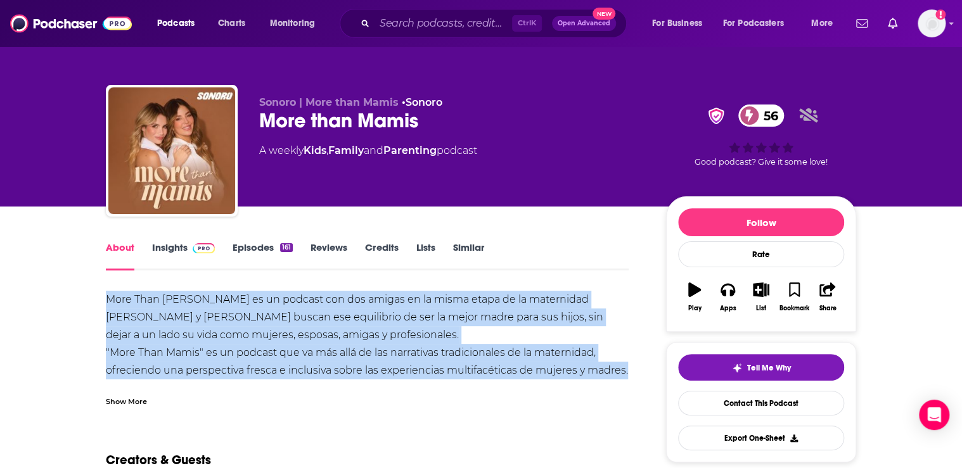
drag, startPoint x: 104, startPoint y: 301, endPoint x: 624, endPoint y: 373, distance: 525.2
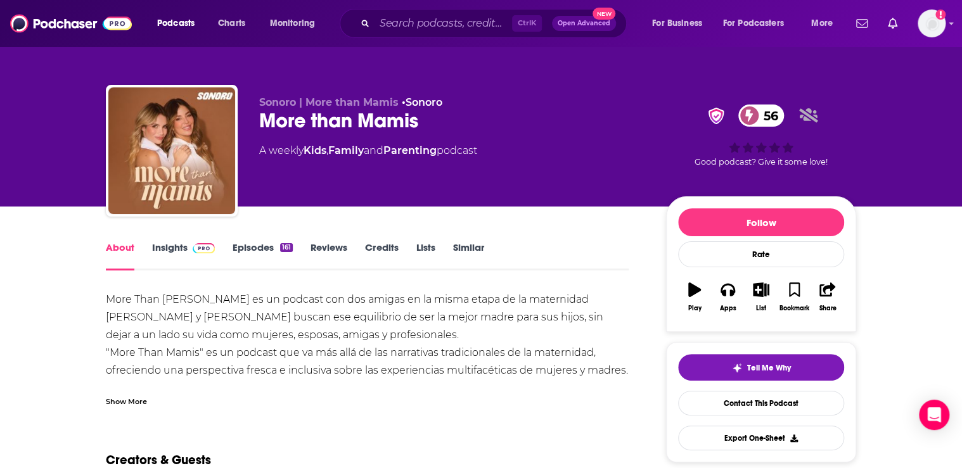
click at [115, 401] on div "Show More" at bounding box center [126, 401] width 41 height 12
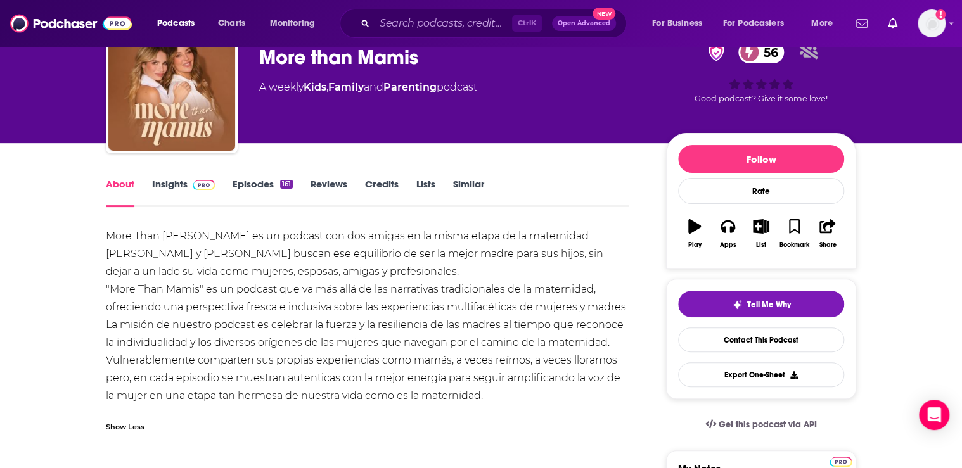
scroll to position [101, 0]
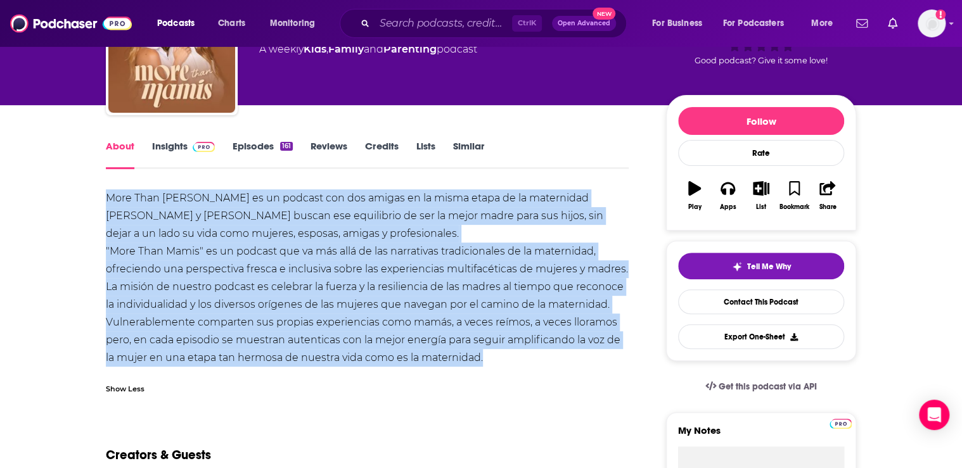
drag, startPoint x: 495, startPoint y: 359, endPoint x: 101, endPoint y: 191, distance: 427.9
copy div "More Than Mamis es un podcast con dos amigas en la misma etapa de la maternidad…"
click at [172, 141] on link "Insights" at bounding box center [183, 154] width 63 height 29
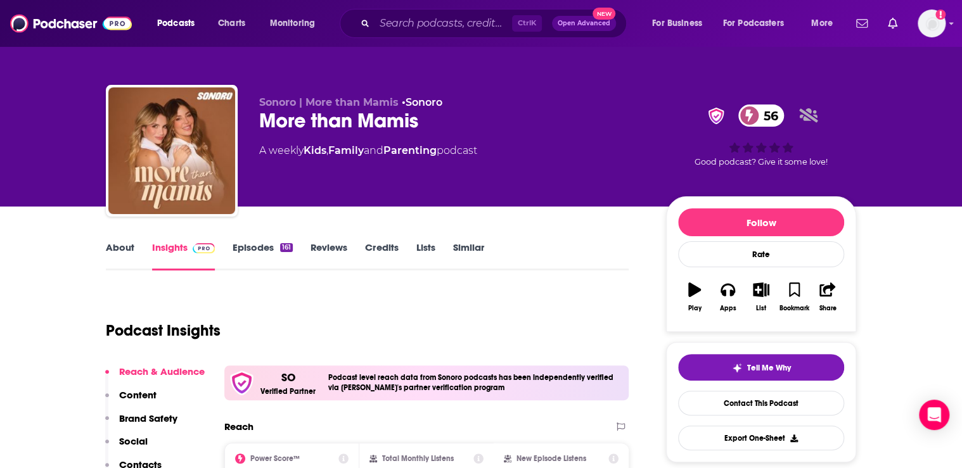
scroll to position [152, 0]
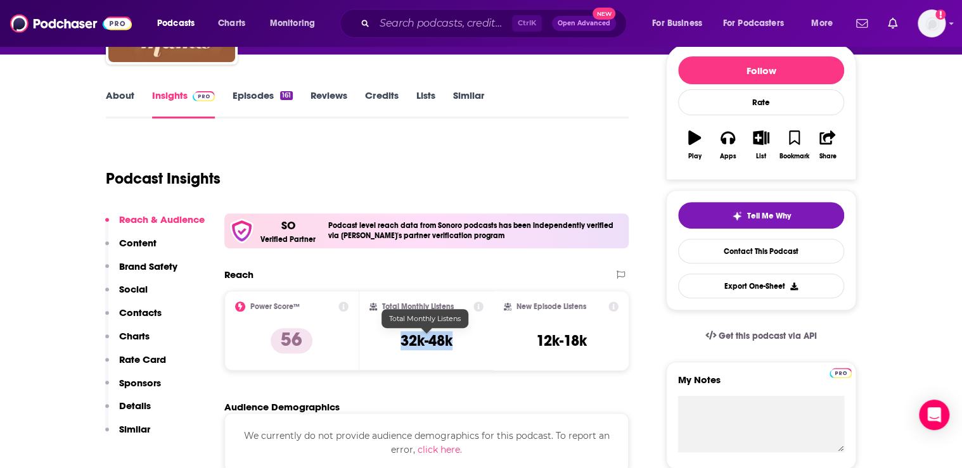
drag, startPoint x: 459, startPoint y: 342, endPoint x: 400, endPoint y: 342, distance: 58.9
click at [400, 342] on div "Total Monthly Listens 32k-48k" at bounding box center [426, 331] width 115 height 58
copy h3 "32k-48k"
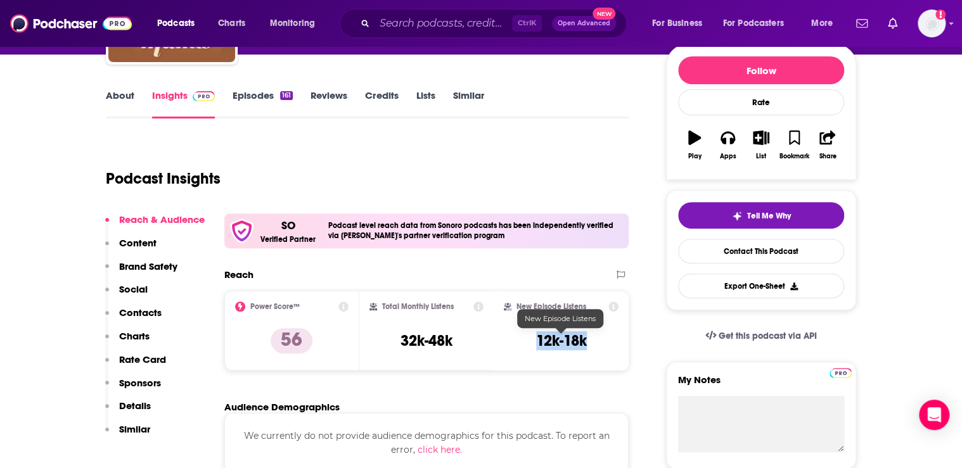
drag, startPoint x: 593, startPoint y: 339, endPoint x: 539, endPoint y: 342, distance: 54.0
click at [539, 342] on div "New Episode Listens 12k-18k" at bounding box center [561, 331] width 115 height 58
copy h3 "12k-18k"
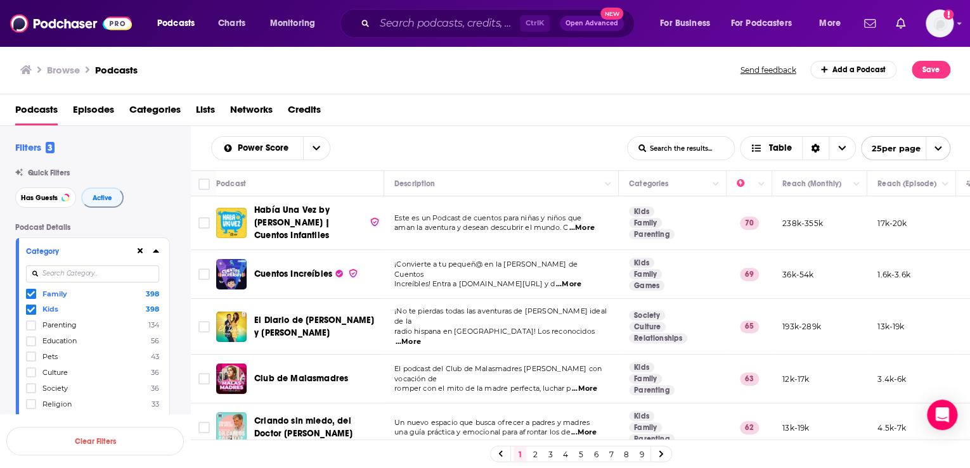
click at [30, 292] on icon at bounding box center [31, 294] width 8 height 8
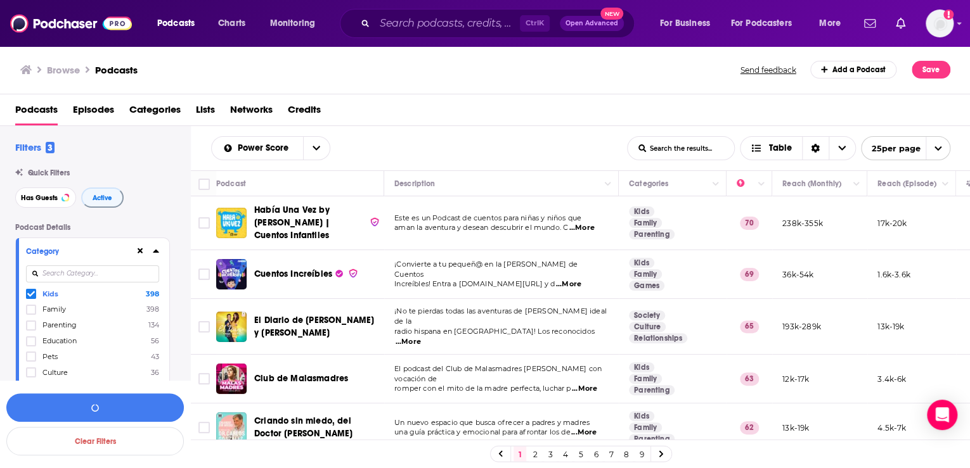
click at [29, 294] on icon at bounding box center [31, 294] width 8 height 8
click at [30, 325] on icon at bounding box center [31, 326] width 8 height 8
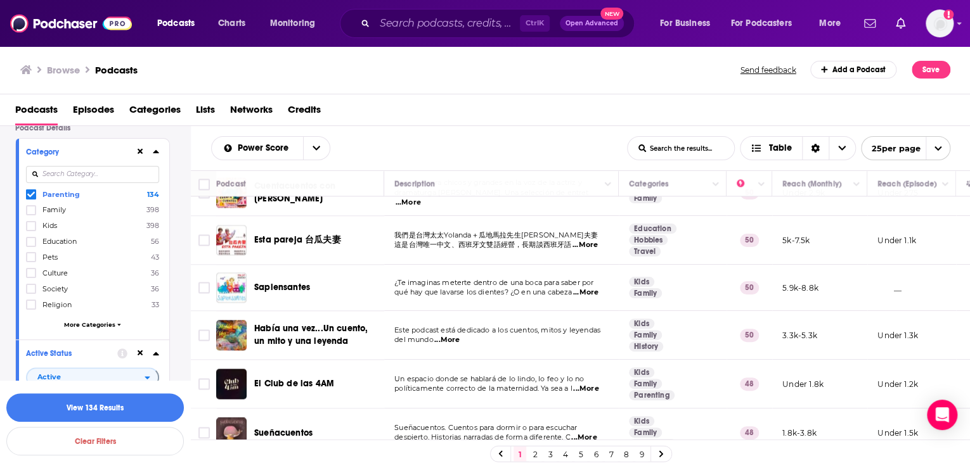
scroll to position [101, 0]
click at [113, 325] on span "More Categories" at bounding box center [89, 322] width 51 height 7
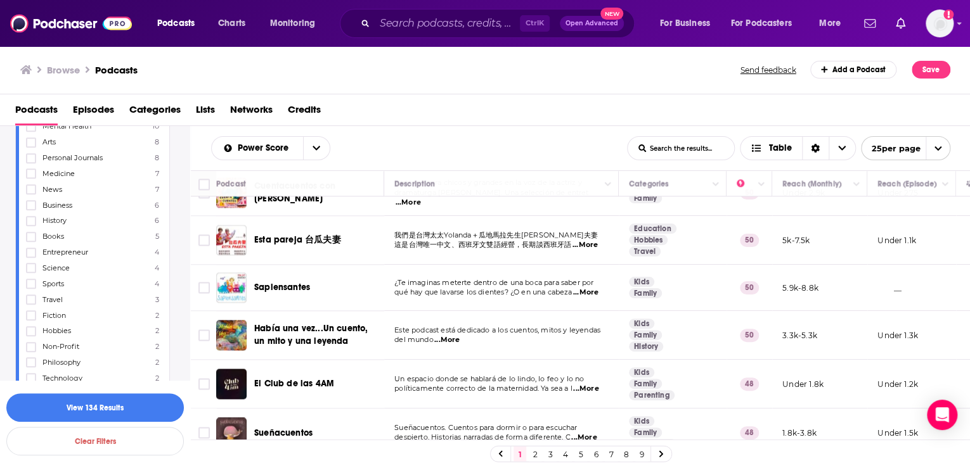
scroll to position [406, 0]
click at [30, 284] on icon at bounding box center [31, 282] width 8 height 6
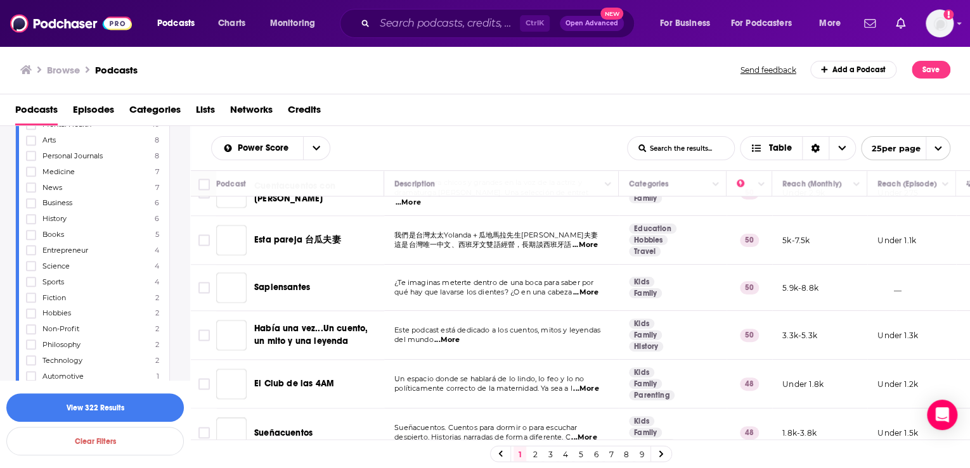
scroll to position [0, 0]
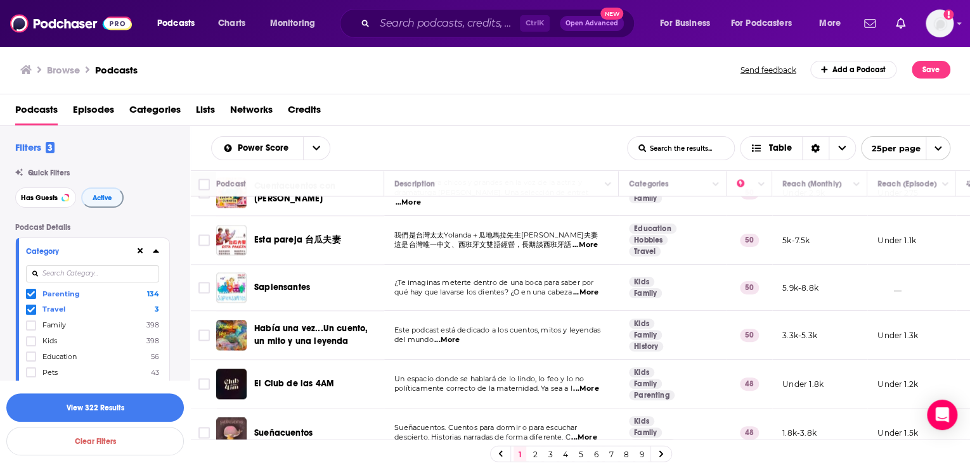
click at [28, 294] on icon at bounding box center [31, 295] width 8 height 6
click at [30, 297] on icon at bounding box center [31, 294] width 8 height 8
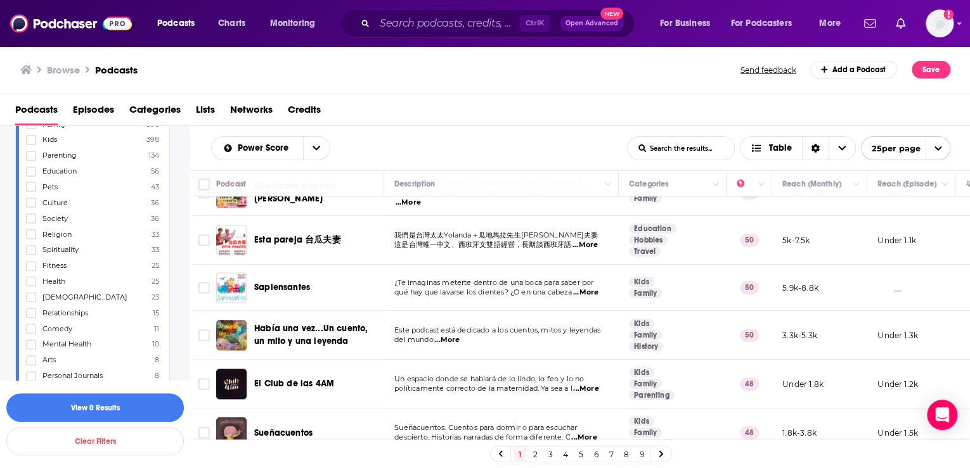
scroll to position [152, 0]
click at [29, 222] on icon at bounding box center [31, 221] width 8 height 6
click at [92, 407] on button "View 7k Results" at bounding box center [94, 408] width 177 height 29
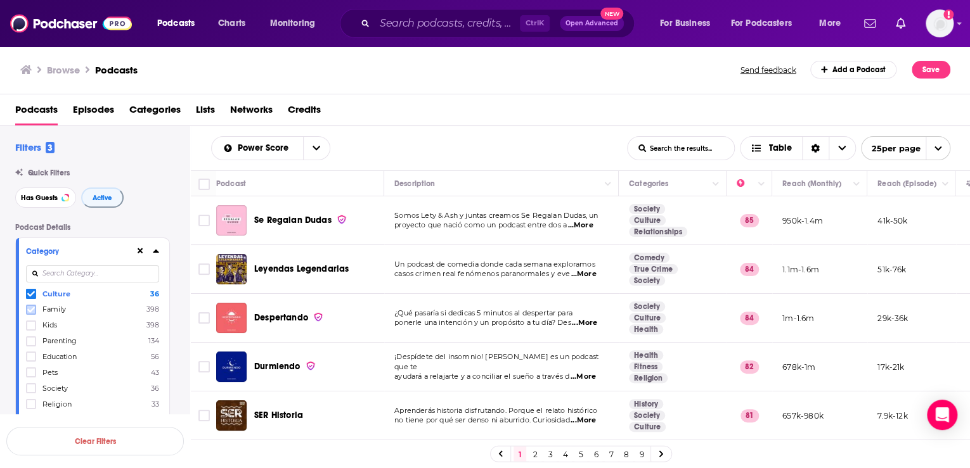
click at [30, 309] on icon at bounding box center [31, 310] width 8 height 8
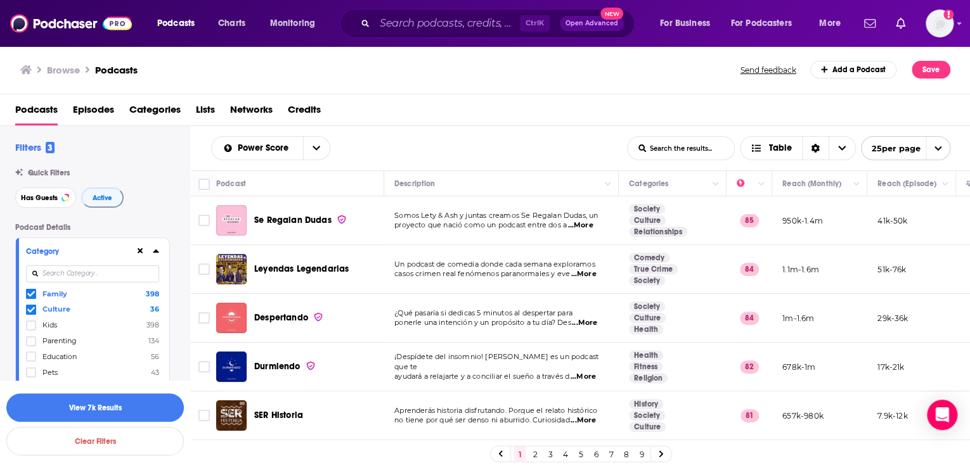
drag, startPoint x: 29, startPoint y: 293, endPoint x: 109, endPoint y: 323, distance: 85.2
click at [29, 293] on icon at bounding box center [31, 294] width 8 height 8
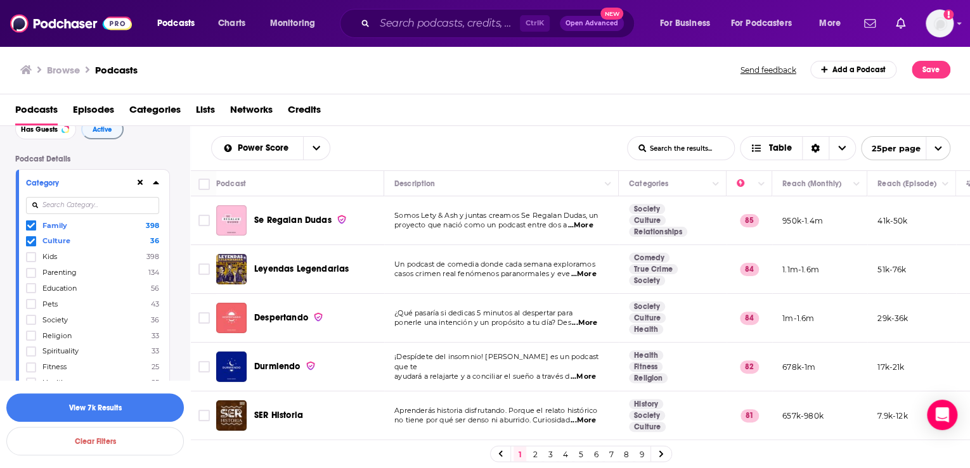
scroll to position [51, 0]
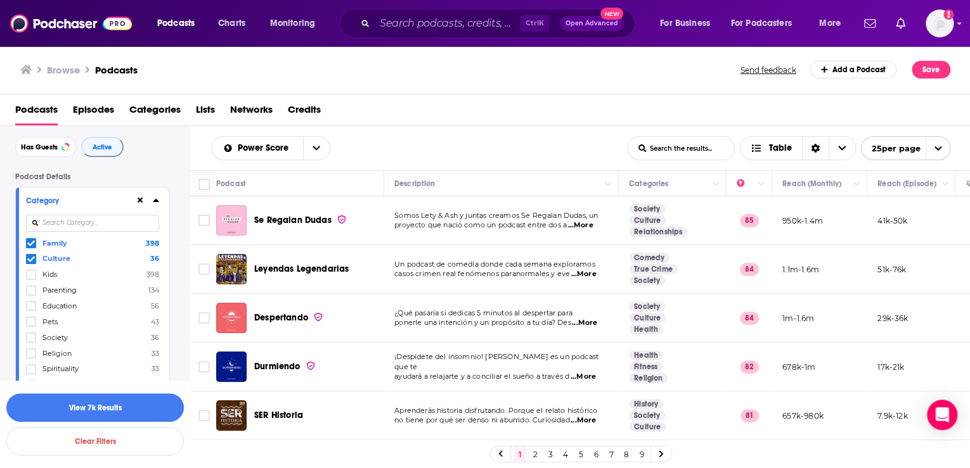
drag, startPoint x: 32, startPoint y: 259, endPoint x: 30, endPoint y: 243, distance: 15.3
click at [32, 259] on icon at bounding box center [31, 259] width 8 height 6
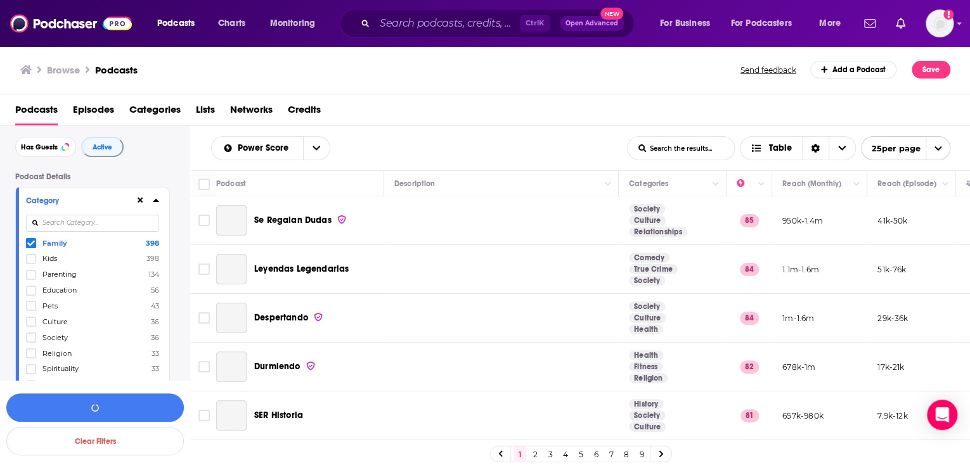
click at [30, 243] on icon at bounding box center [31, 244] width 8 height 8
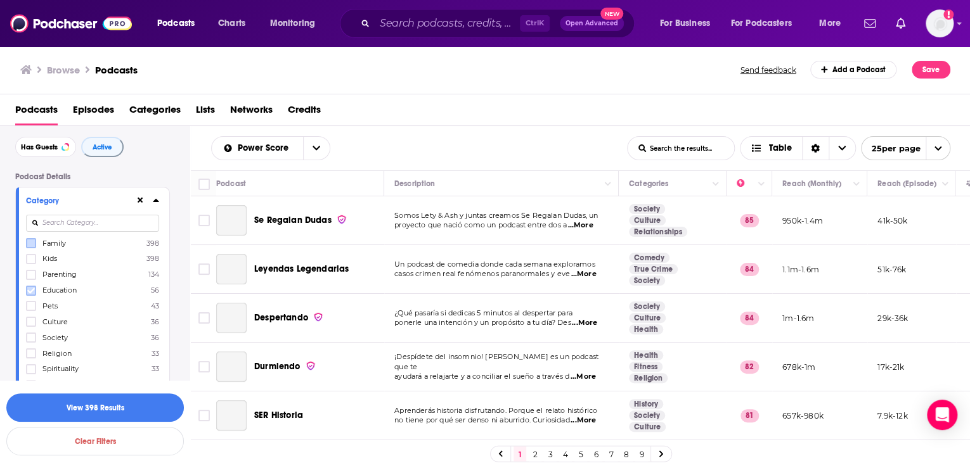
click at [30, 288] on icon at bounding box center [31, 291] width 8 height 8
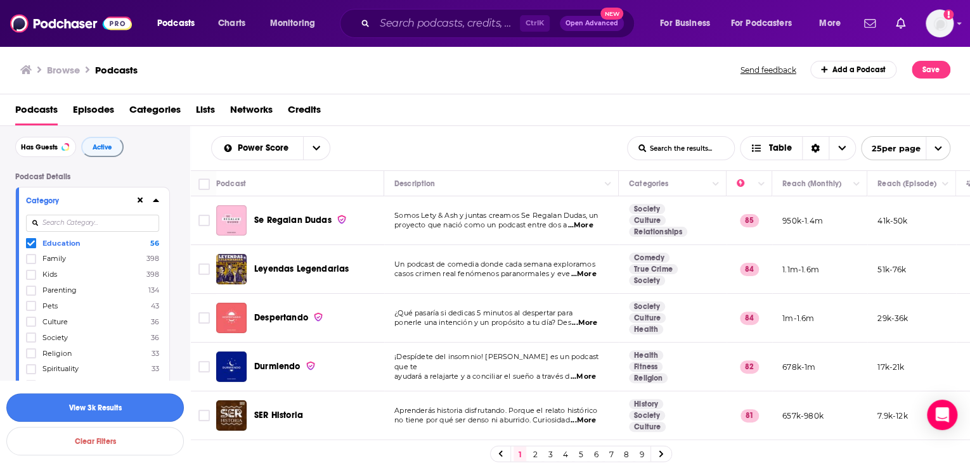
click at [123, 408] on button "View 3k Results" at bounding box center [94, 408] width 177 height 29
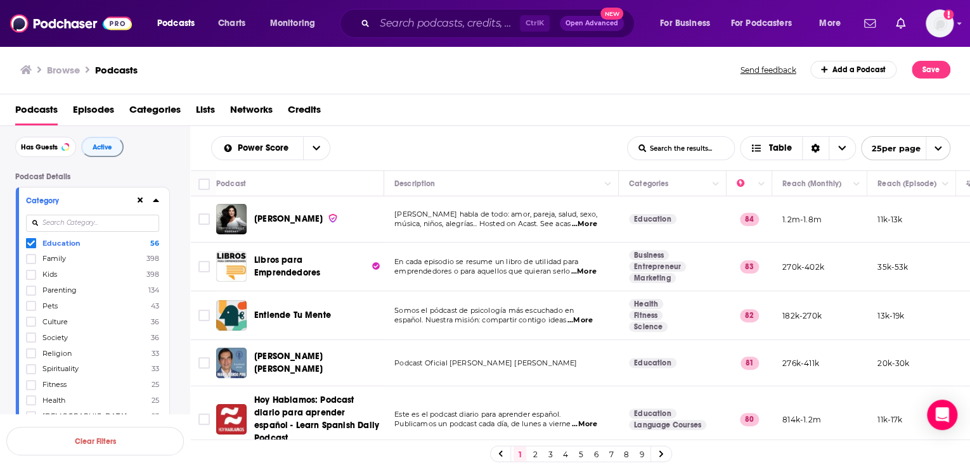
click at [286, 224] on span "Martha Debayle" at bounding box center [288, 219] width 68 height 13
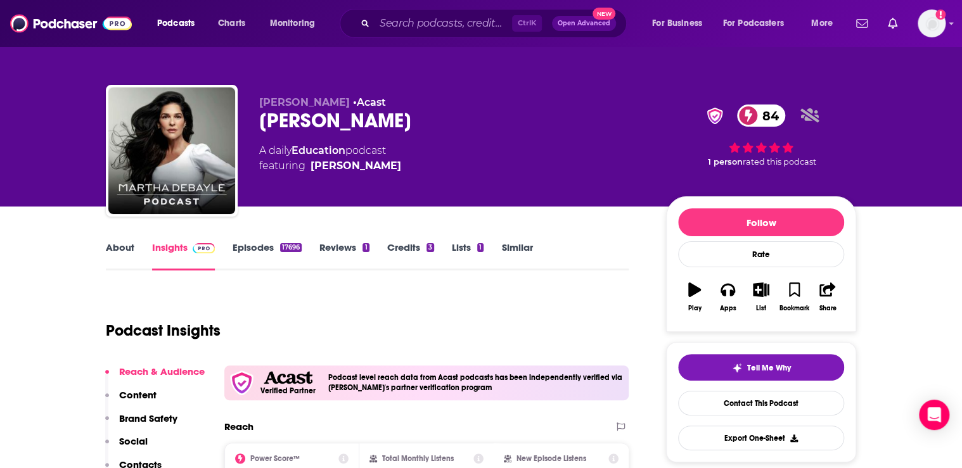
click at [119, 247] on link "About" at bounding box center [120, 255] width 29 height 29
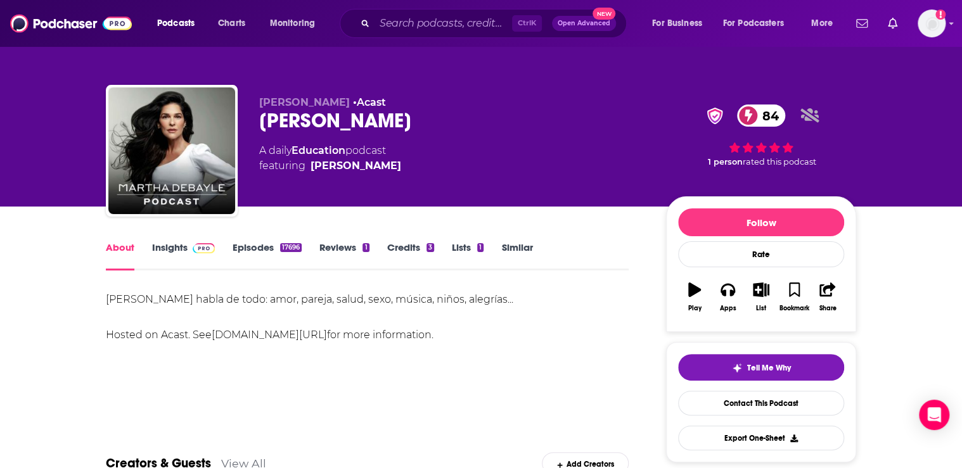
drag, startPoint x: 516, startPoint y: 296, endPoint x: 55, endPoint y: 294, distance: 461.4
copy div "Martha Debayle habla de todo: amor, pareja, salud, sexo, música, niños, alegría…"
click at [172, 243] on link "Insights" at bounding box center [183, 255] width 63 height 29
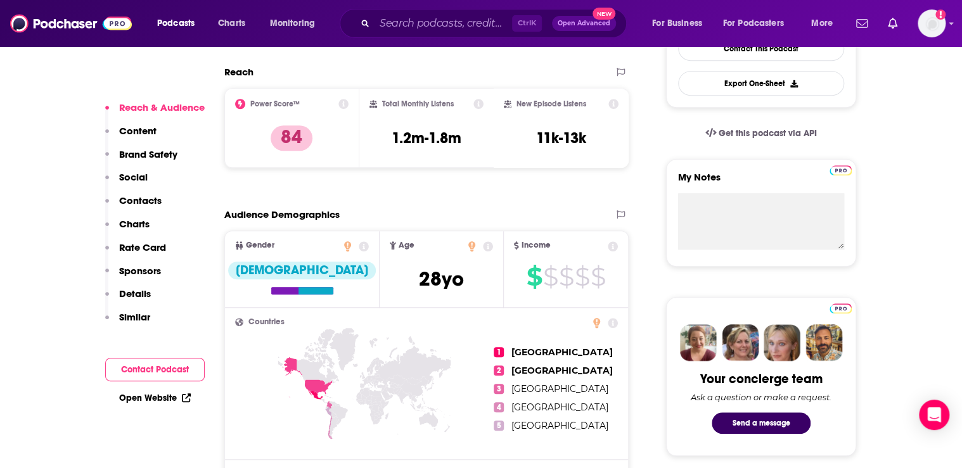
scroll to position [304, 0]
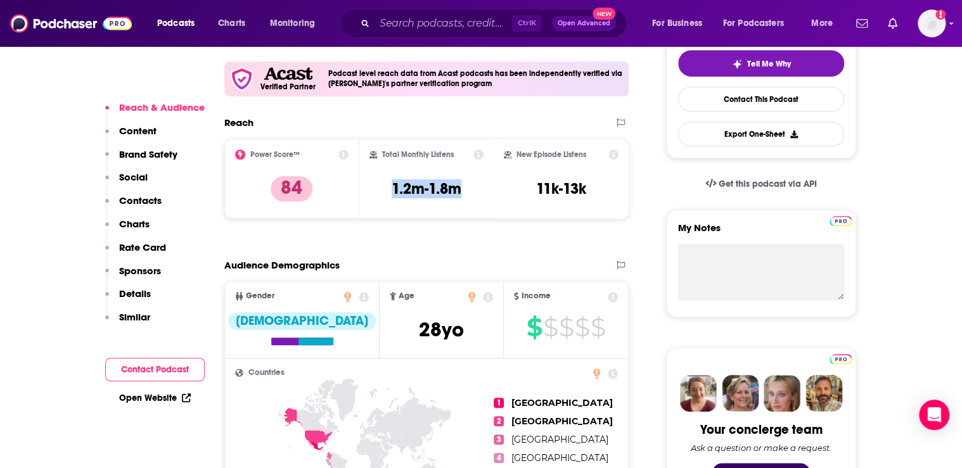
drag, startPoint x: 468, startPoint y: 190, endPoint x: 363, endPoint y: 190, distance: 104.6
click at [363, 190] on div "Total Monthly Listens 1.2m-1.8m" at bounding box center [426, 179] width 135 height 80
copy h3 "1.2m-1.8m"
drag, startPoint x: 593, startPoint y: 190, endPoint x: 534, endPoint y: 193, distance: 59.0
click at [534, 193] on div "New Episode Listens 11k-13k" at bounding box center [561, 179] width 115 height 58
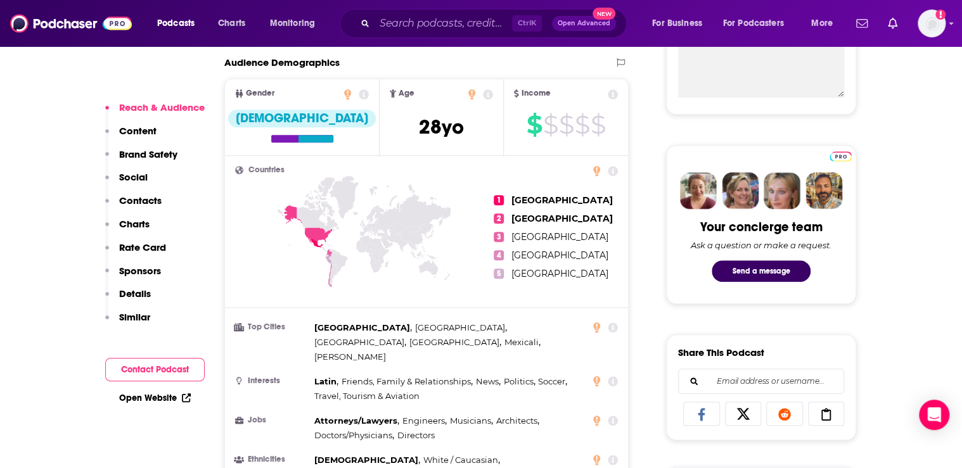
scroll to position [558, 0]
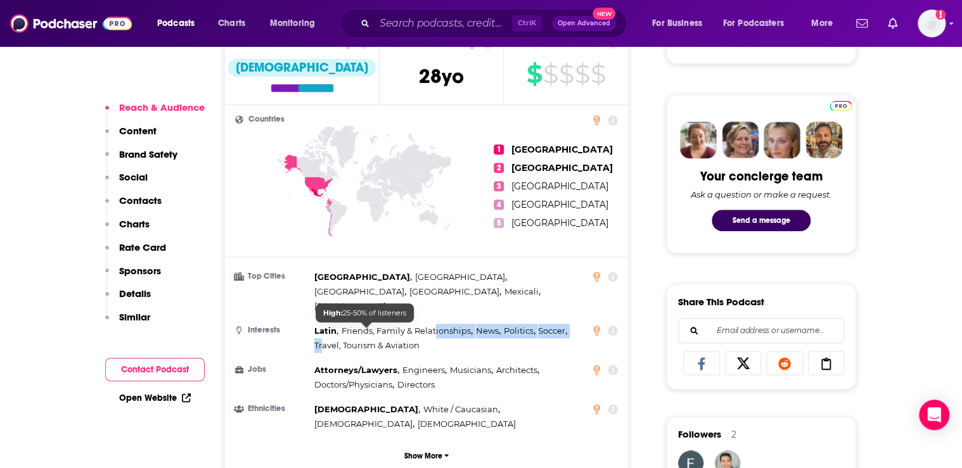
drag, startPoint x: 433, startPoint y: 330, endPoint x: 322, endPoint y: 326, distance: 111.6
click at [322, 326] on div "Latin , Friends, Family & Relationships , News , Politics , Soccer , Travel, To…" at bounding box center [449, 338] width 271 height 29
click at [465, 338] on ul "Top Cities Mexico City , Guadalajara , Veracruz , Buenos Aires , Mexicali , San…" at bounding box center [426, 351] width 383 height 162
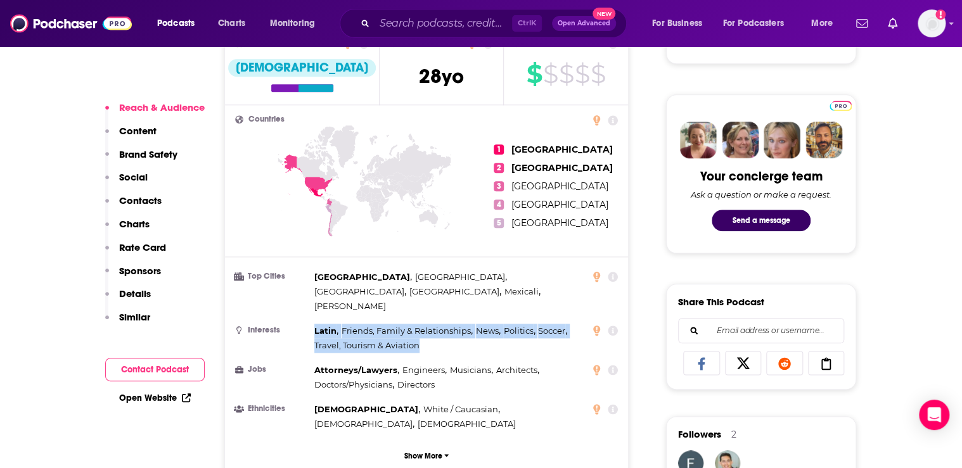
drag, startPoint x: 423, startPoint y: 332, endPoint x: 315, endPoint y: 315, distance: 109.7
click at [315, 324] on div "Latin , Friends, Family & Relationships , News , Politics , Soccer , Travel, To…" at bounding box center [449, 338] width 271 height 29
copy div "Latin , Friends, Family & Relationships , News , Politics , Soccer , Travel, To…"
click at [592, 233] on ul "1 Mexico 2 United States 3 Colombia 4 Chile 5 Peru" at bounding box center [556, 186] width 124 height 142
drag, startPoint x: 565, startPoint y: 239, endPoint x: 558, endPoint y: 239, distance: 7.6
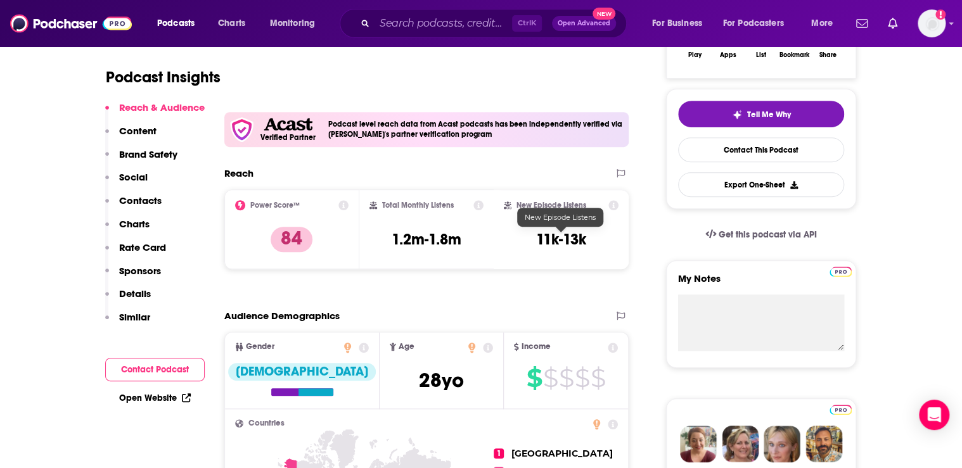
click at [573, 239] on h3 "11k-13k" at bounding box center [561, 239] width 50 height 19
drag, startPoint x: 586, startPoint y: 238, endPoint x: 537, endPoint y: 238, distance: 48.8
click at [537, 238] on div "New Episode Listens 11k-13k" at bounding box center [561, 229] width 115 height 58
copy h3 "11k-13k"
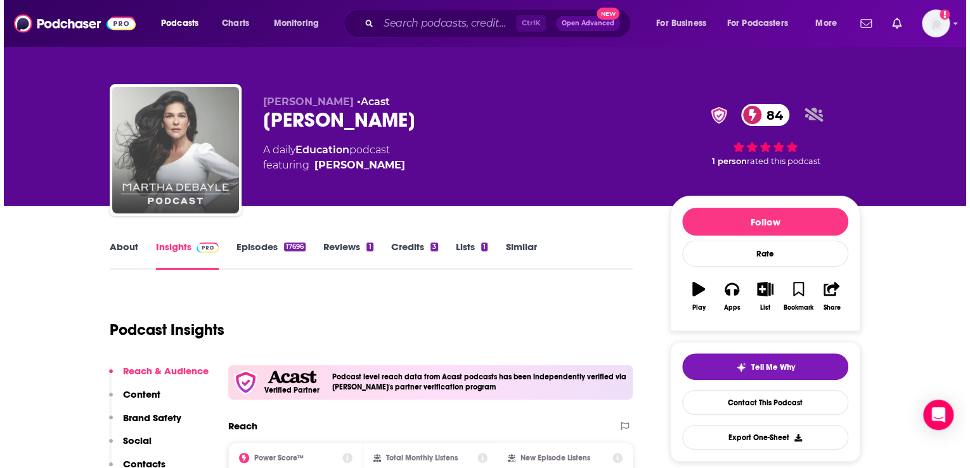
scroll to position [0, 0]
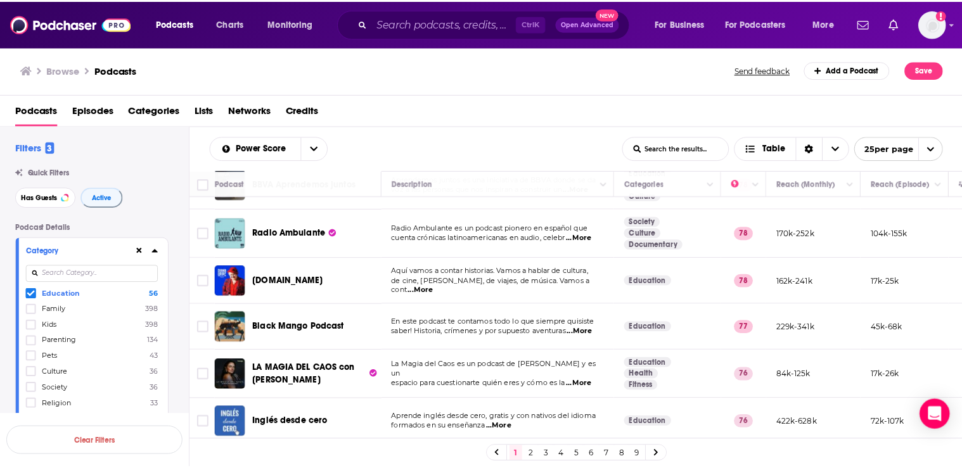
scroll to position [456, 0]
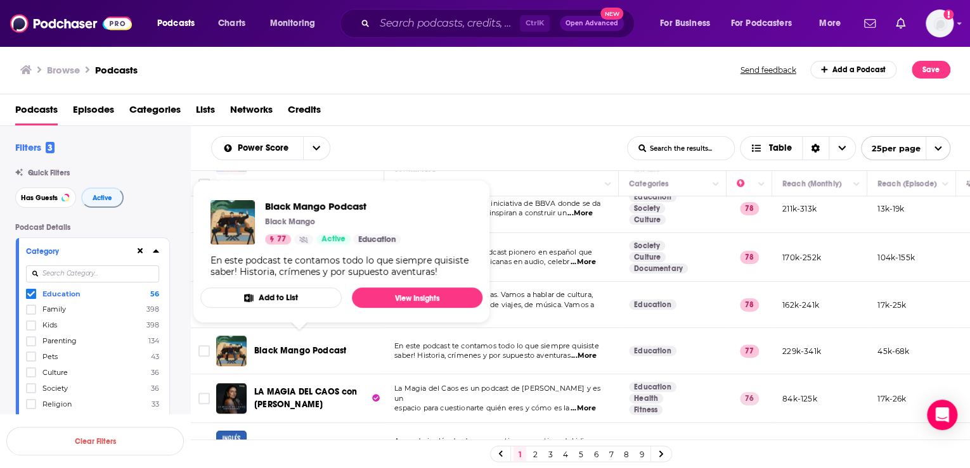
click at [316, 345] on span "Black Mango Podcast" at bounding box center [300, 350] width 92 height 11
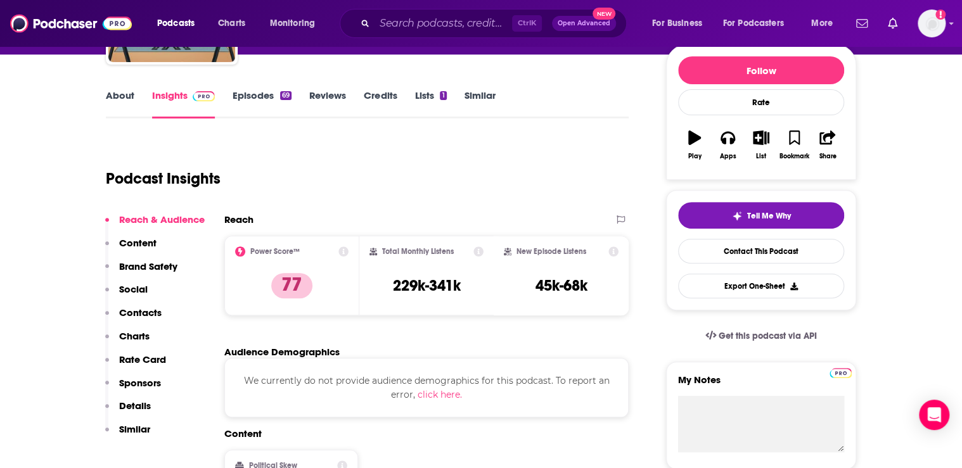
scroll to position [203, 0]
